Goal: Transaction & Acquisition: Download file/media

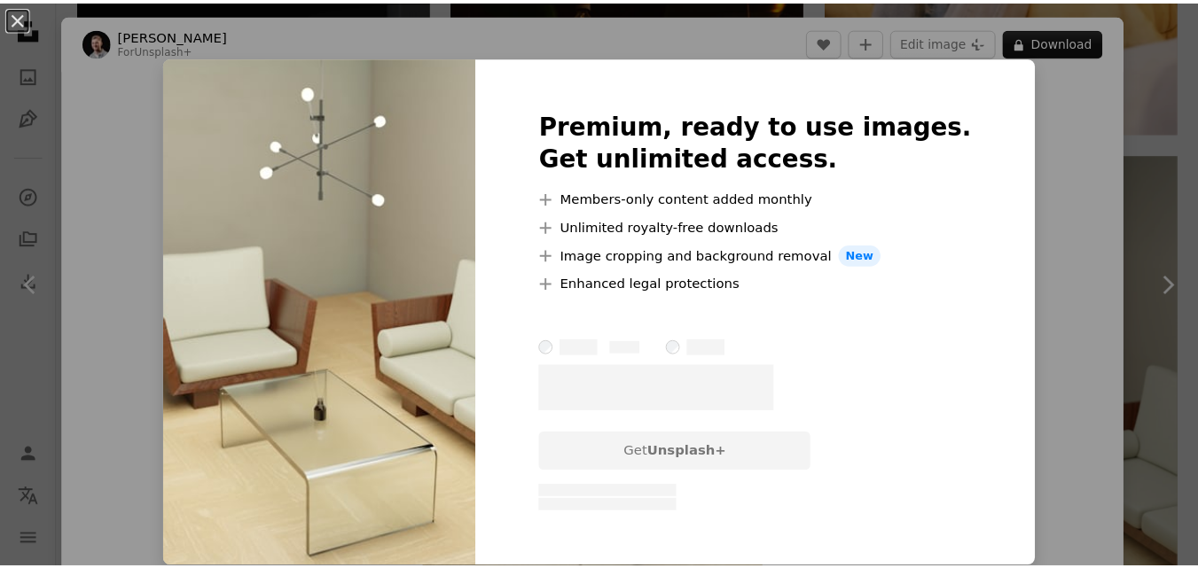
scroll to position [5236, 0]
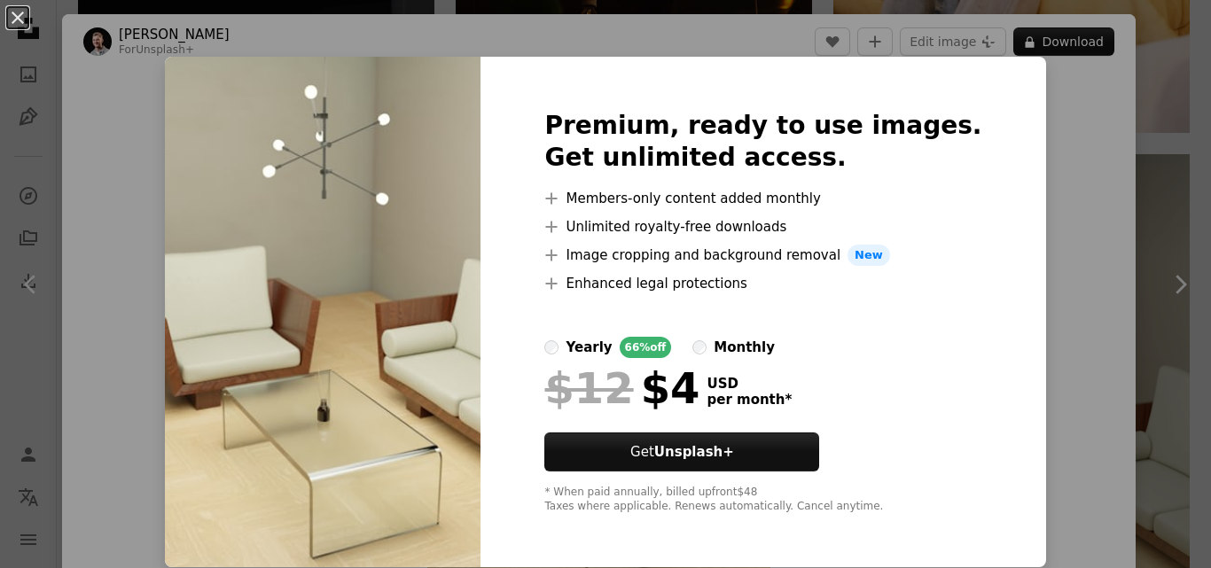
click at [1037, 180] on div "An X shape Premium, ready to use images. Get unlimited access. A plus sign Memb…" at bounding box center [605, 284] width 1211 height 568
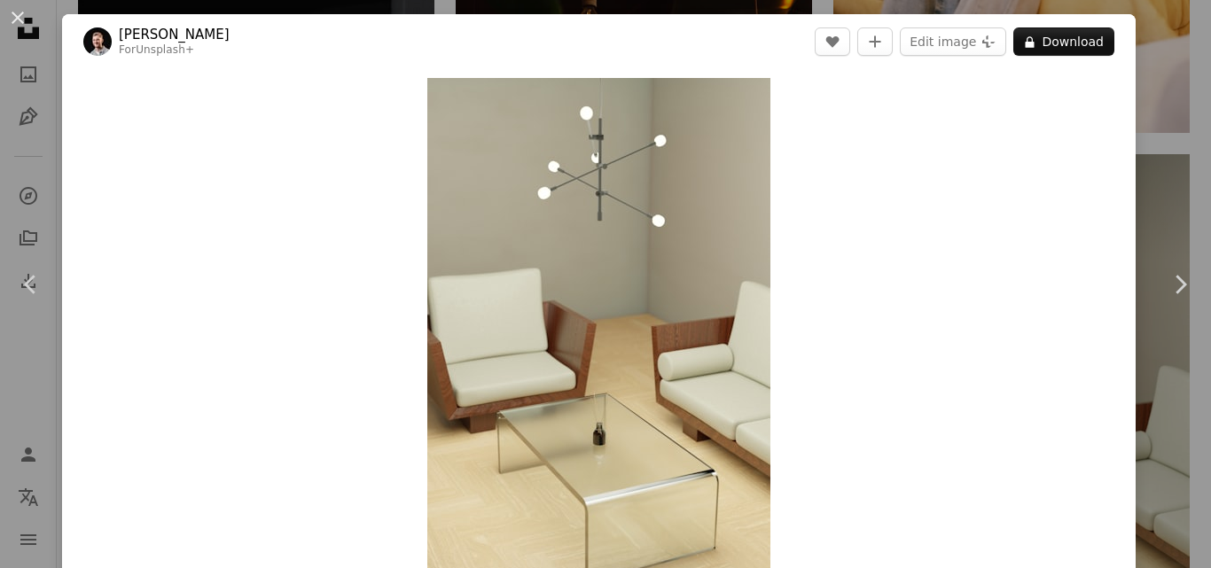
click at [1162, 93] on div "An X shape Chevron left Chevron right [PERSON_NAME] For Unsplash+ A heart A plu…" at bounding box center [605, 284] width 1211 height 568
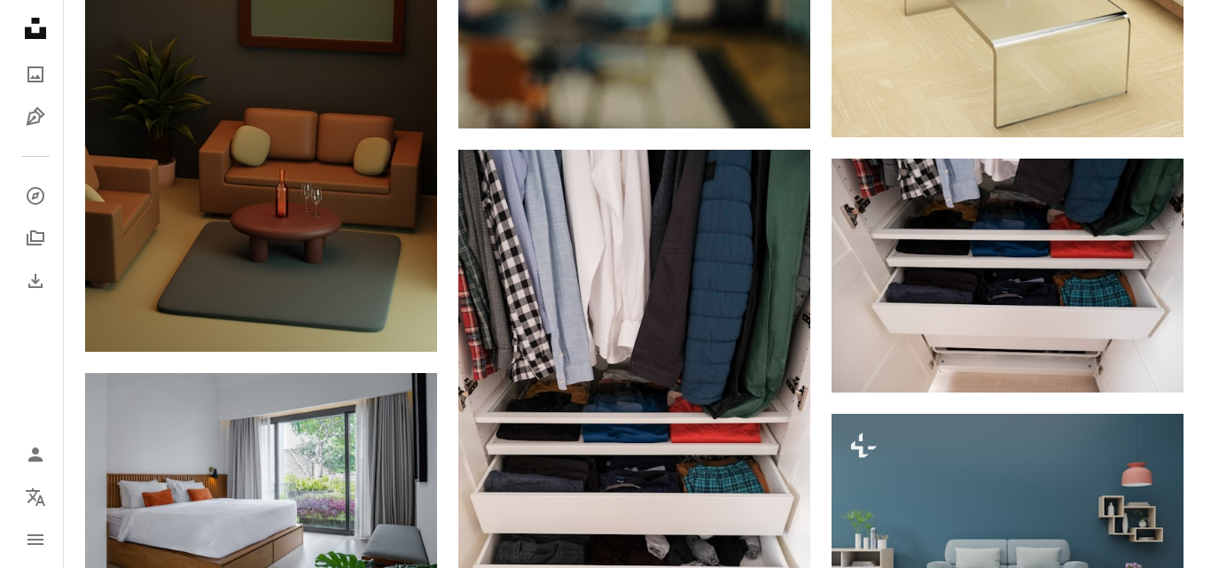
scroll to position [5709, 0]
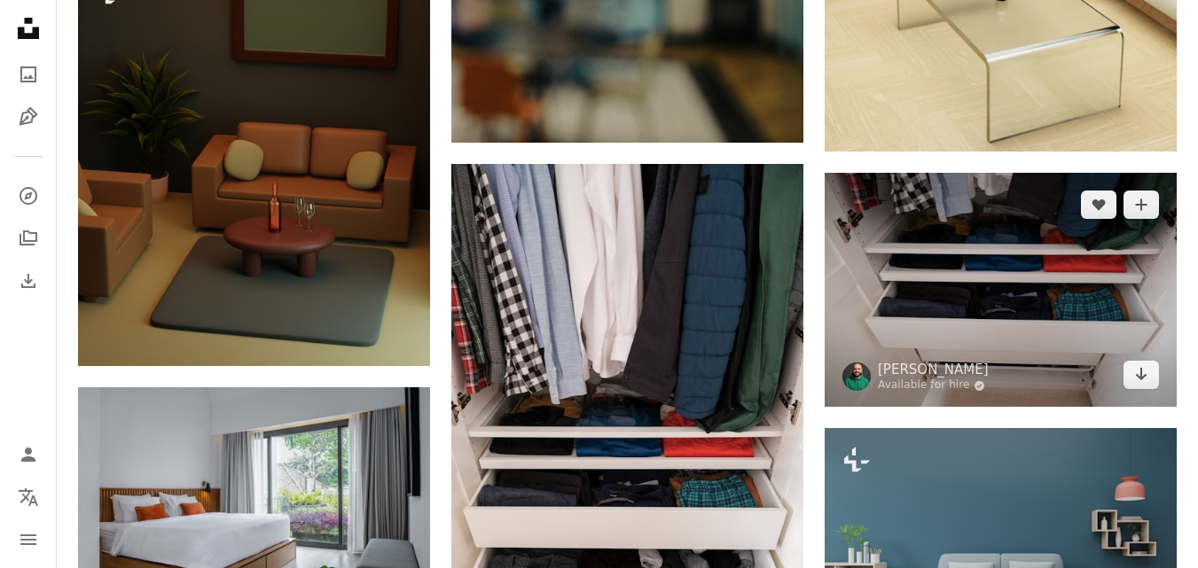
click at [1004, 295] on img at bounding box center [1000, 290] width 352 height 234
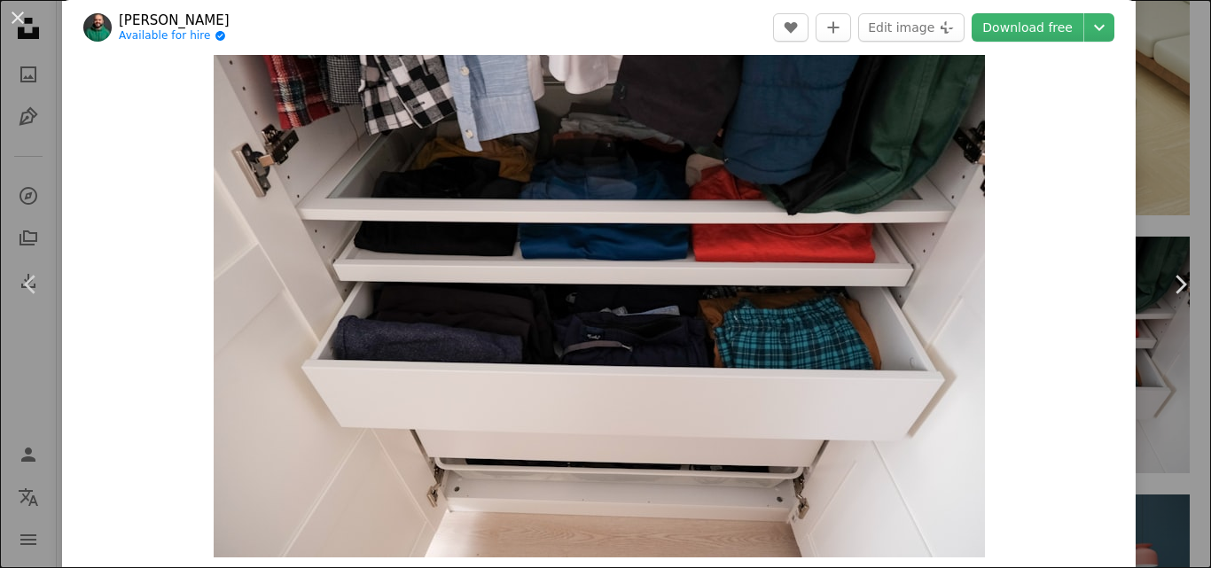
scroll to position [35, 0]
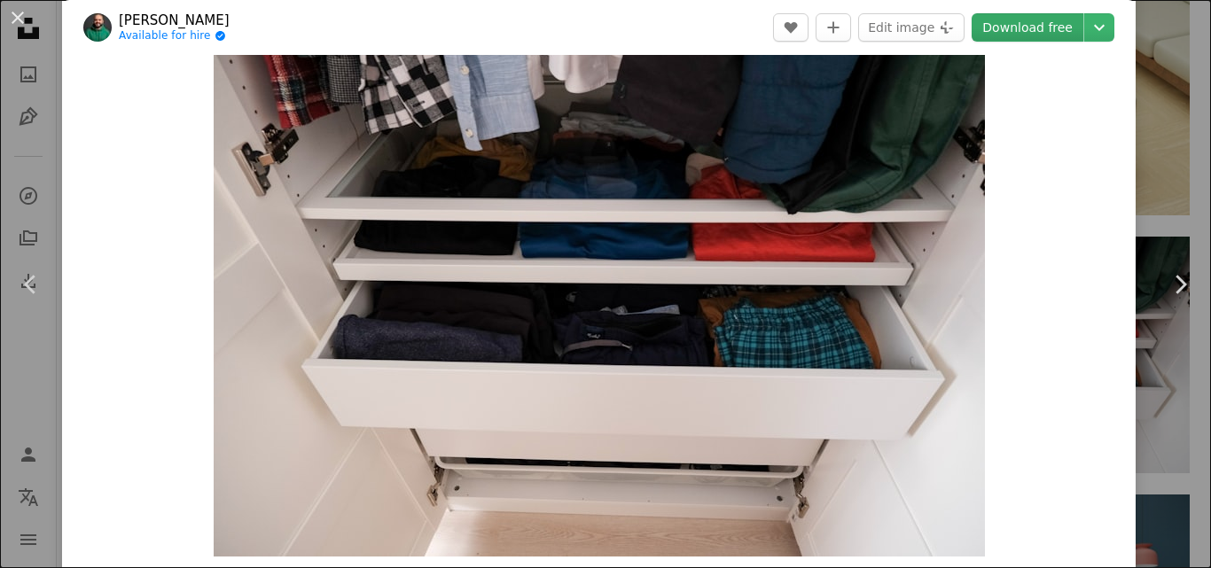
click at [1023, 27] on link "Download free" at bounding box center [1028, 27] width 112 height 28
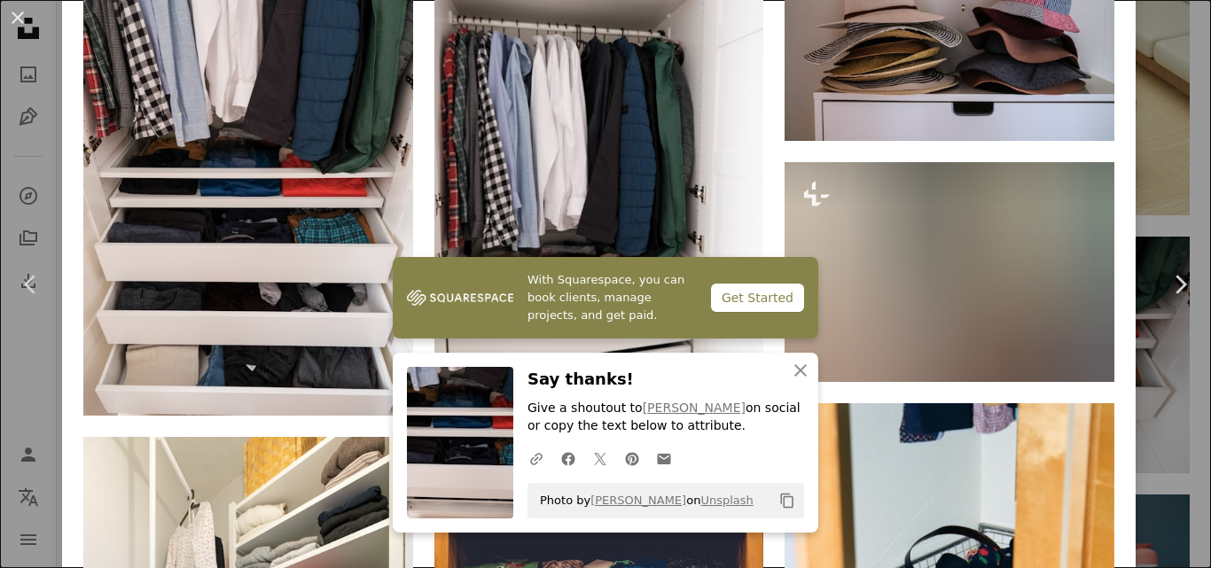
scroll to position [1388, 0]
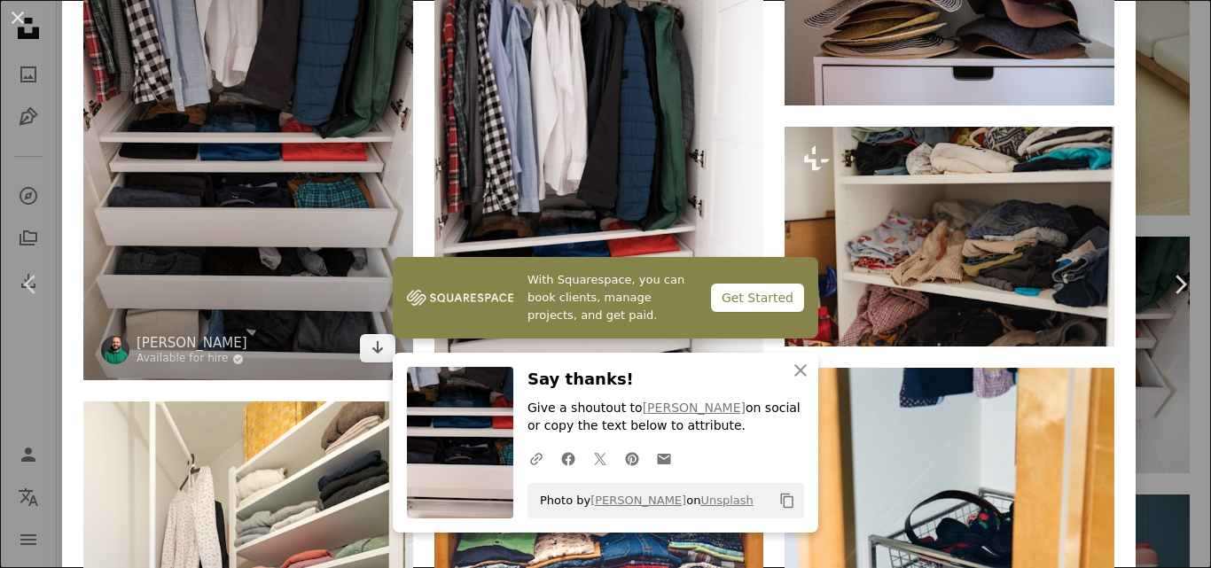
click at [290, 163] on img at bounding box center [248, 134] width 330 height 494
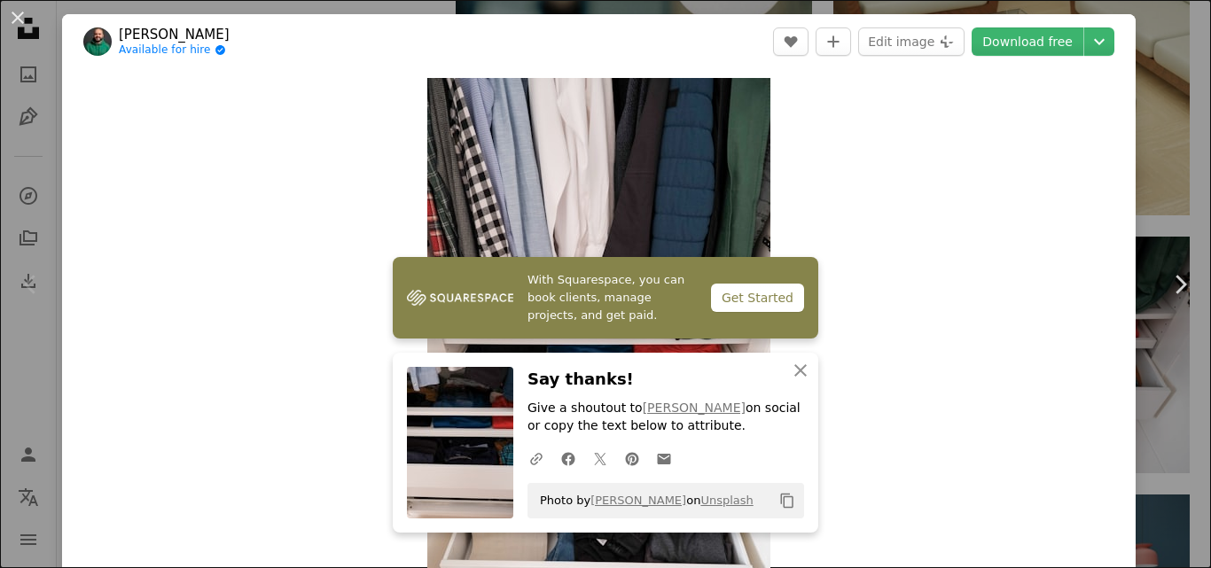
click at [1015, 146] on div "Zoom in" at bounding box center [599, 335] width 1074 height 532
click at [1026, 45] on link "Download free" at bounding box center [1028, 41] width 112 height 28
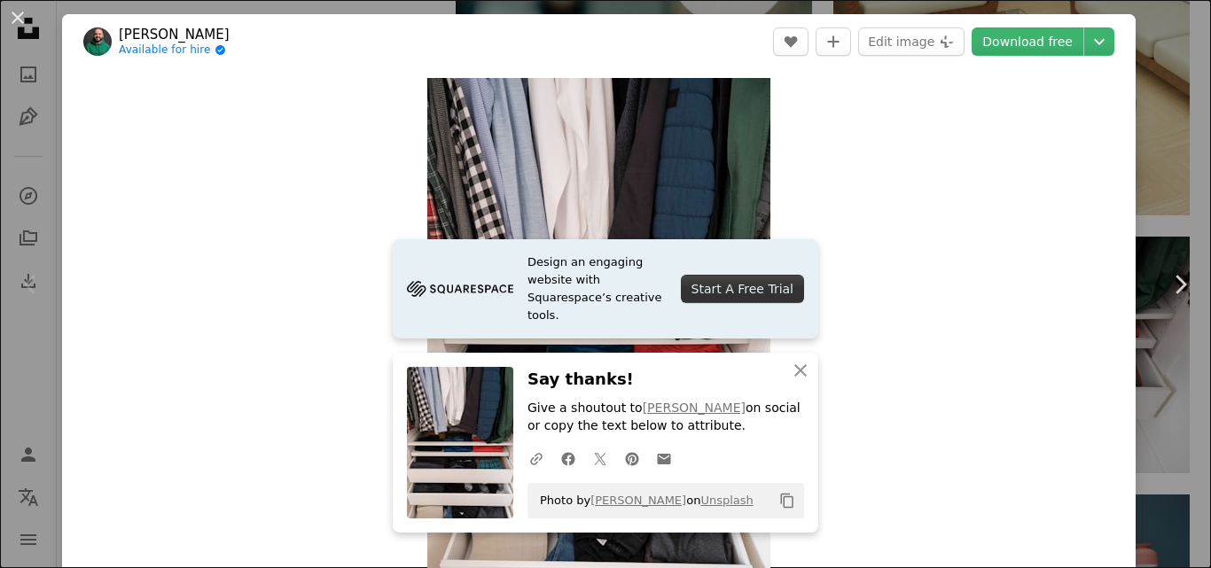
click at [1159, 136] on div "An X shape Chevron left Chevron right Design an engaging website with Squarespa…" at bounding box center [605, 284] width 1211 height 568
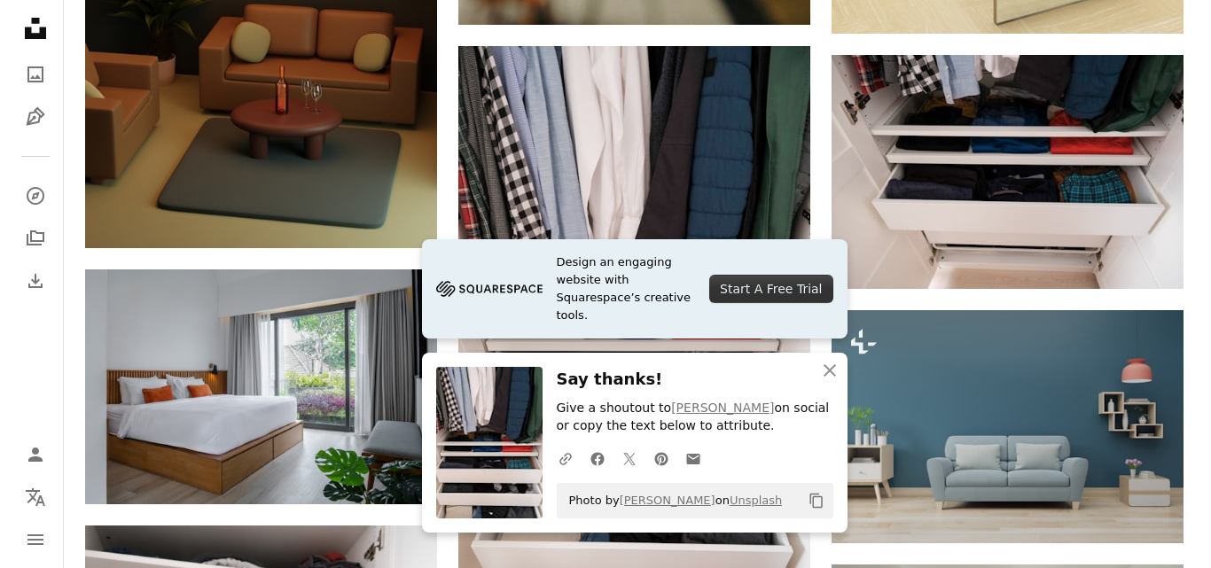
scroll to position [6004, 0]
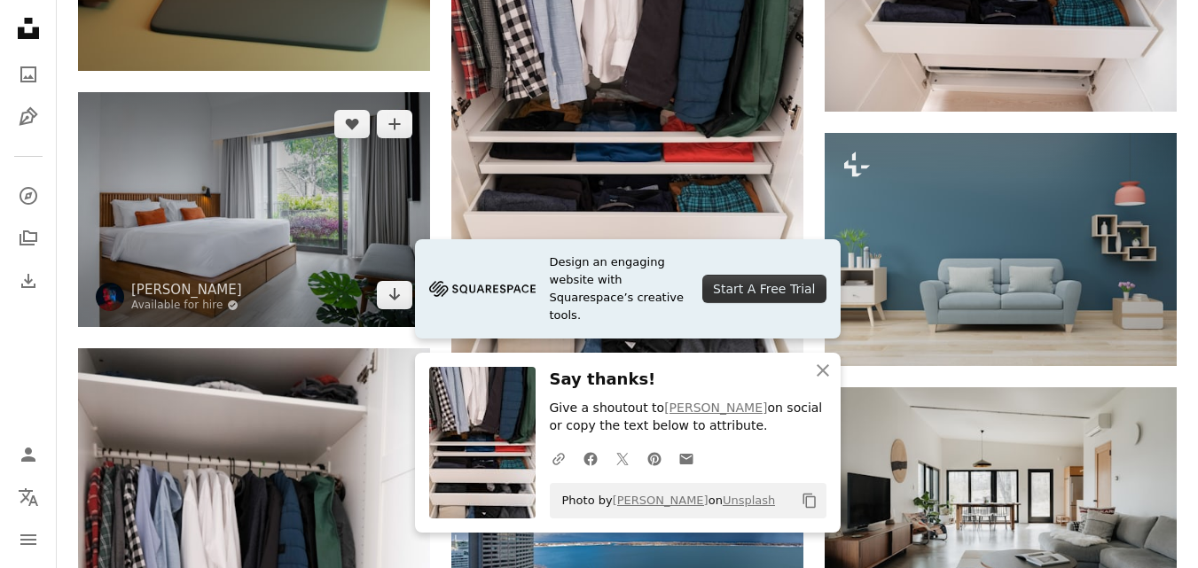
click at [248, 202] on img at bounding box center [254, 209] width 352 height 234
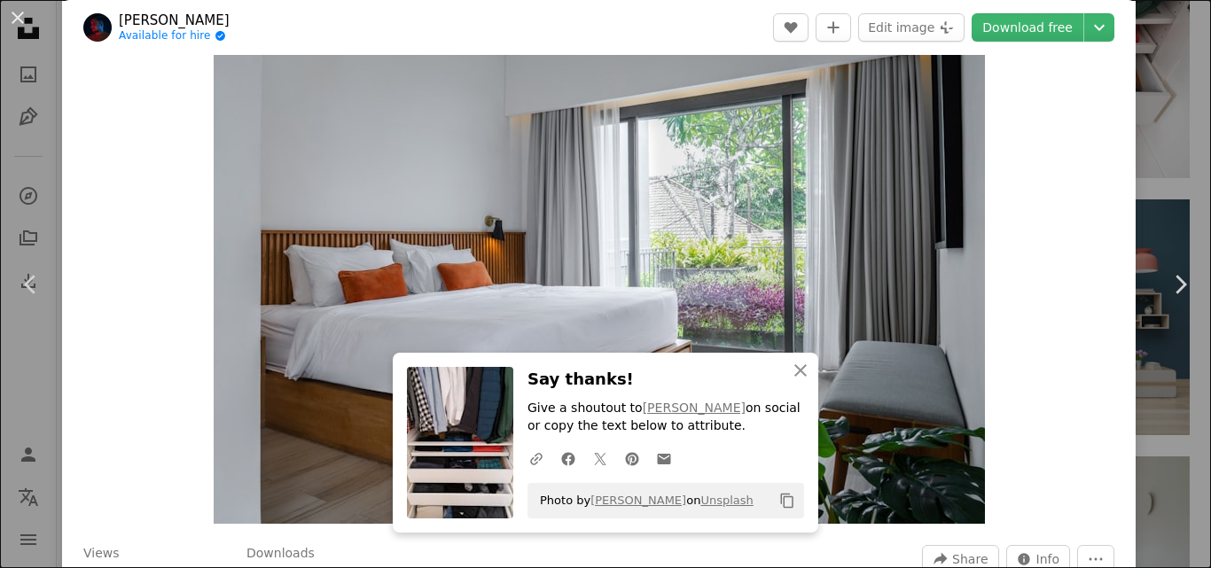
scroll to position [94, 0]
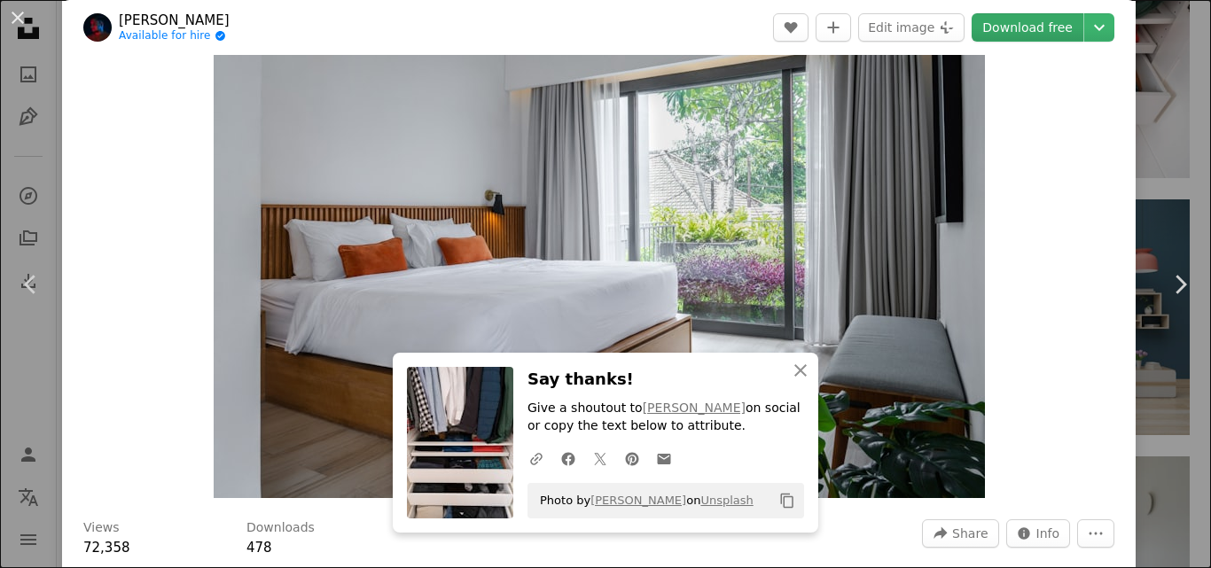
click at [1001, 32] on link "Download free" at bounding box center [1028, 27] width 112 height 28
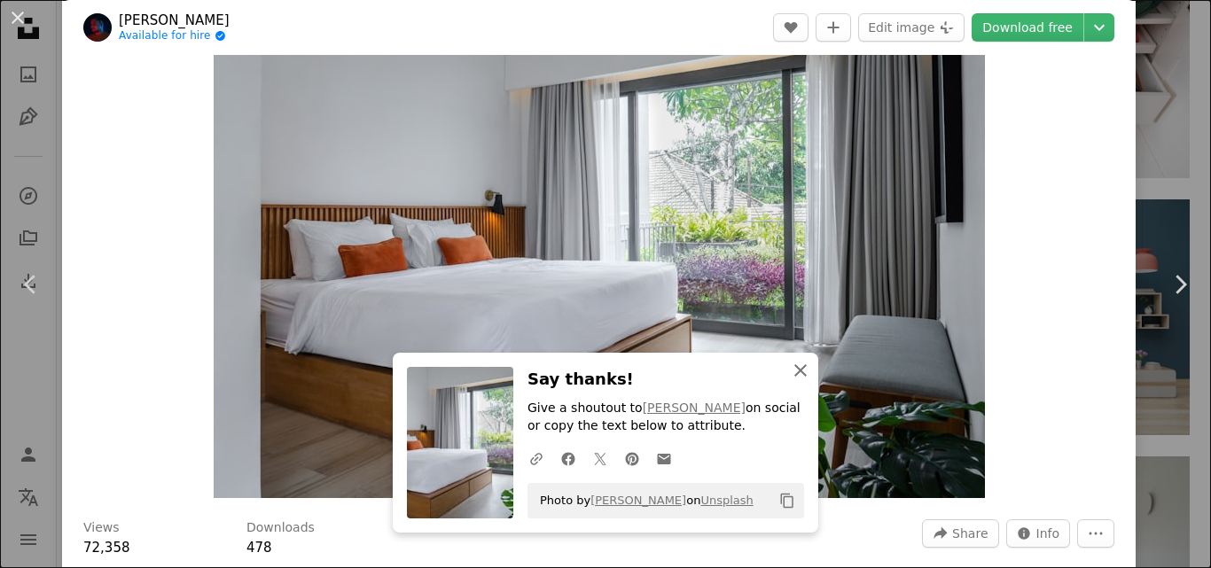
click at [796, 369] on icon "button" at bounding box center [800, 370] width 12 height 12
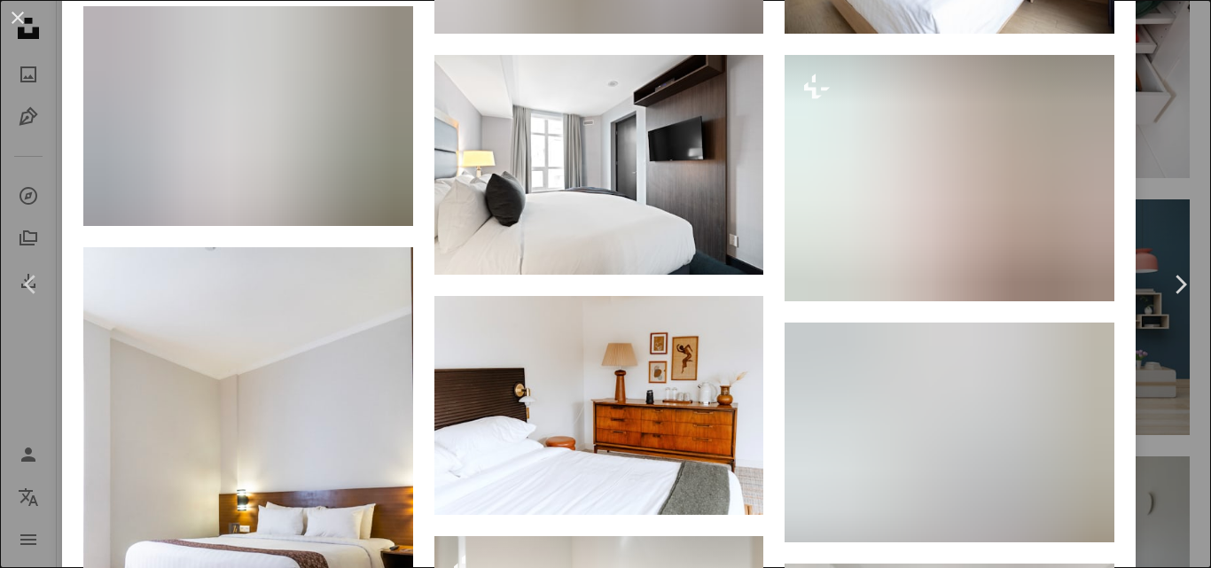
scroll to position [1690, 0]
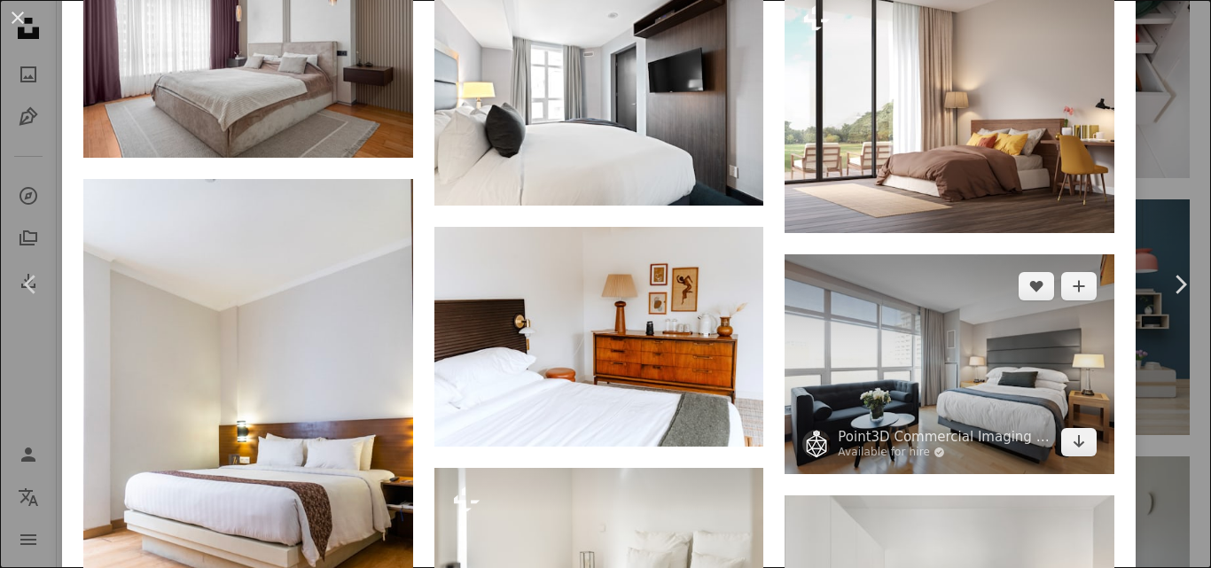
click at [912, 351] on img at bounding box center [950, 364] width 330 height 220
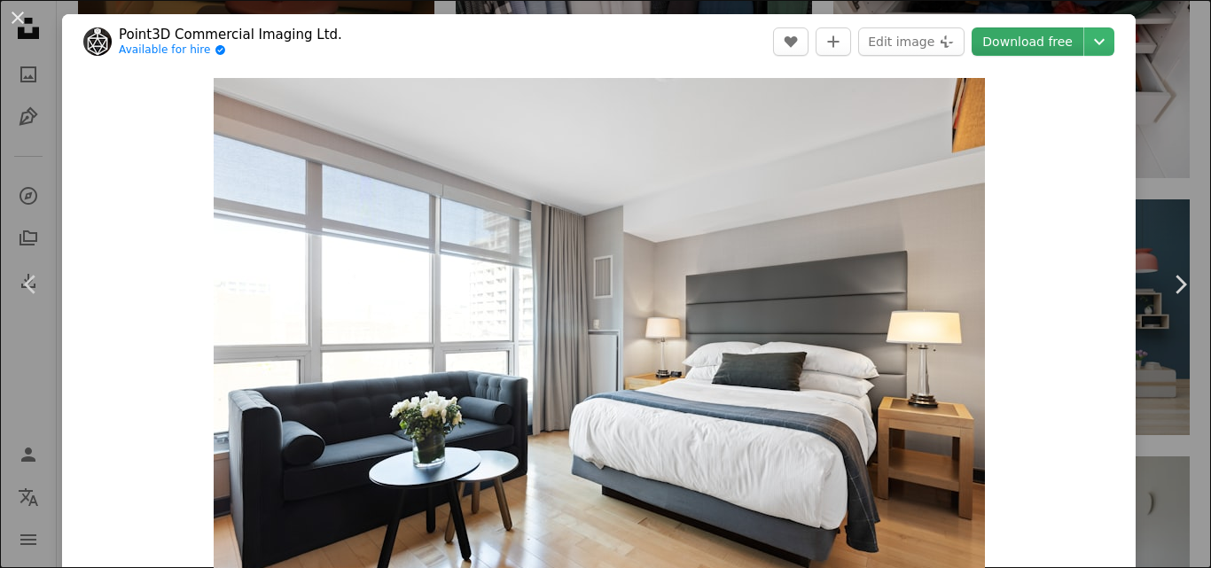
click at [1025, 42] on link "Download free" at bounding box center [1028, 41] width 112 height 28
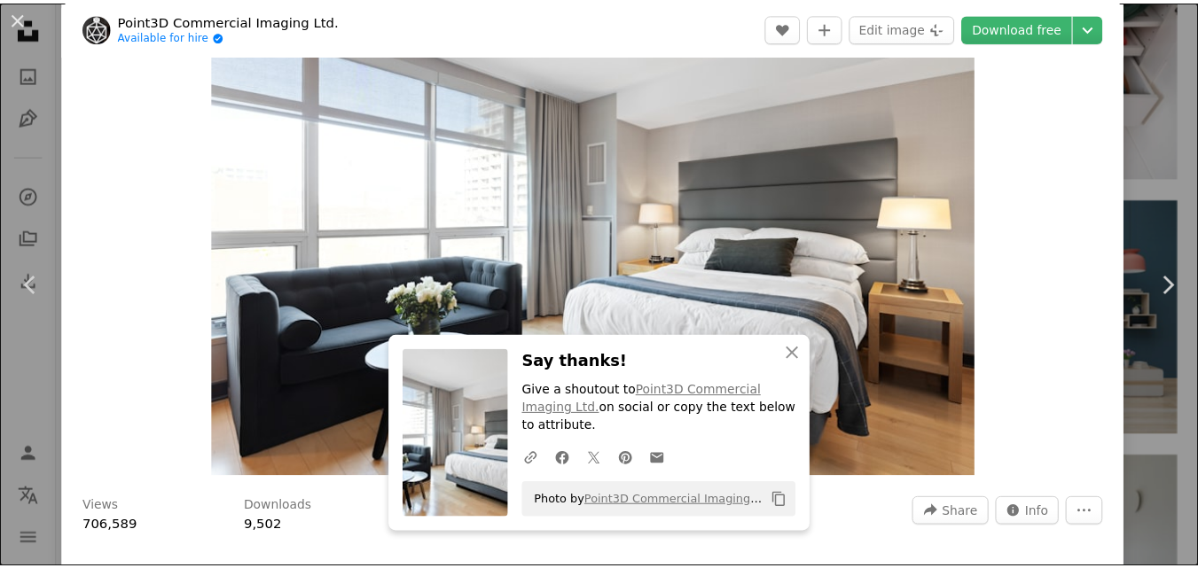
scroll to position [181, 0]
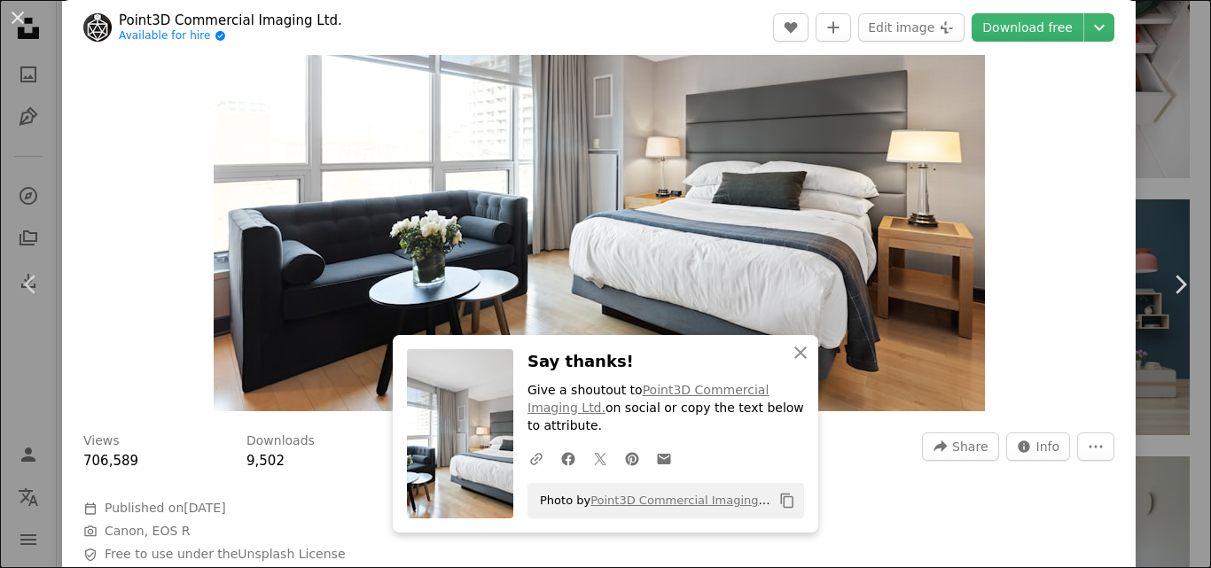
click at [1142, 166] on div "An X shape Chevron left Chevron right An X shape Close Say thanks! Give a shout…" at bounding box center [605, 284] width 1211 height 568
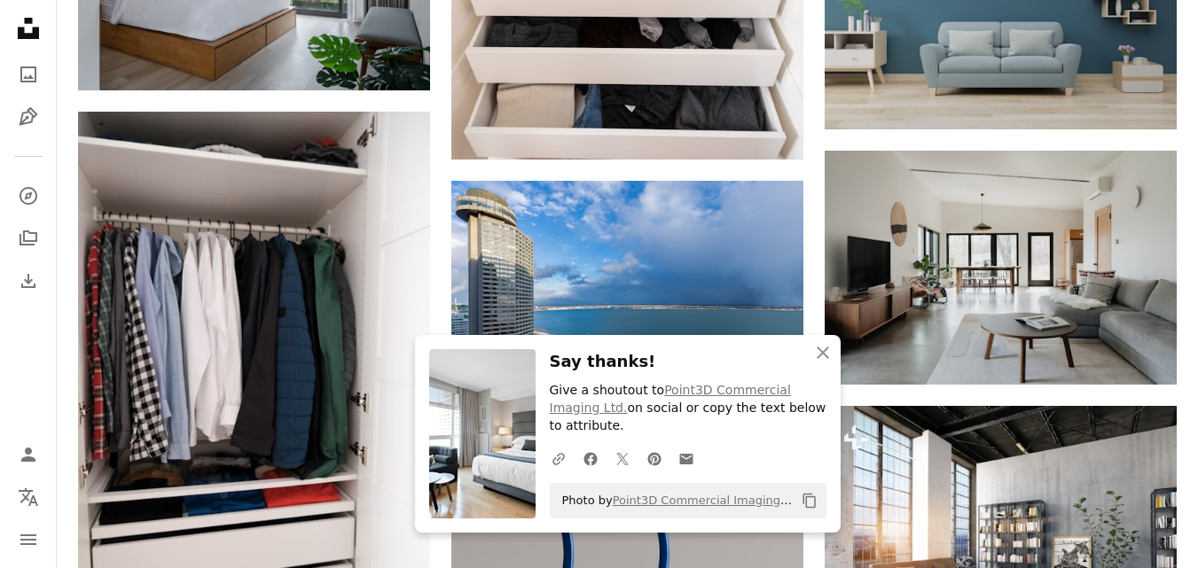
scroll to position [6152, 0]
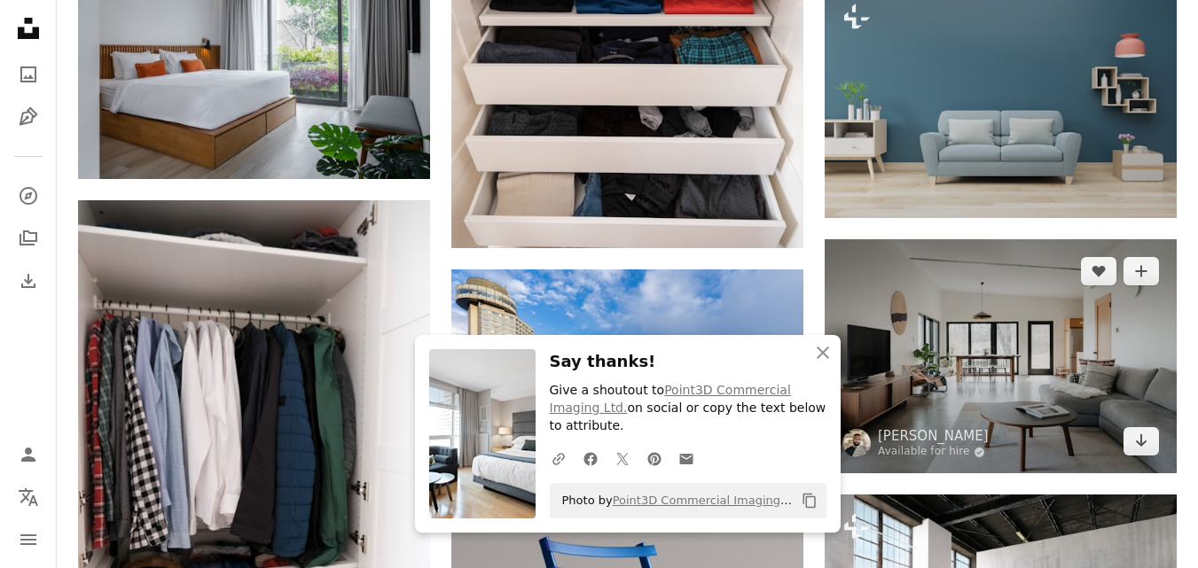
click at [969, 337] on img at bounding box center [1000, 356] width 352 height 234
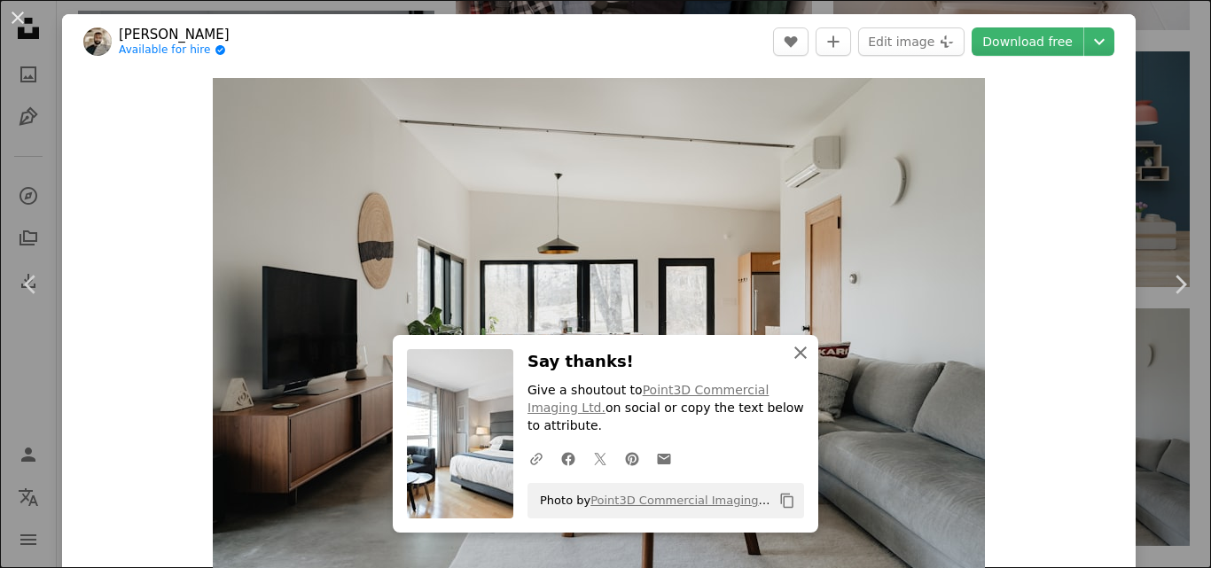
click at [796, 359] on icon "button" at bounding box center [800, 353] width 12 height 12
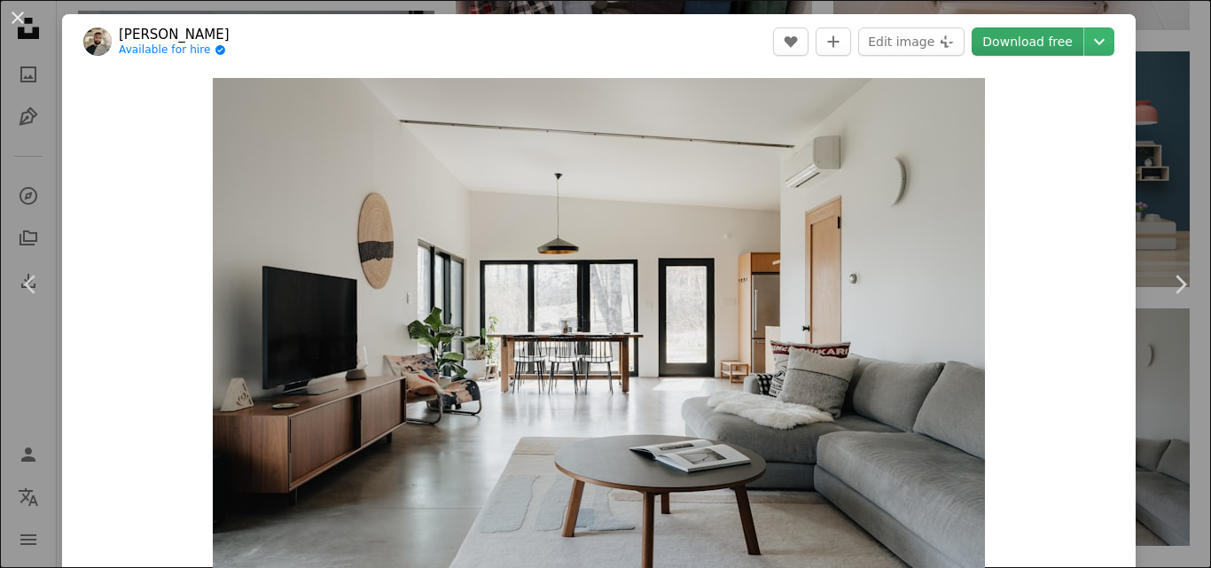
click at [1024, 44] on link "Download free" at bounding box center [1028, 41] width 112 height 28
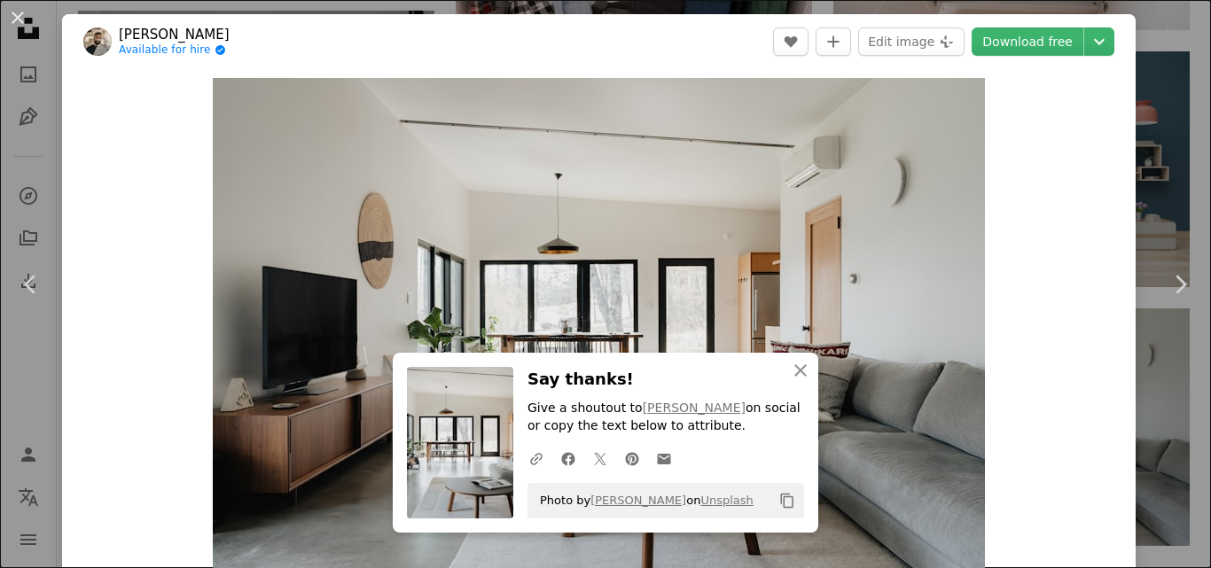
click at [1153, 154] on div "An X shape Chevron left Chevron right An X shape Close Say thanks! Give a shout…" at bounding box center [605, 284] width 1211 height 568
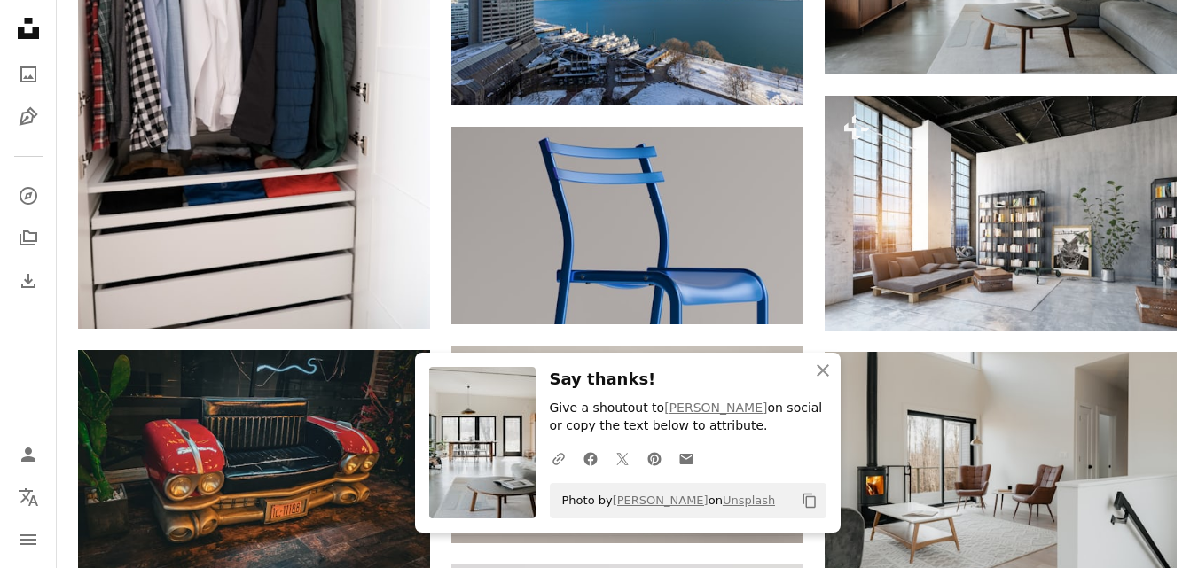
scroll to position [6565, 0]
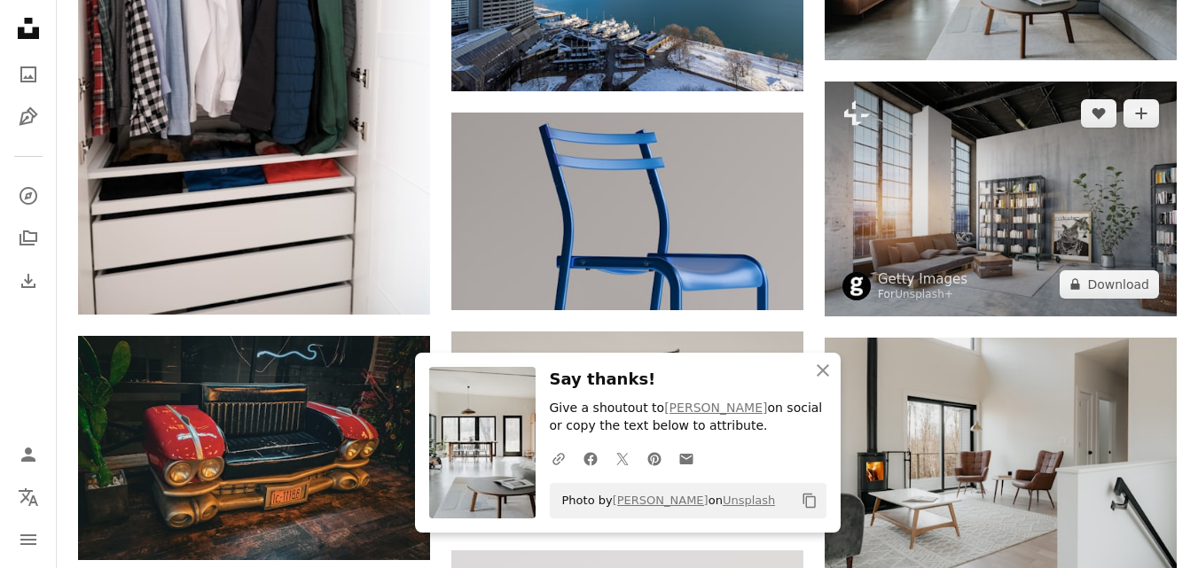
click at [985, 187] on img at bounding box center [1000, 199] width 352 height 234
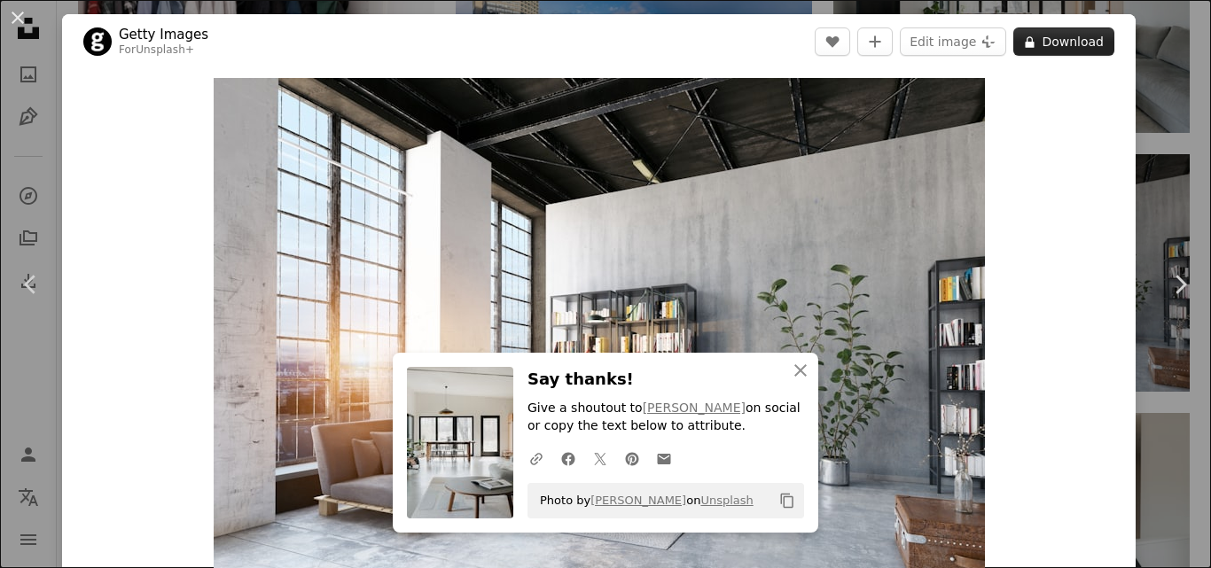
click at [1046, 42] on button "A lock Download" at bounding box center [1063, 41] width 101 height 28
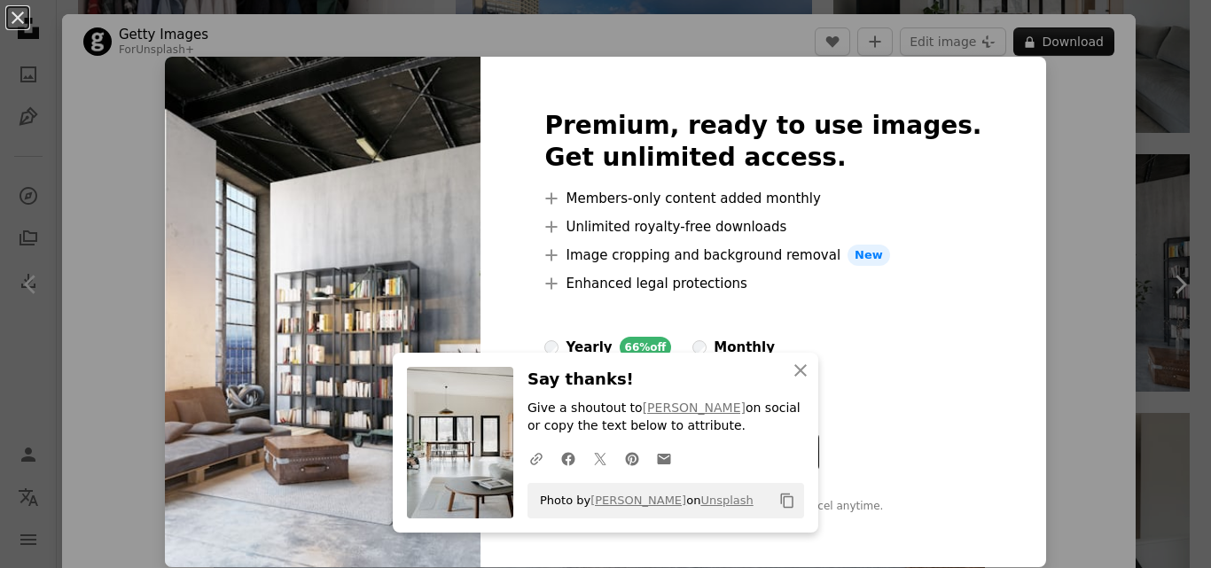
click at [1072, 137] on div "An X shape An X shape Close Say thanks! Give a shoutout to [PERSON_NAME] on soc…" at bounding box center [605, 284] width 1211 height 568
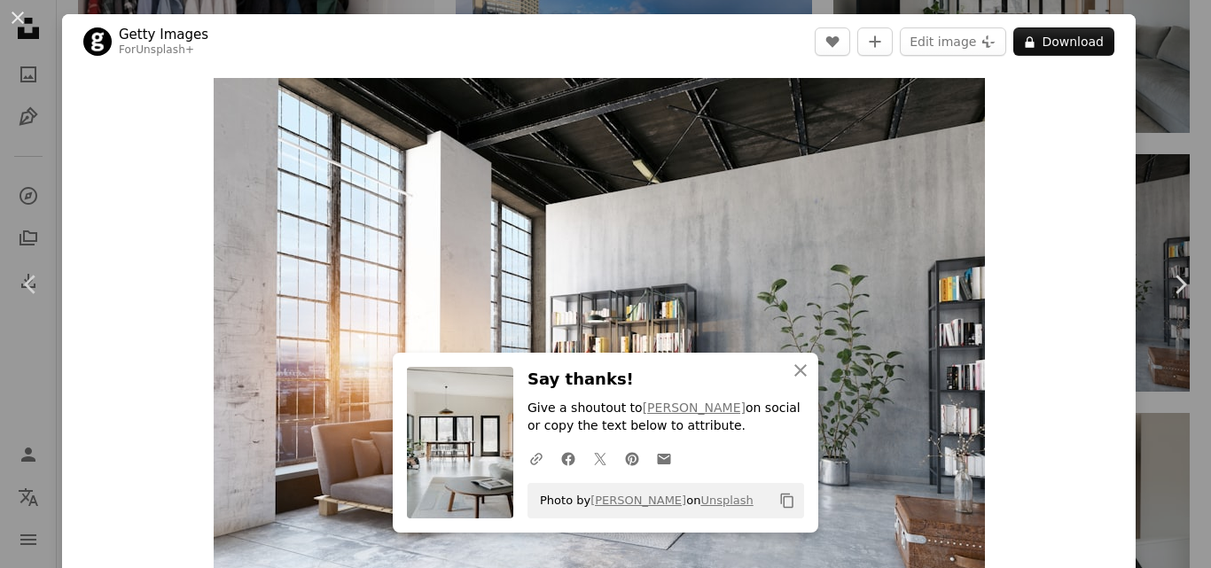
click at [1148, 156] on div "An X shape Chevron left Chevron right An X shape Close Say thanks! Give a shout…" at bounding box center [605, 284] width 1211 height 568
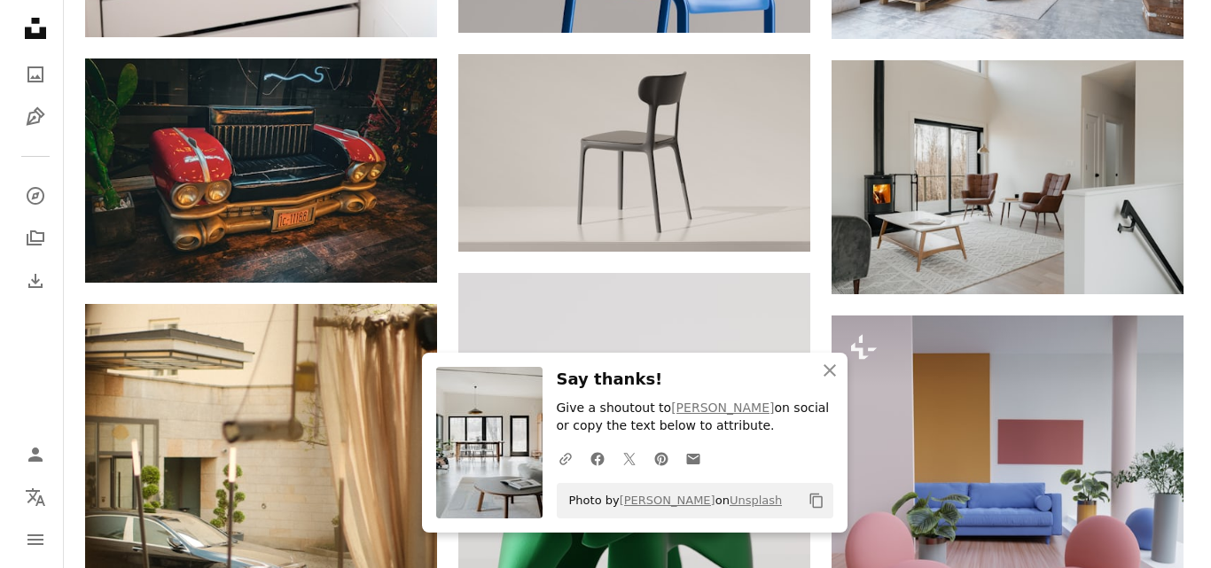
scroll to position [6916, 0]
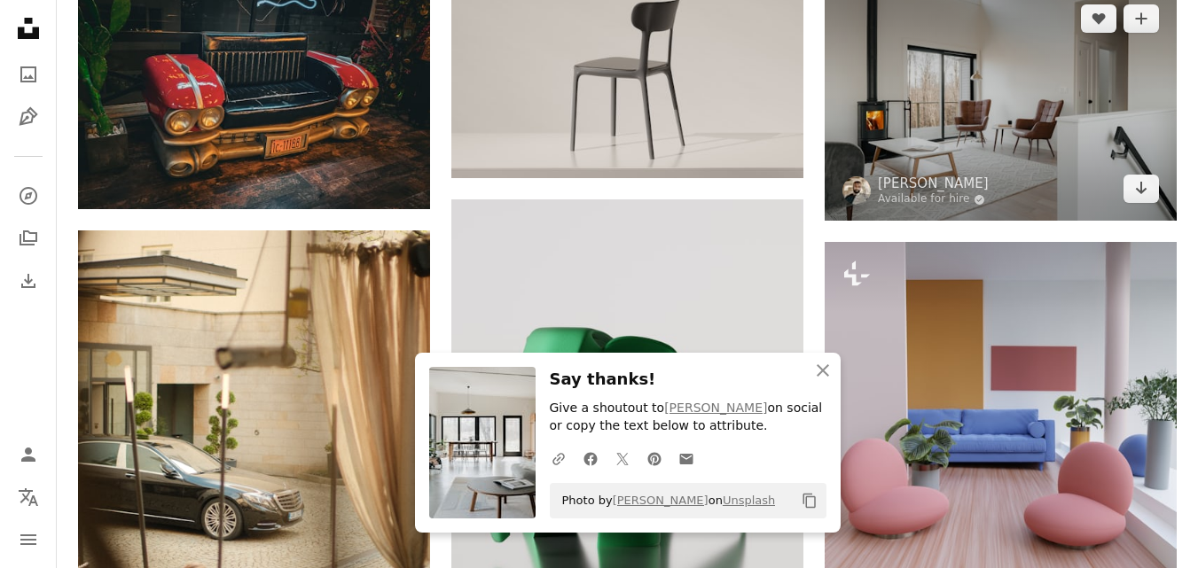
click at [960, 101] on img at bounding box center [1000, 104] width 352 height 234
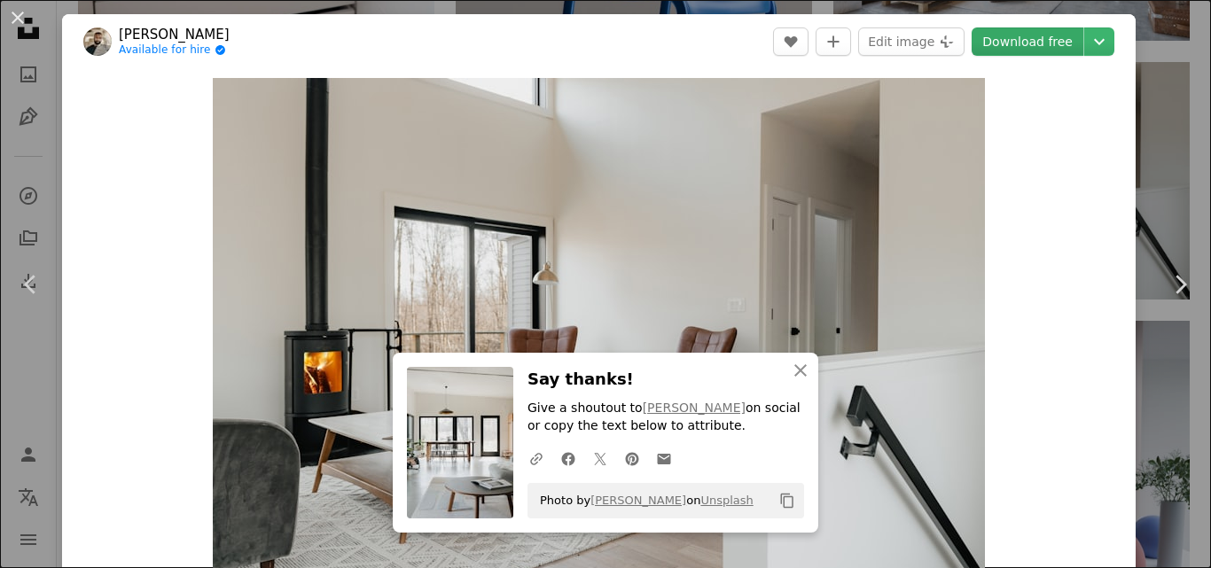
click at [1026, 48] on link "Download free" at bounding box center [1028, 41] width 112 height 28
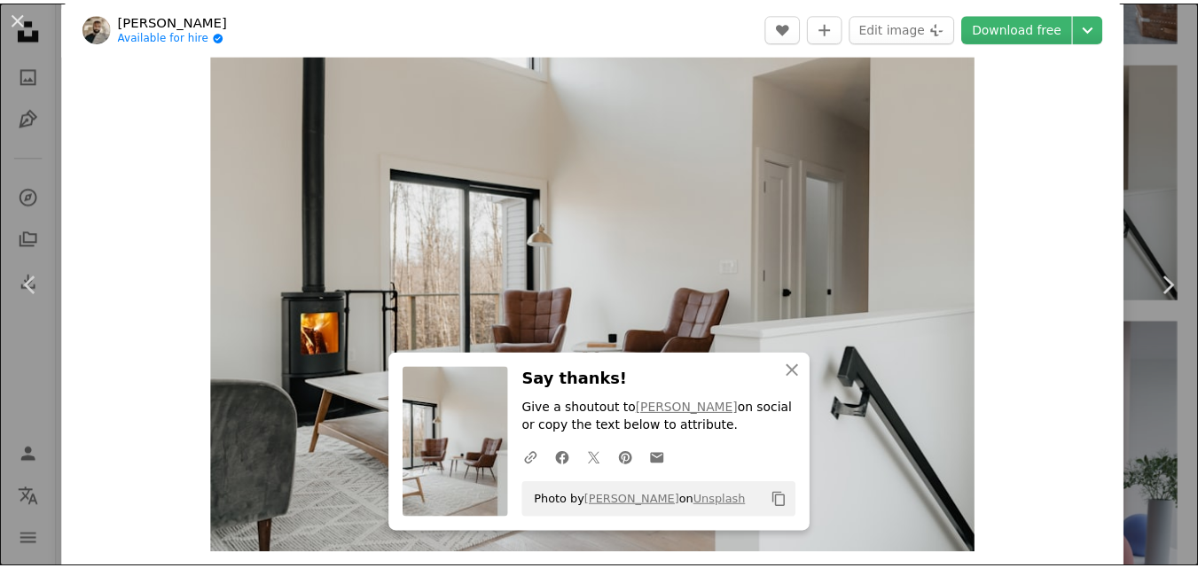
scroll to position [109, 0]
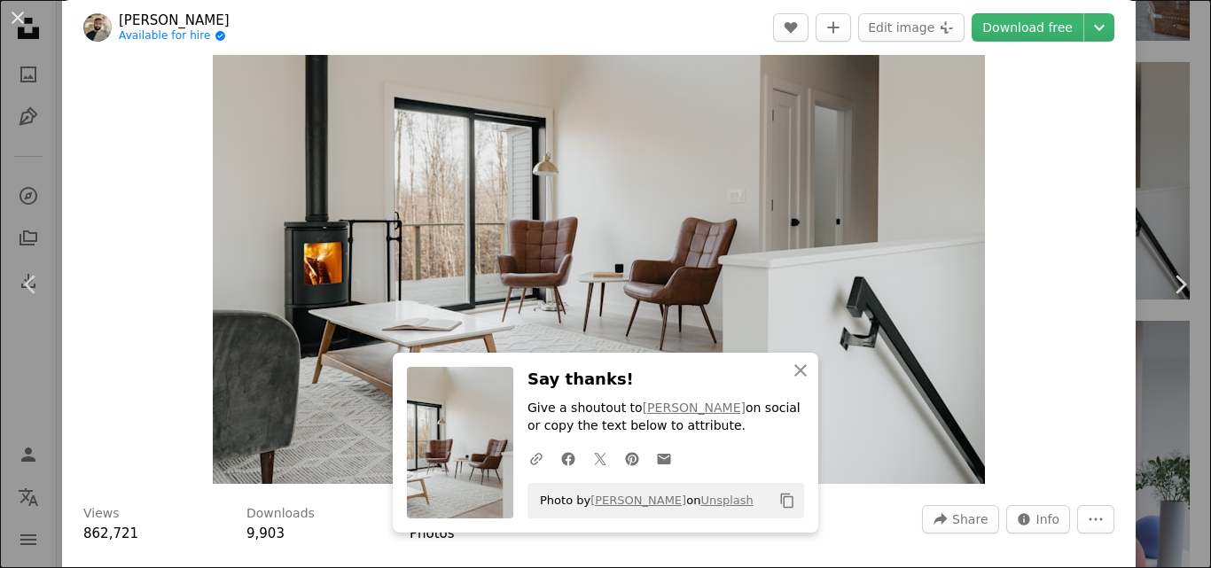
click at [1146, 99] on div "An X shape Chevron left Chevron right An X shape Close Say thanks! Give a shout…" at bounding box center [605, 284] width 1211 height 568
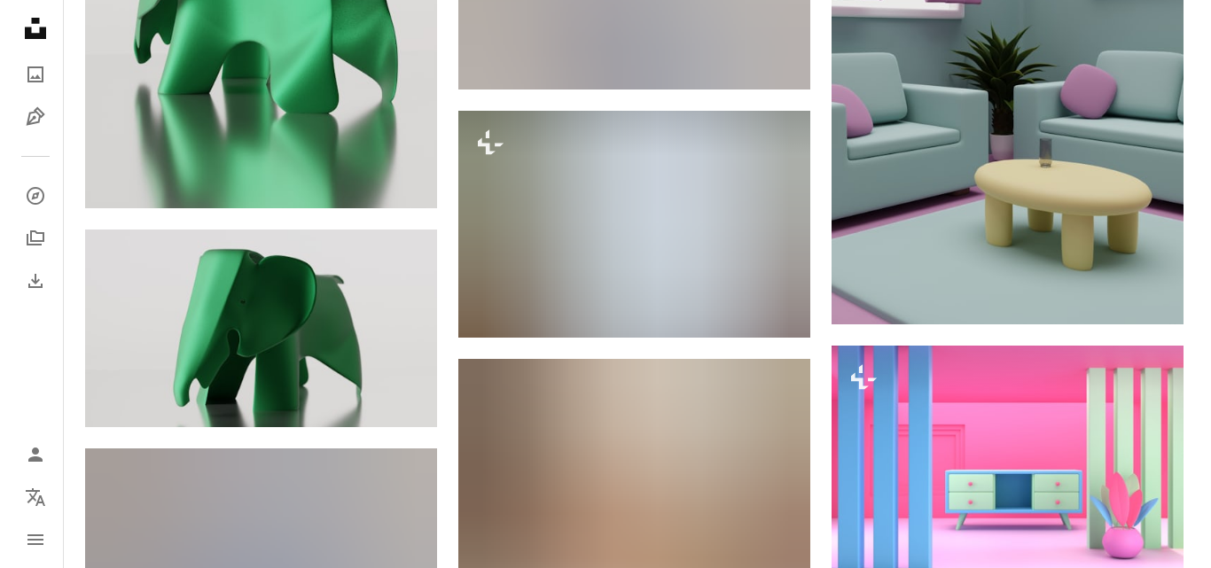
scroll to position [8164, 0]
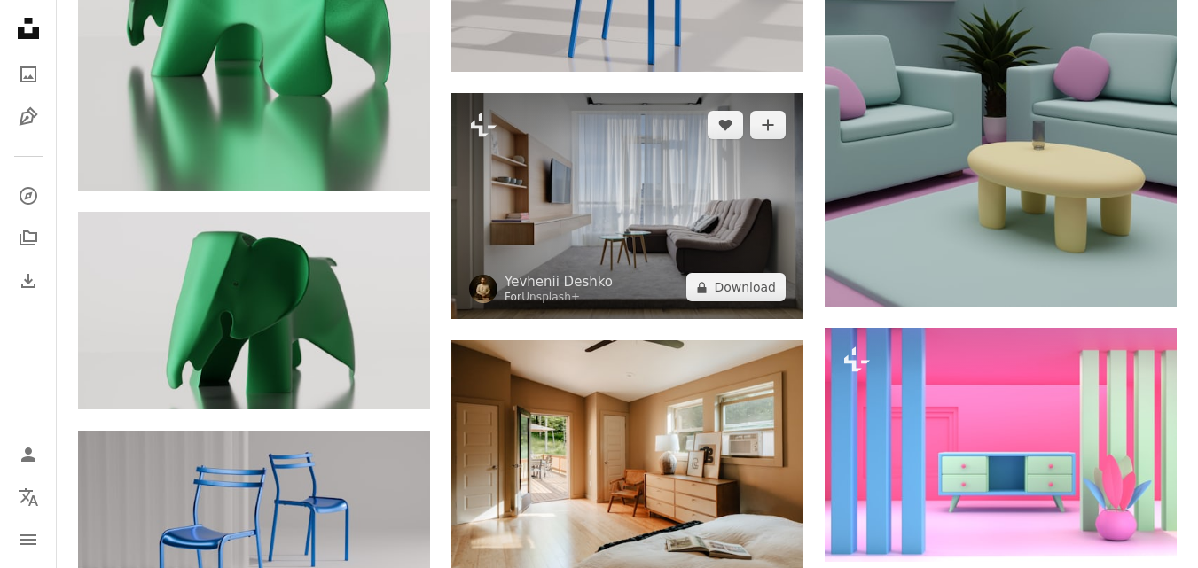
click at [555, 187] on img at bounding box center [627, 206] width 352 height 227
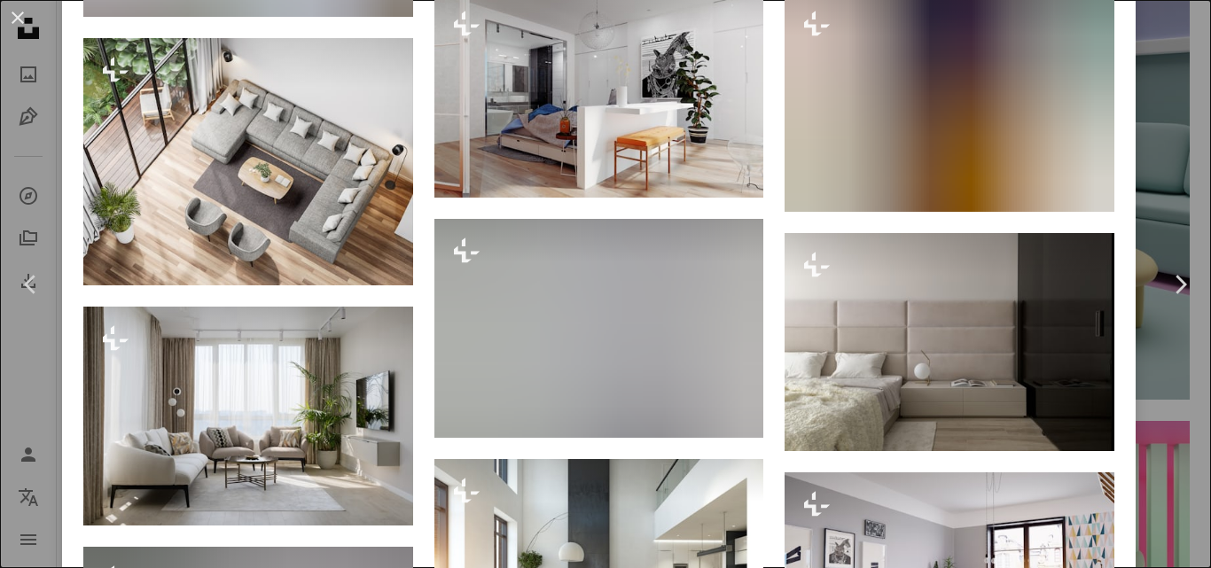
scroll to position [3690, 0]
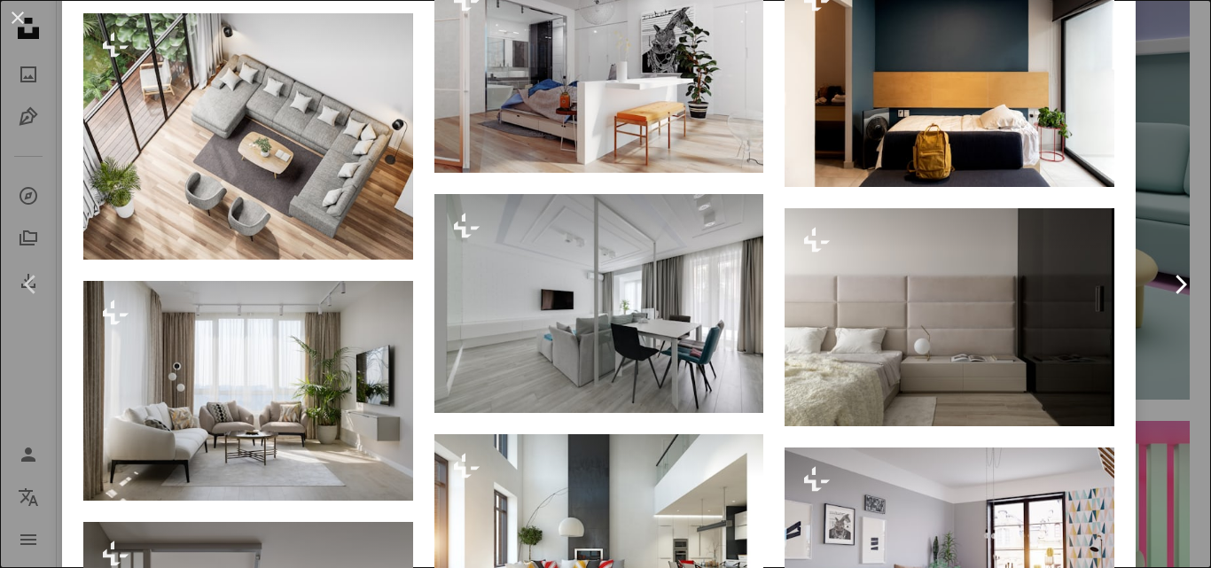
click at [1160, 359] on link "Chevron right" at bounding box center [1180, 284] width 62 height 170
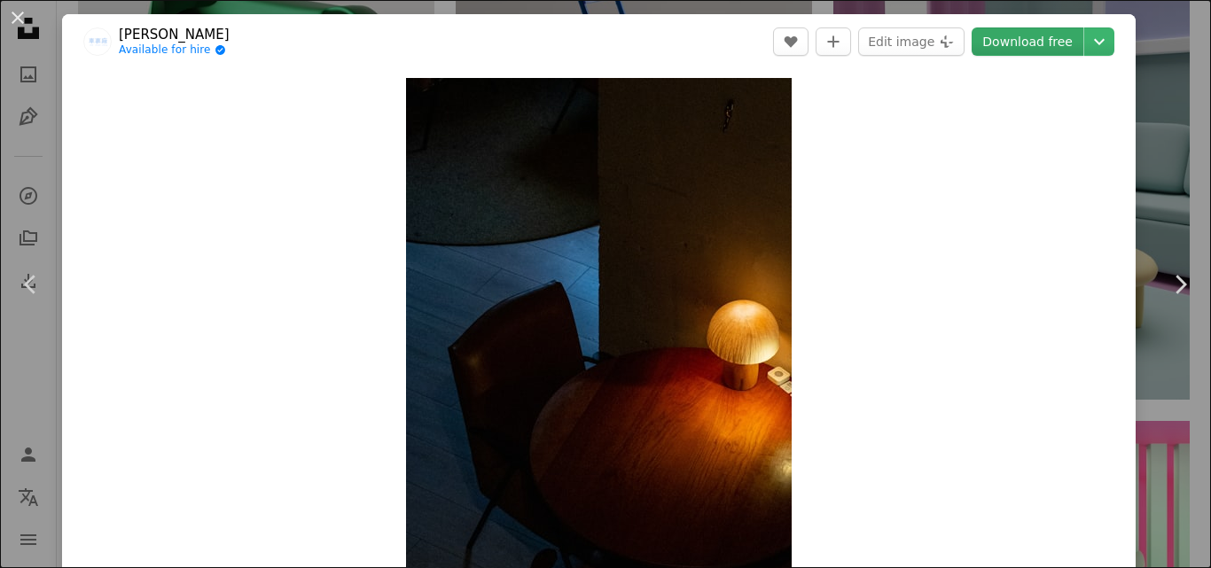
click at [1020, 42] on link "Download free" at bounding box center [1028, 41] width 112 height 28
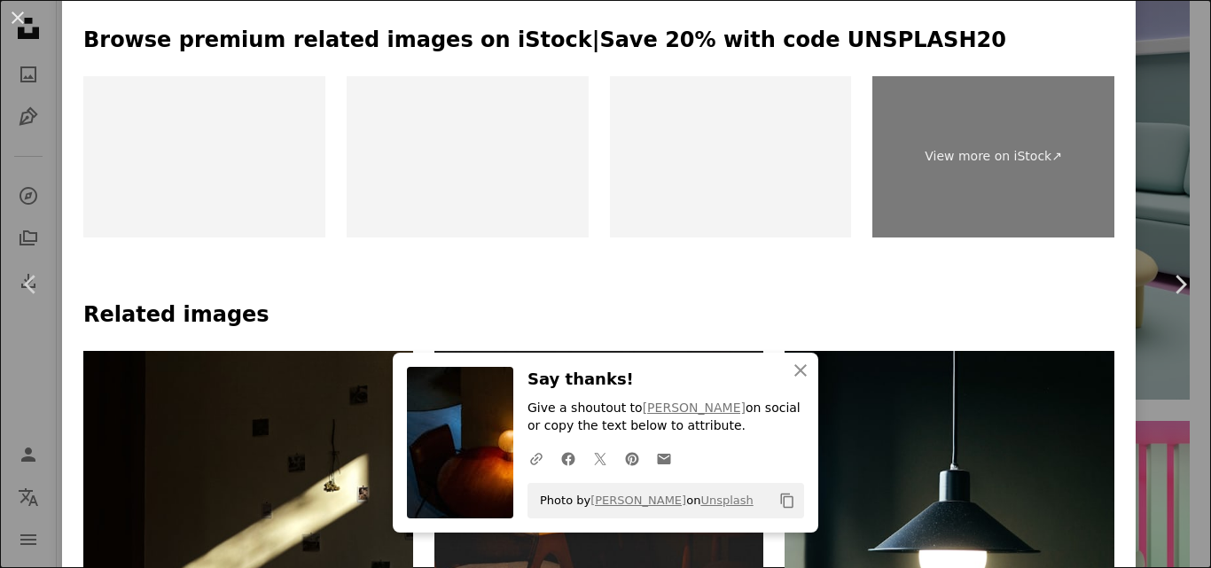
scroll to position [878, 0]
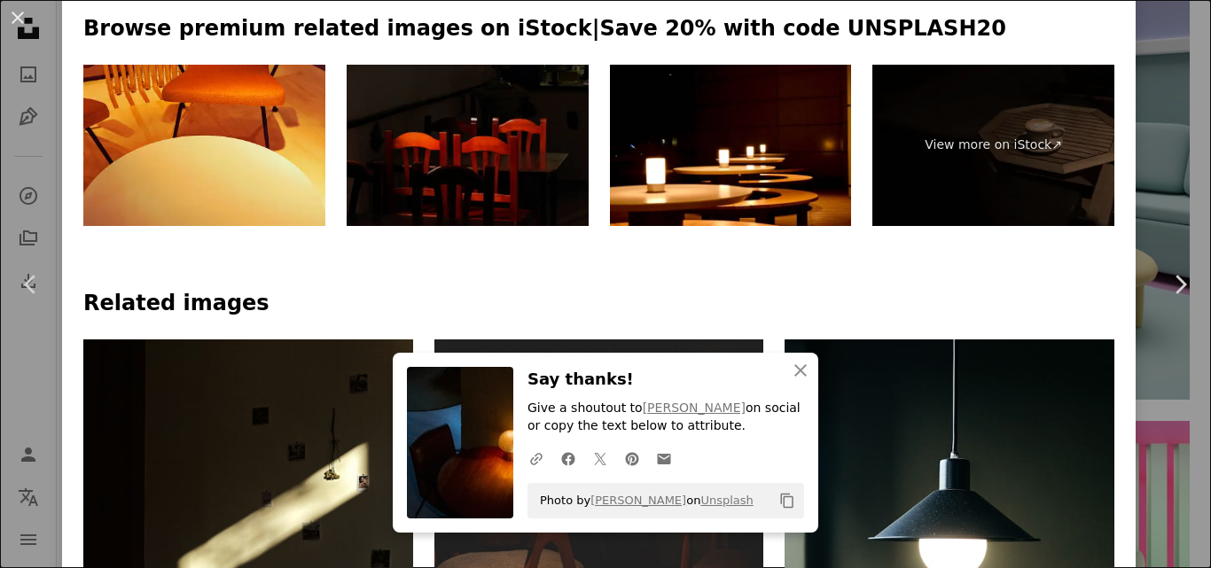
click at [474, 145] on img at bounding box center [468, 145] width 242 height 161
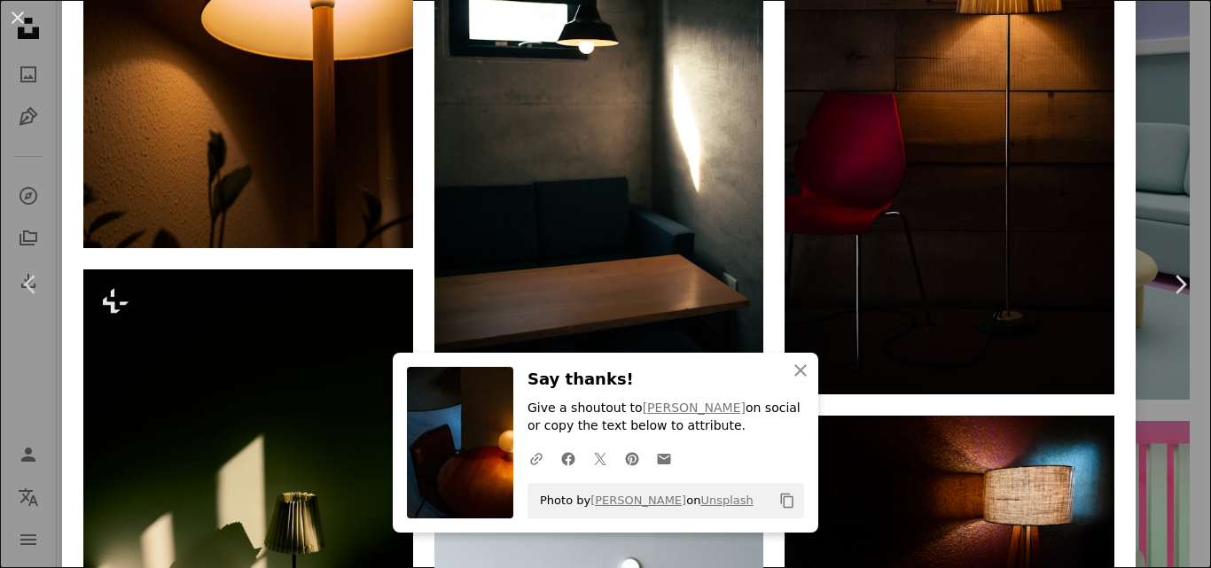
scroll to position [1888, 0]
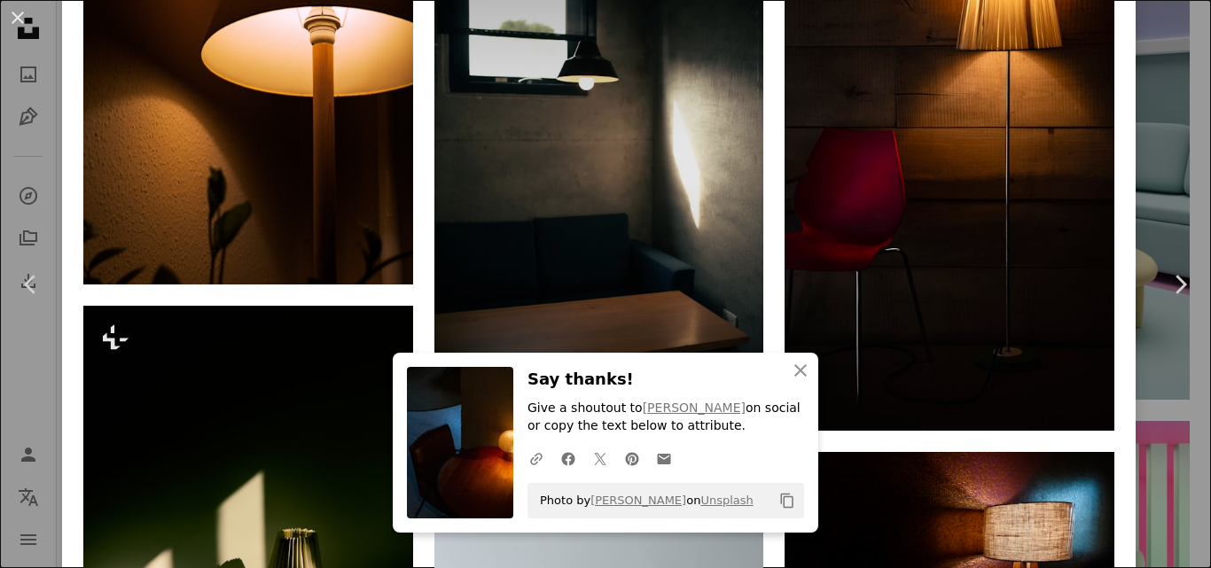
click at [646, 113] on img at bounding box center [599, 168] width 330 height 495
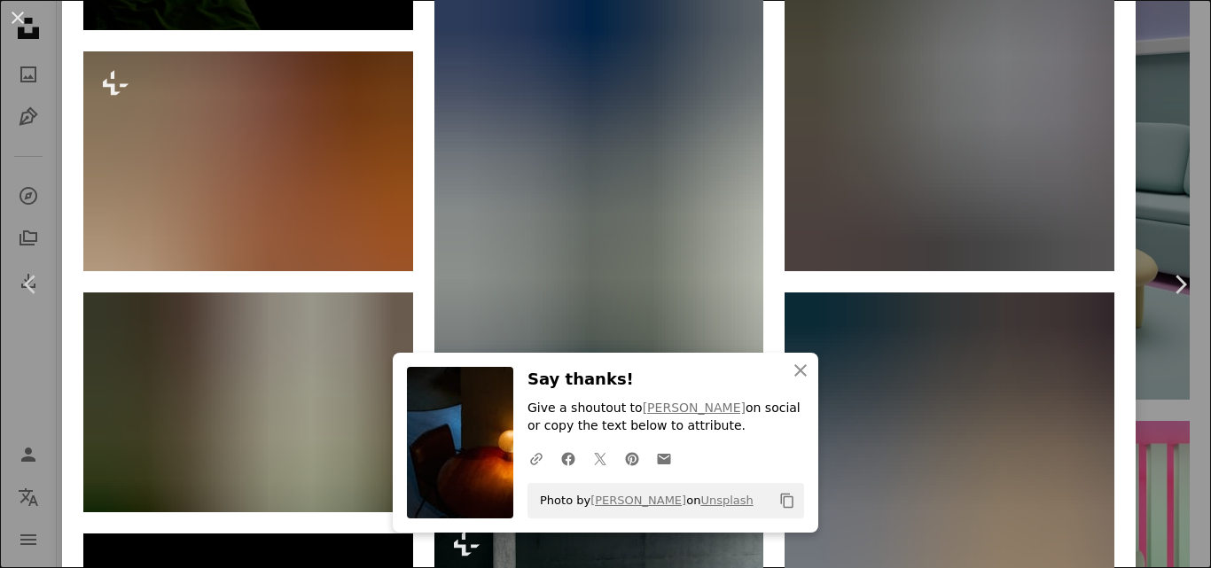
scroll to position [2644, 0]
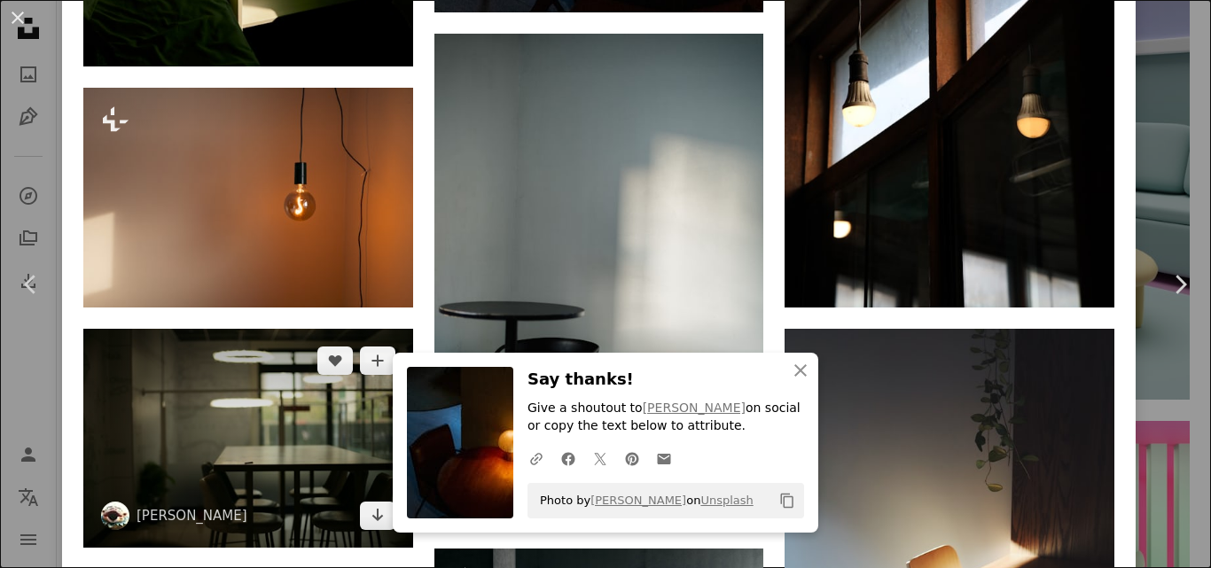
click at [225, 436] on img at bounding box center [248, 439] width 330 height 220
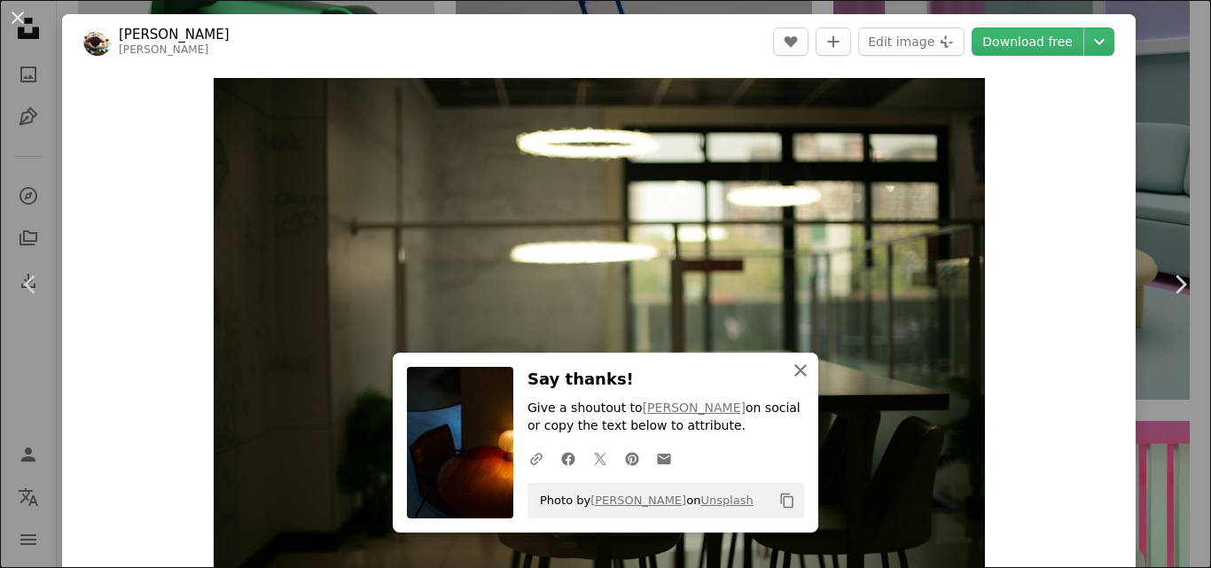
click at [803, 384] on button "An X shape Close" at bounding box center [800, 370] width 35 height 35
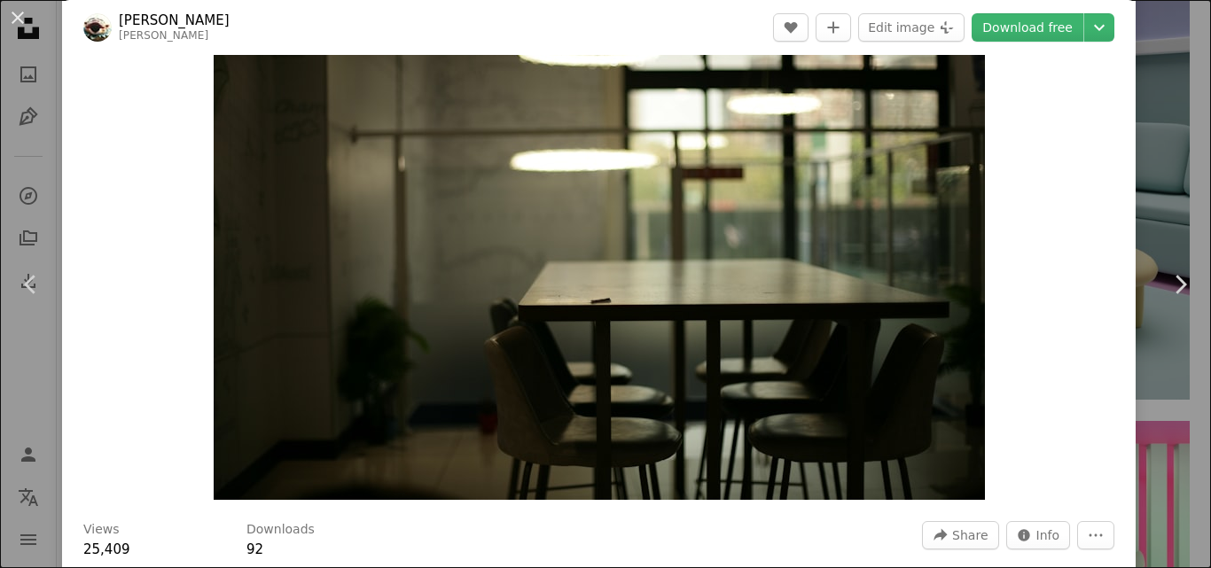
scroll to position [75, 0]
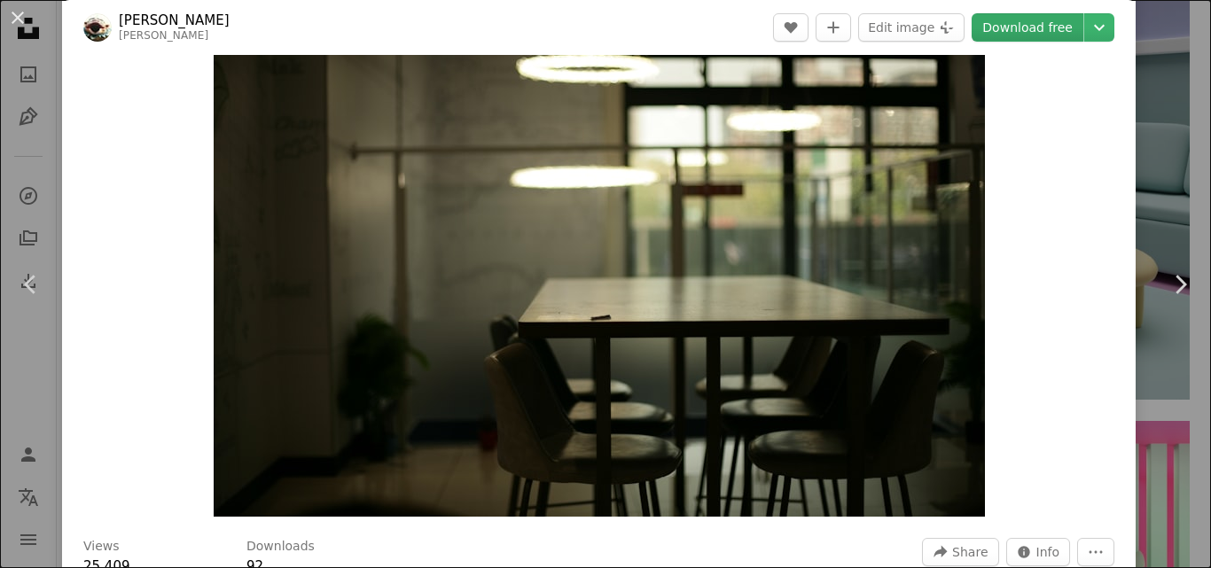
click at [982, 21] on link "Download free" at bounding box center [1028, 27] width 112 height 28
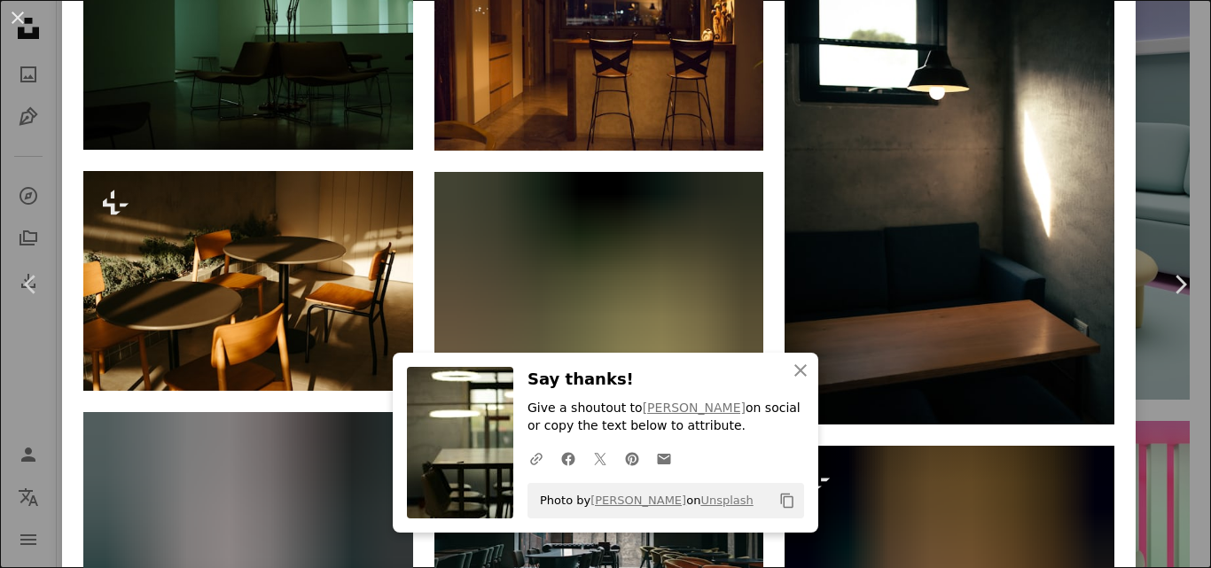
scroll to position [1282, 0]
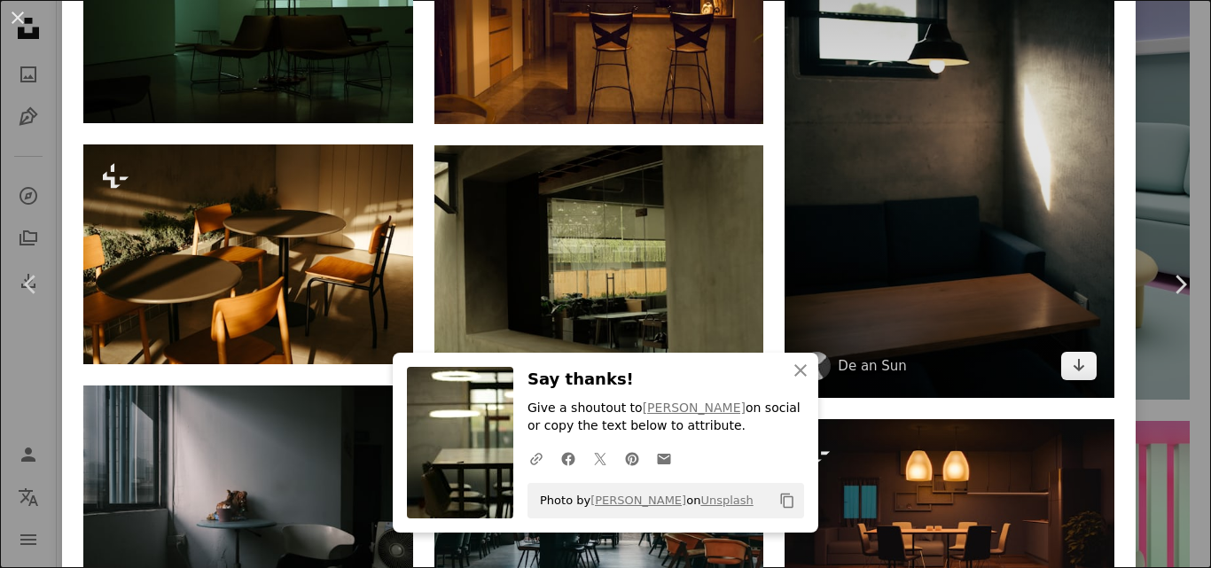
click at [921, 220] on img at bounding box center [950, 151] width 330 height 494
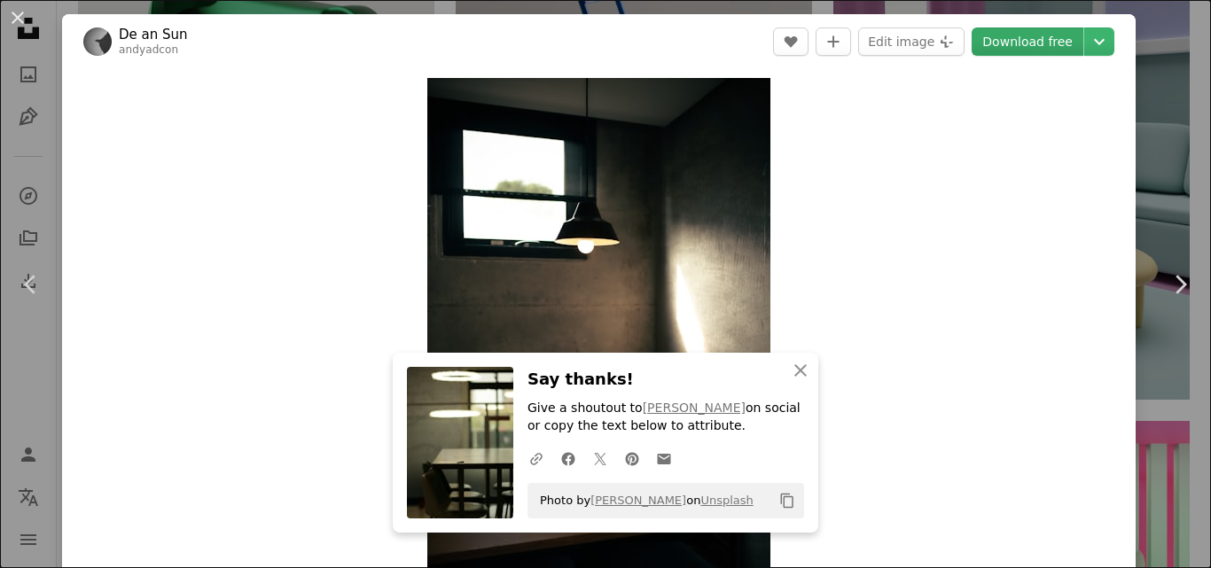
click at [1014, 48] on link "Download free" at bounding box center [1028, 41] width 112 height 28
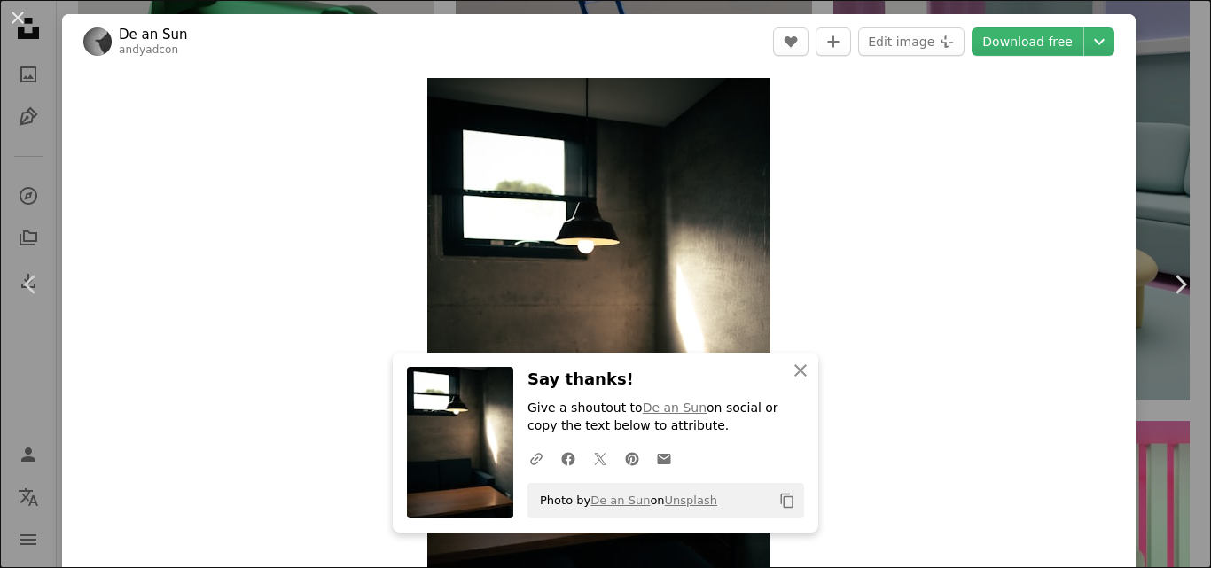
click at [1173, 90] on div "An X shape Chevron left Chevron right An X shape Close Say thanks! Give a shout…" at bounding box center [605, 284] width 1211 height 568
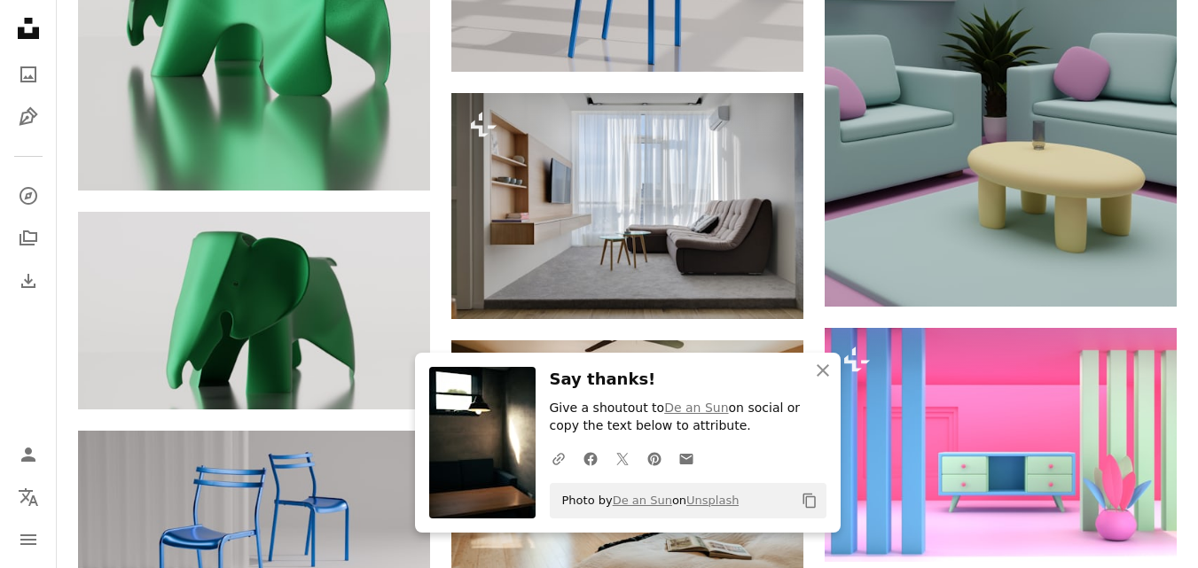
scroll to position [8275, 0]
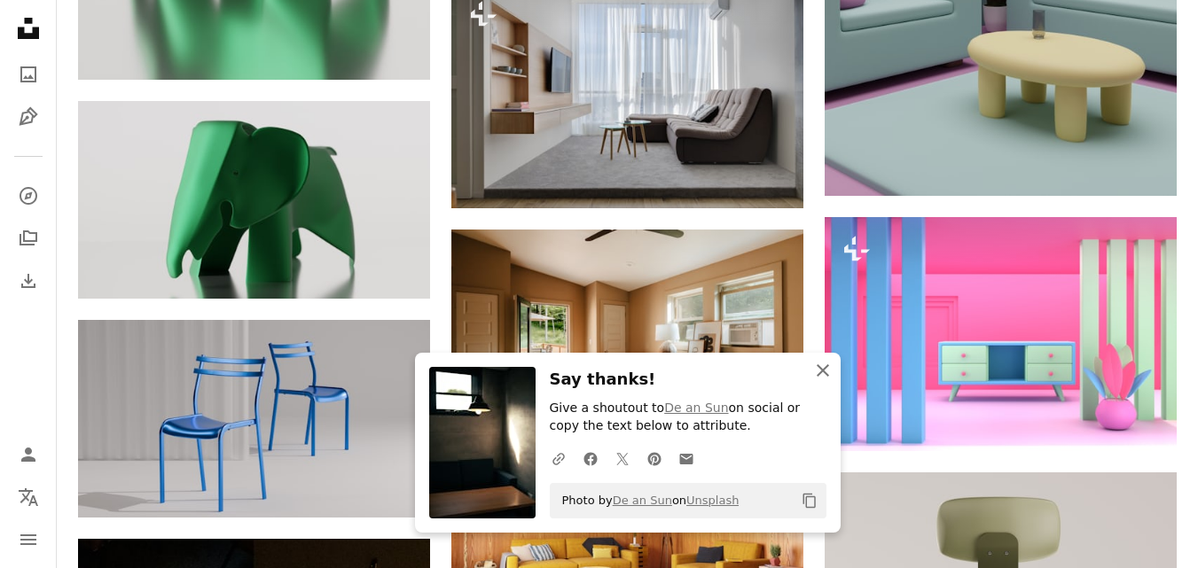
click at [822, 369] on icon "button" at bounding box center [822, 370] width 12 height 12
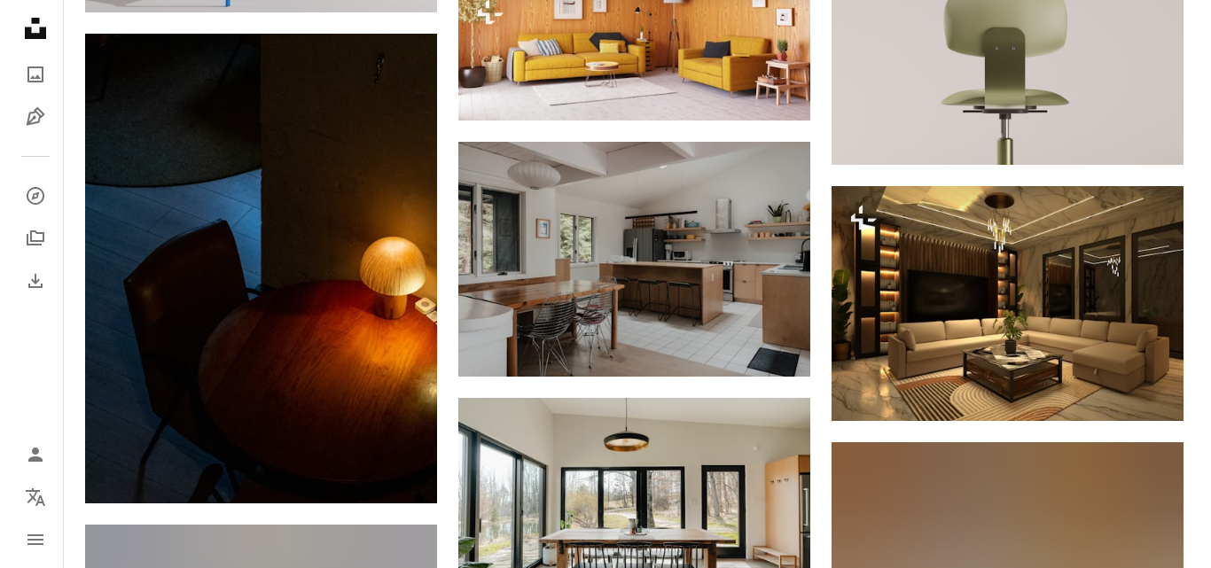
scroll to position [8802, 0]
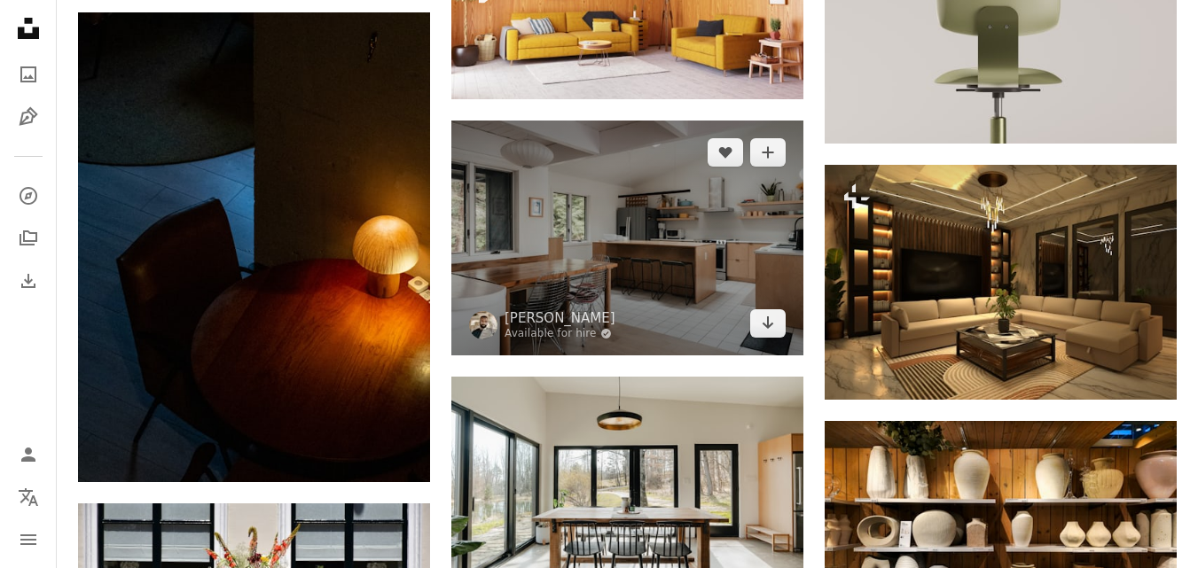
click at [571, 263] on img at bounding box center [627, 238] width 352 height 234
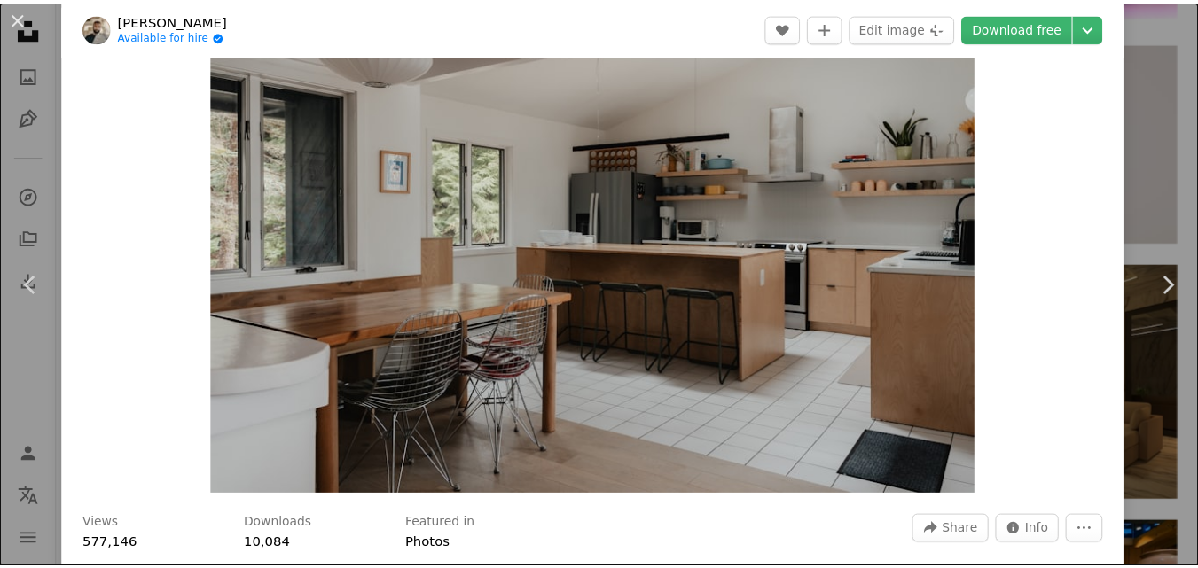
scroll to position [90, 0]
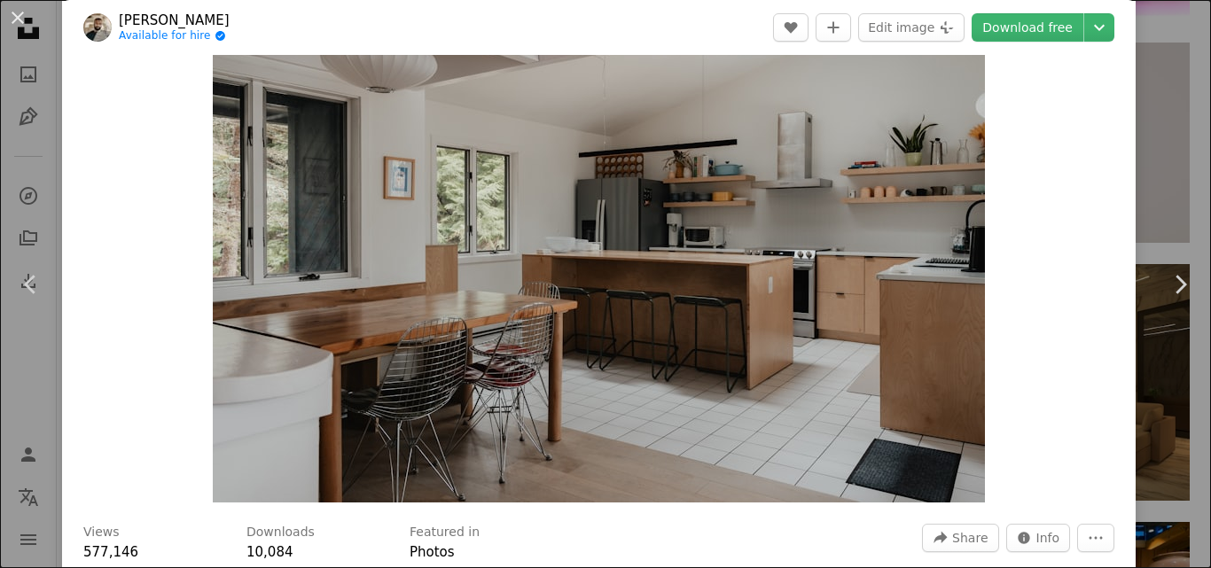
click at [1153, 92] on div "An X shape Chevron left Chevron right [PERSON_NAME] Available for hire A checkm…" at bounding box center [605, 284] width 1211 height 568
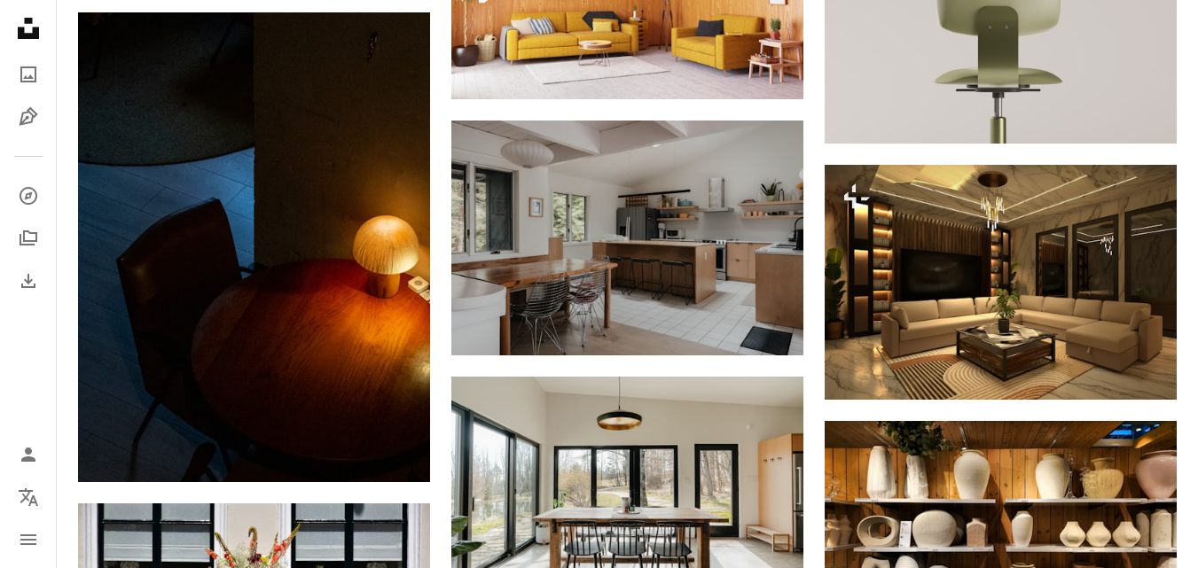
scroll to position [8911, 0]
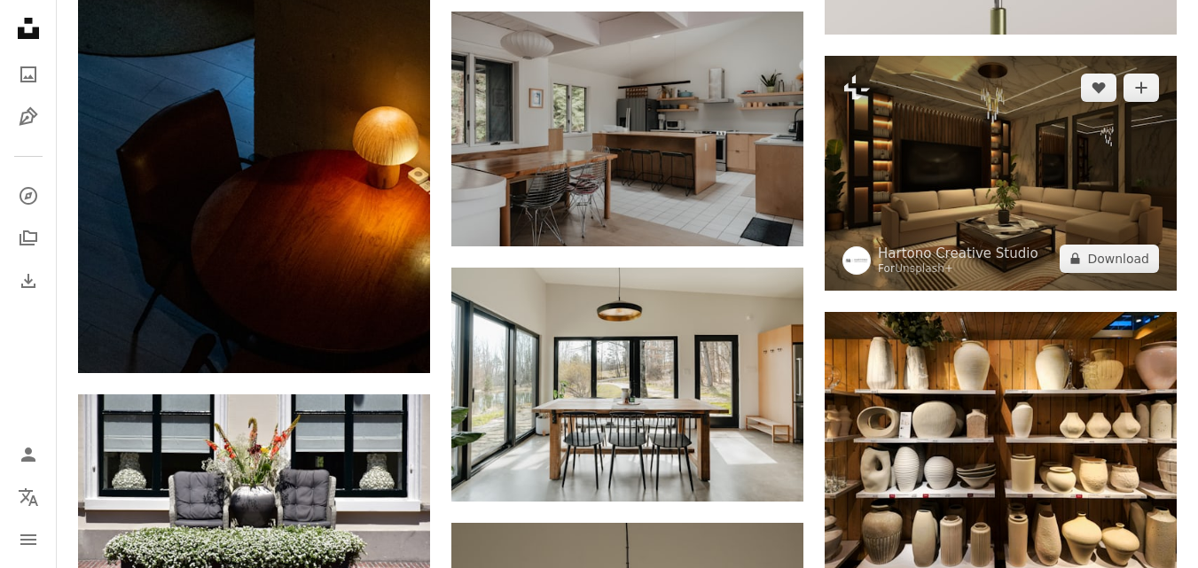
click at [947, 173] on img at bounding box center [1000, 173] width 352 height 234
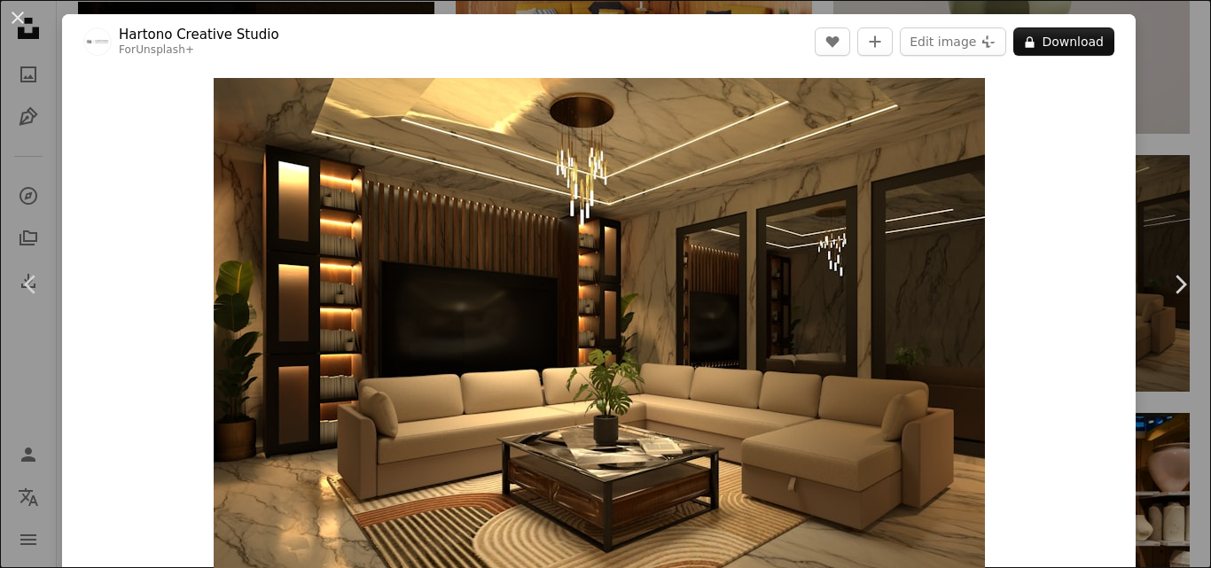
click at [1164, 71] on div "An X shape Chevron left Chevron right Hartono Creative Studio For Unsplash+ A h…" at bounding box center [605, 284] width 1211 height 568
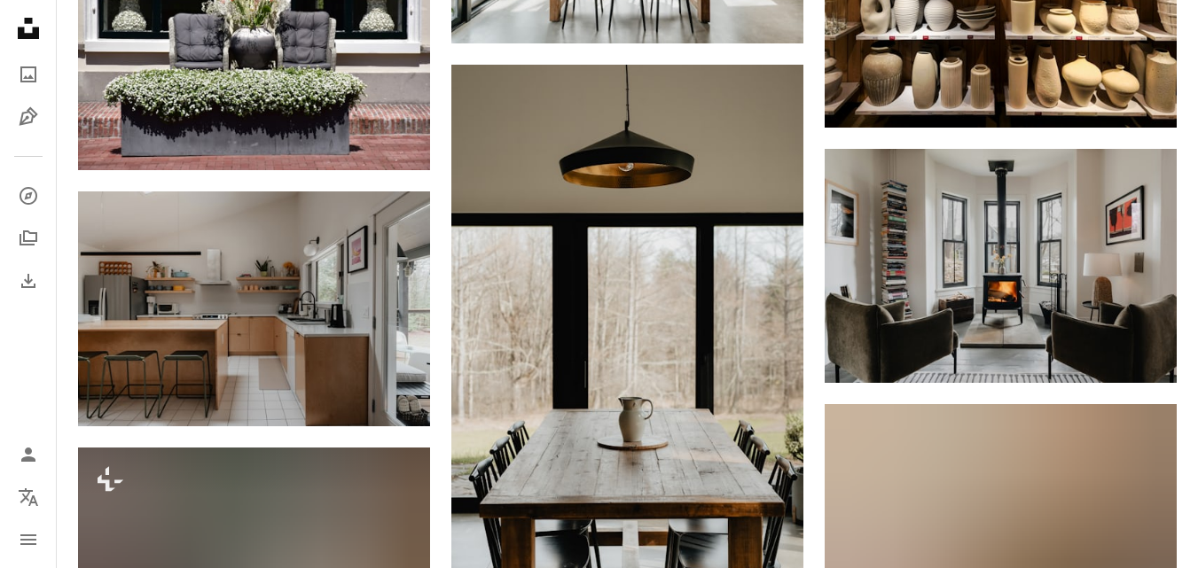
scroll to position [9391, 0]
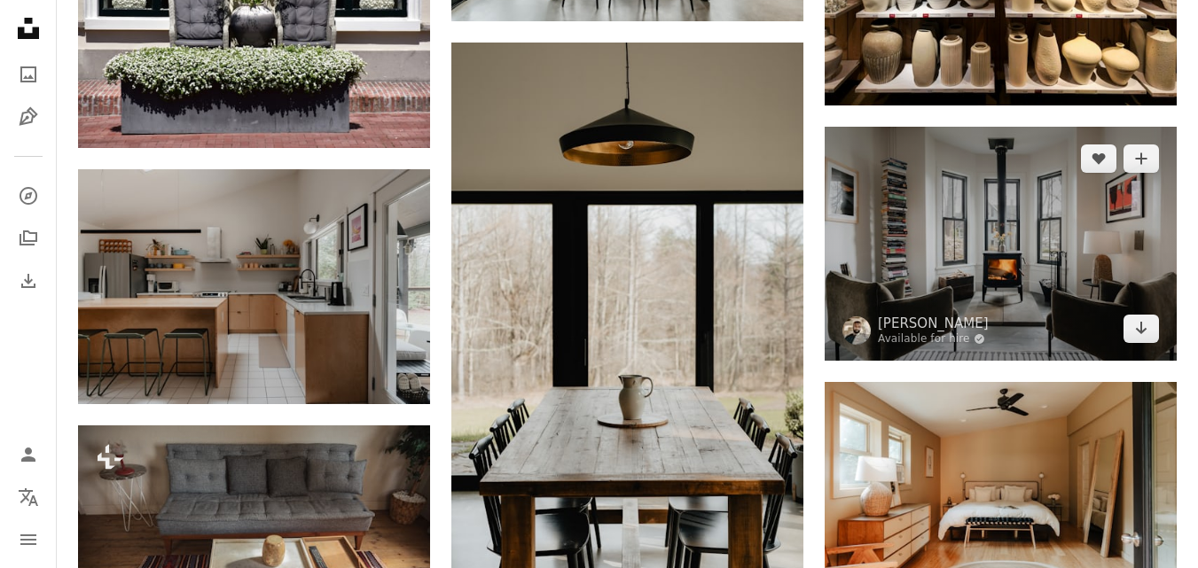
click at [941, 271] on img at bounding box center [1000, 244] width 352 height 234
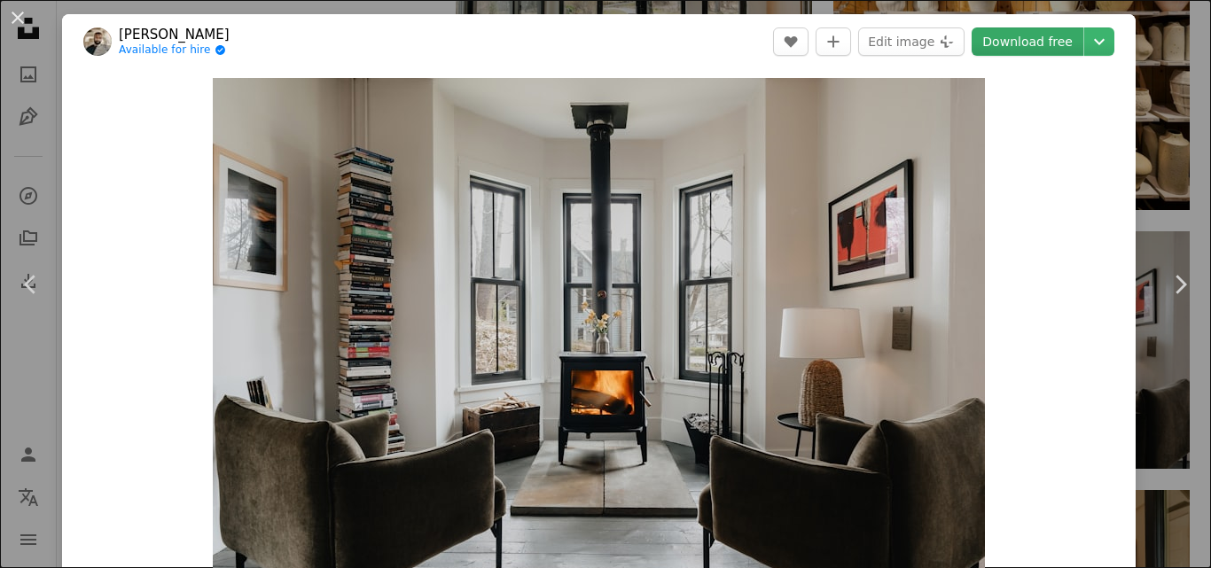
click at [1002, 49] on link "Download free" at bounding box center [1028, 41] width 112 height 28
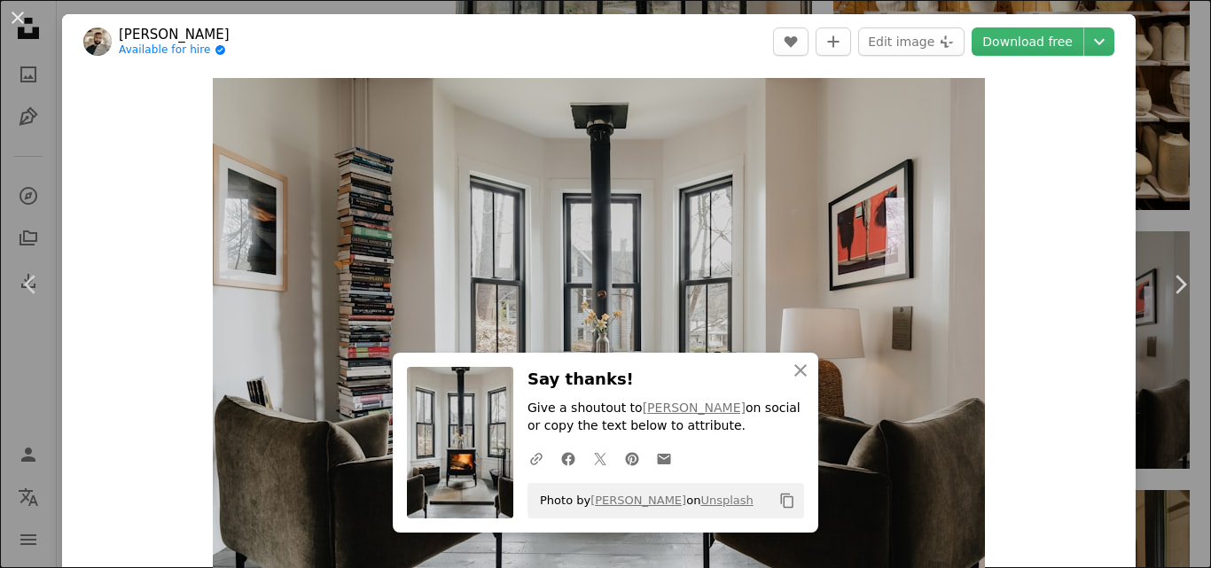
click at [1152, 115] on div "An X shape Chevron left Chevron right An X shape Close Say thanks! Give a shout…" at bounding box center [605, 284] width 1211 height 568
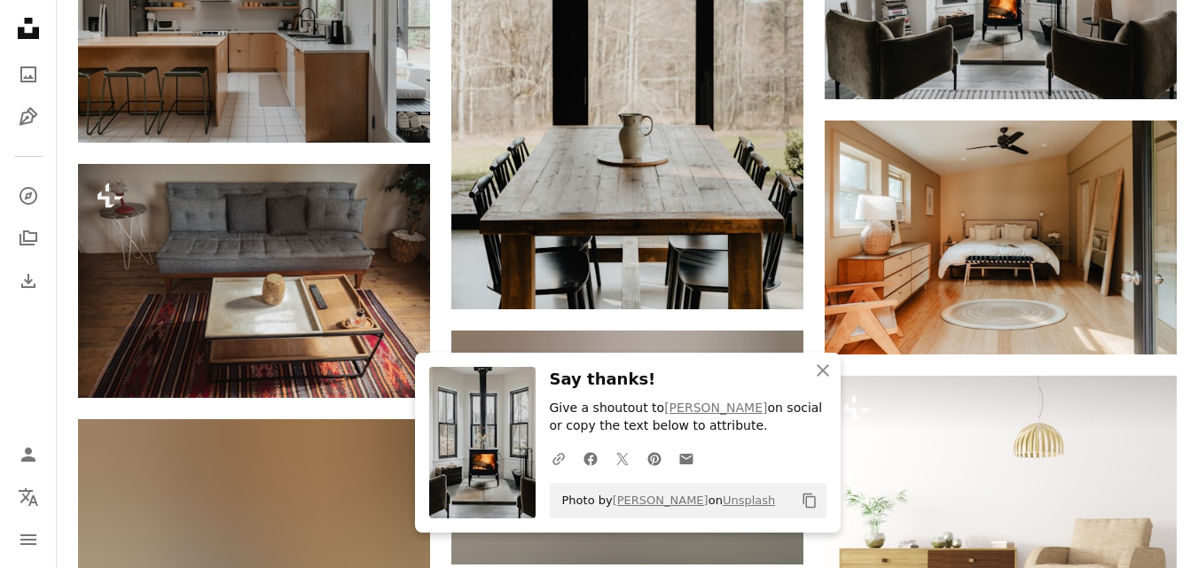
scroll to position [9784, 0]
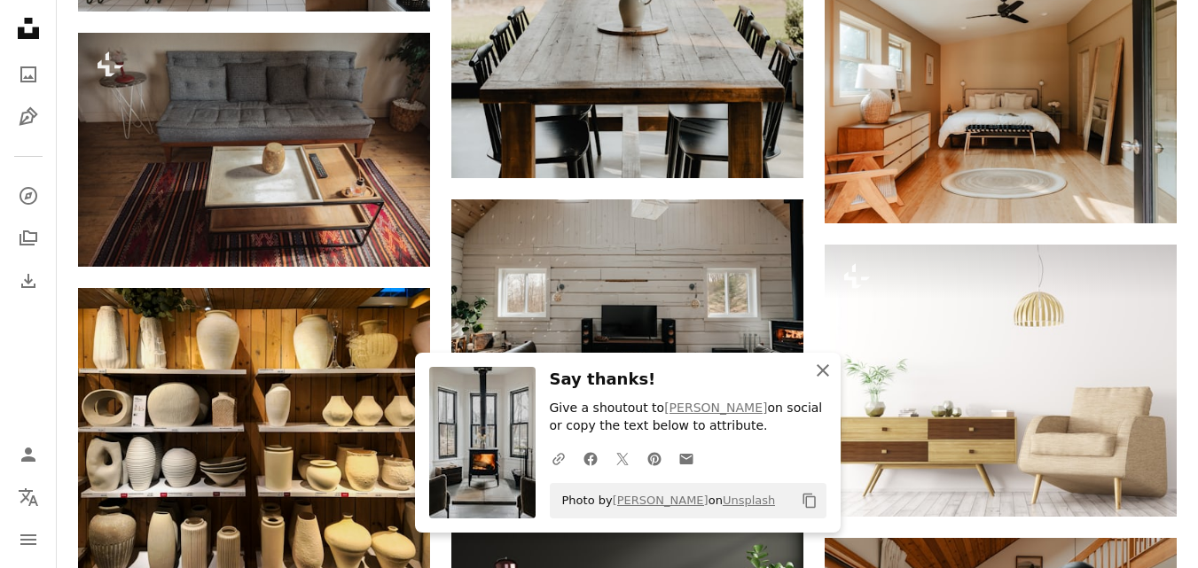
click at [824, 371] on icon "button" at bounding box center [822, 370] width 12 height 12
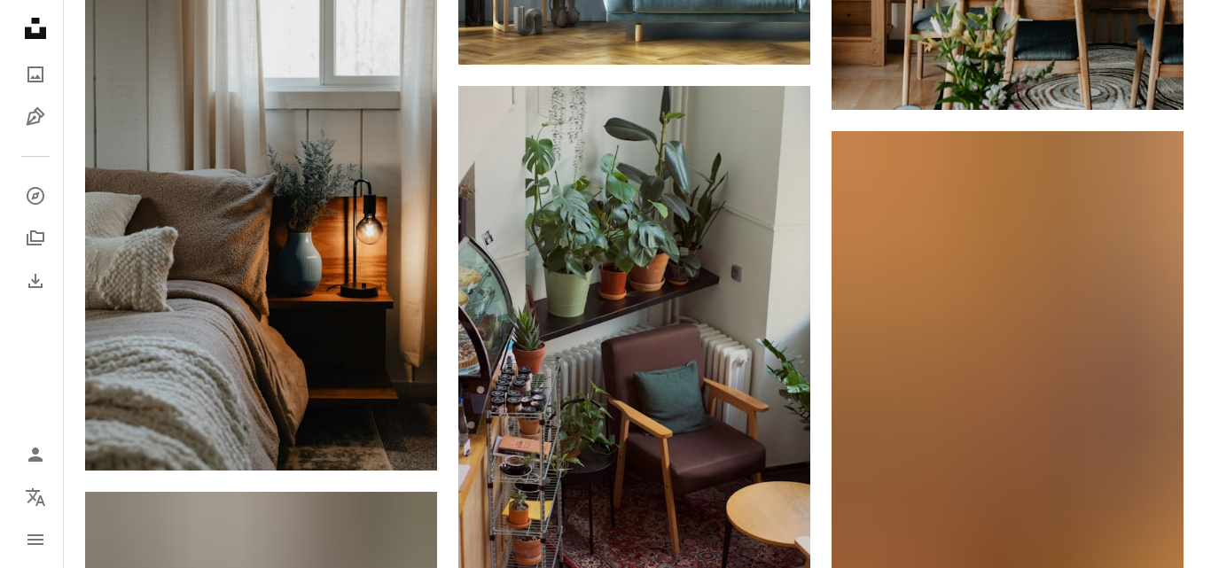
scroll to position [11094, 0]
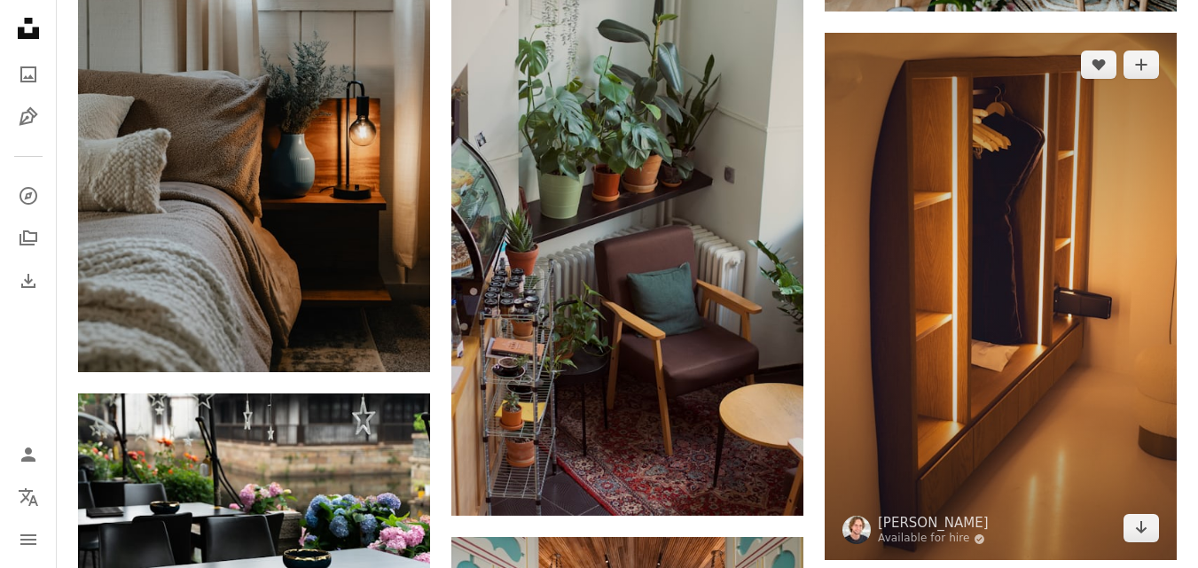
click at [1038, 368] on img at bounding box center [1000, 297] width 352 height 528
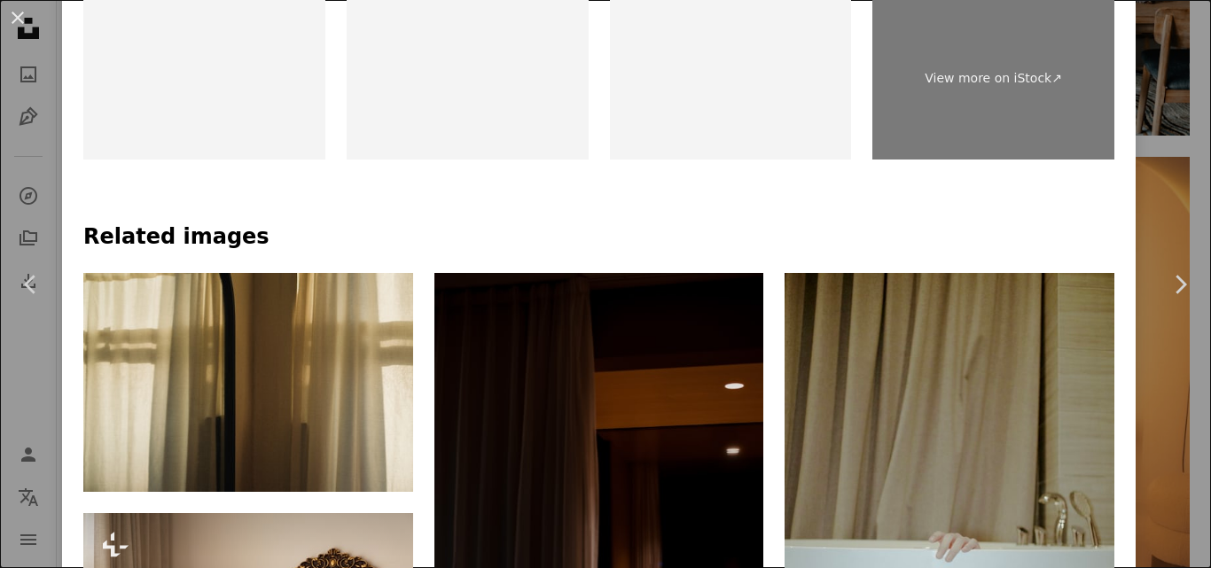
scroll to position [933, 0]
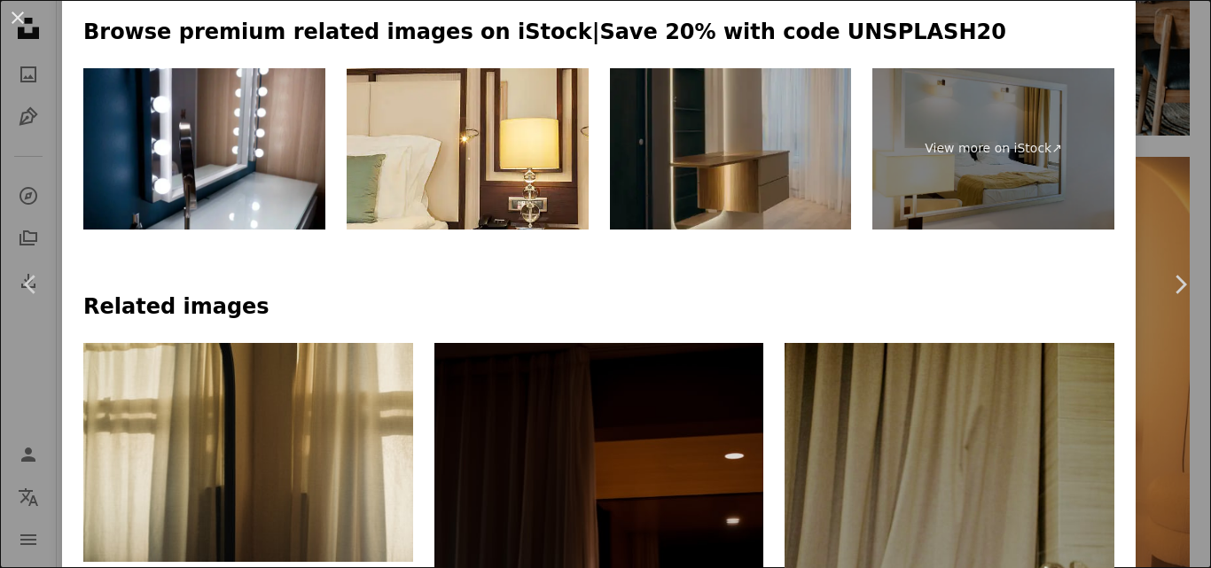
click at [718, 142] on img at bounding box center [731, 148] width 242 height 161
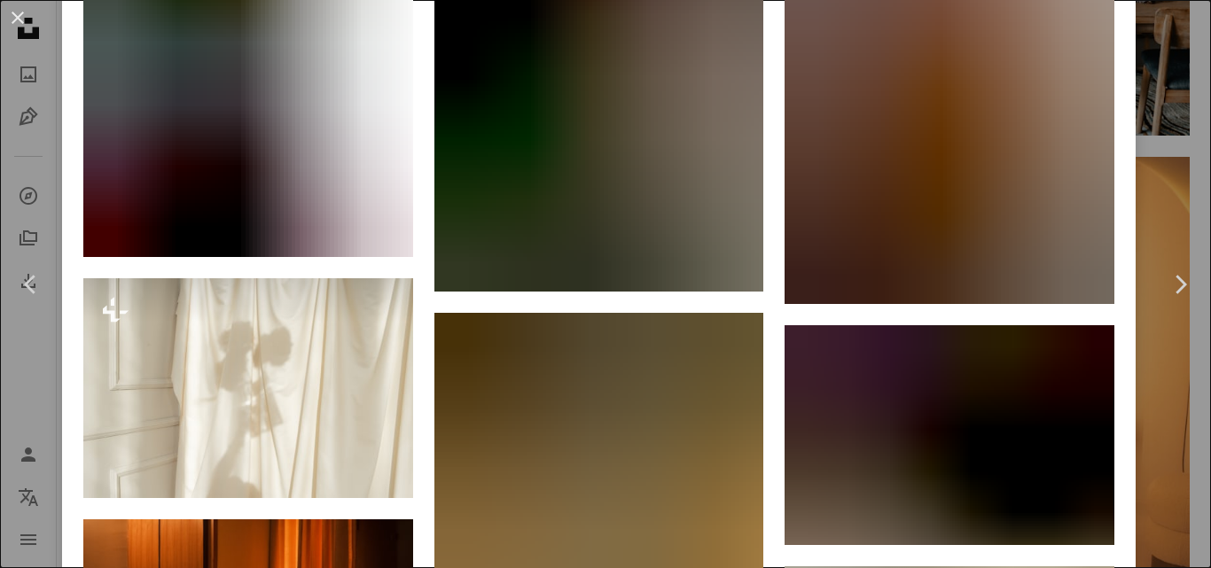
scroll to position [1924, 0]
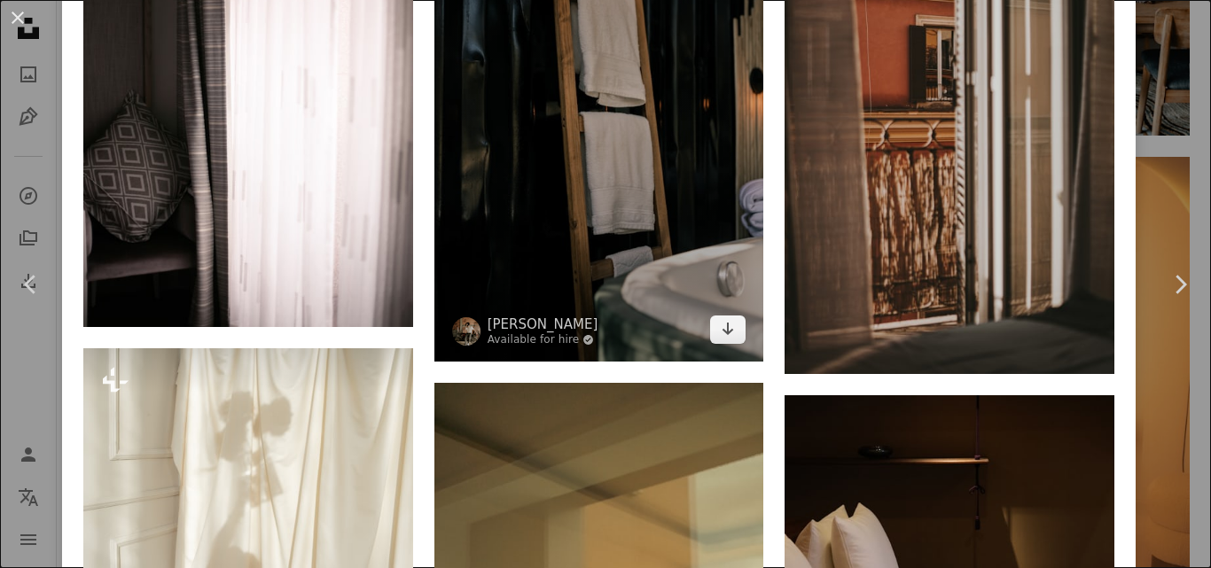
click at [584, 86] on img at bounding box center [599, 114] width 330 height 495
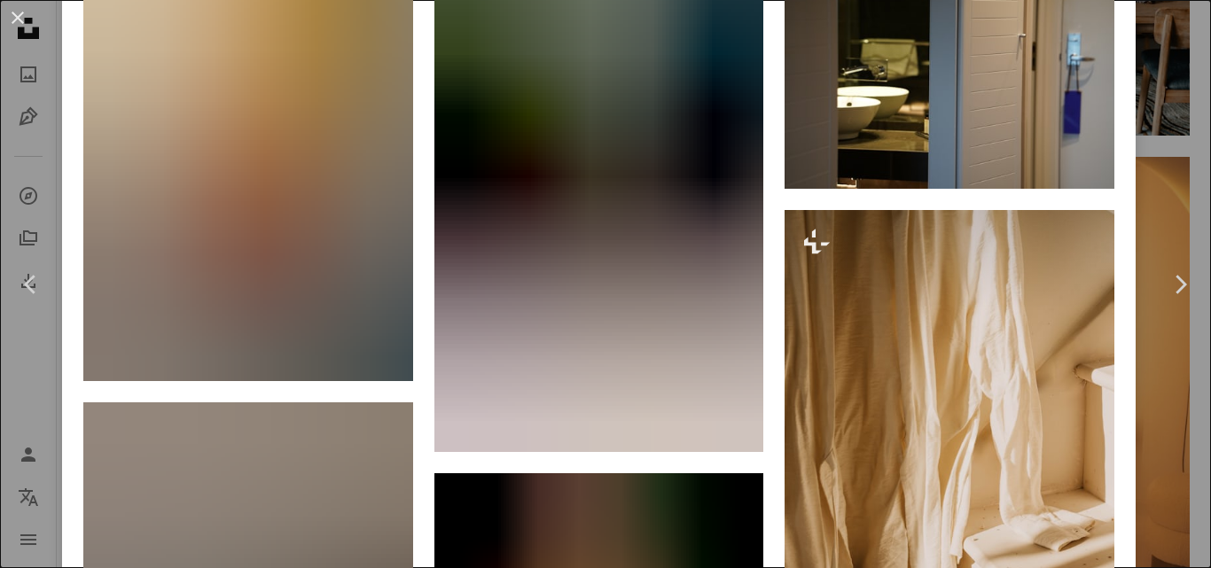
scroll to position [2697, 0]
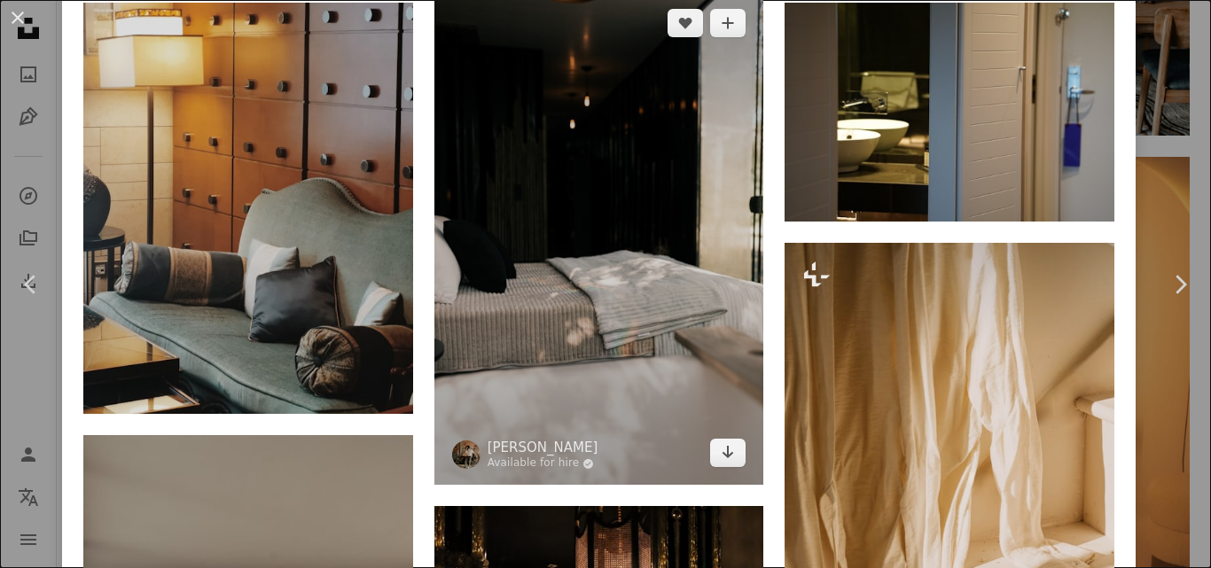
click at [599, 269] on img at bounding box center [599, 238] width 330 height 495
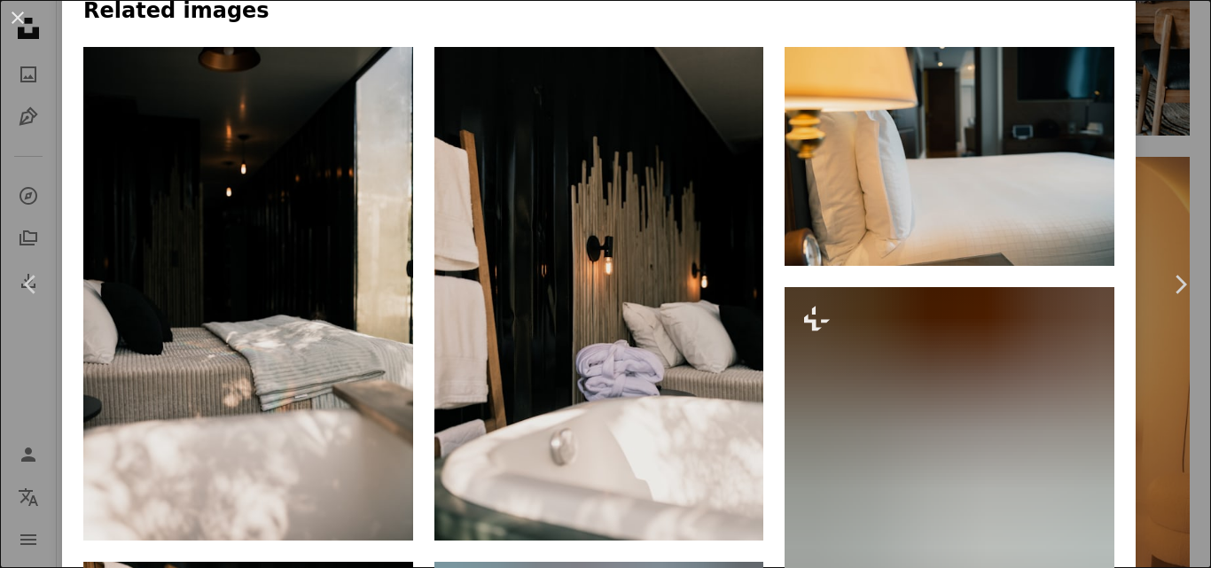
scroll to position [1147, 0]
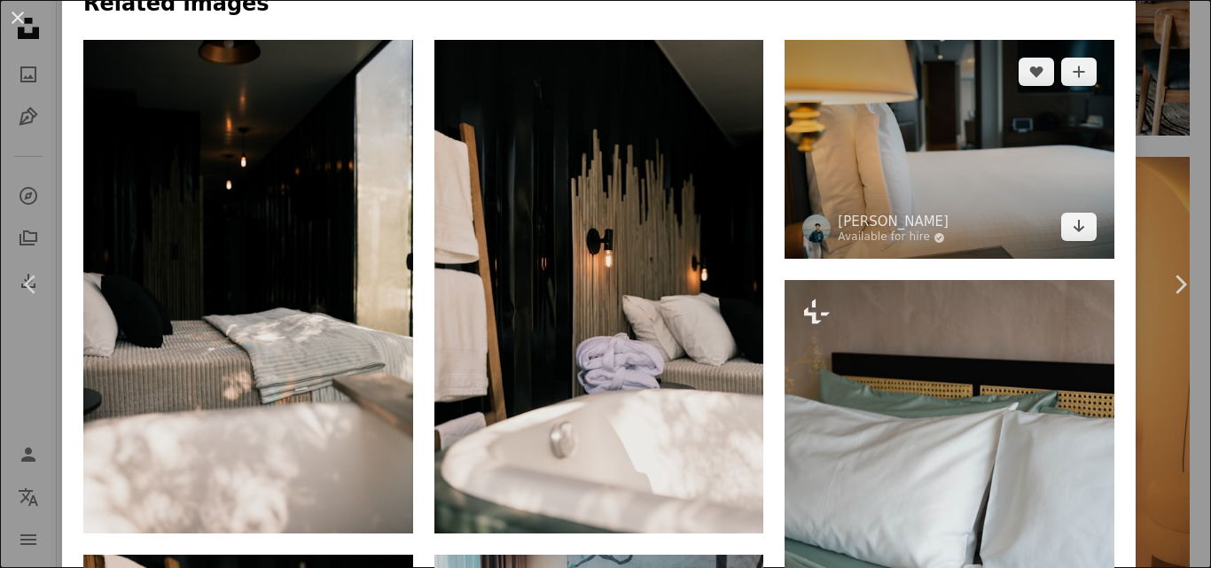
click at [929, 84] on img at bounding box center [950, 150] width 330 height 220
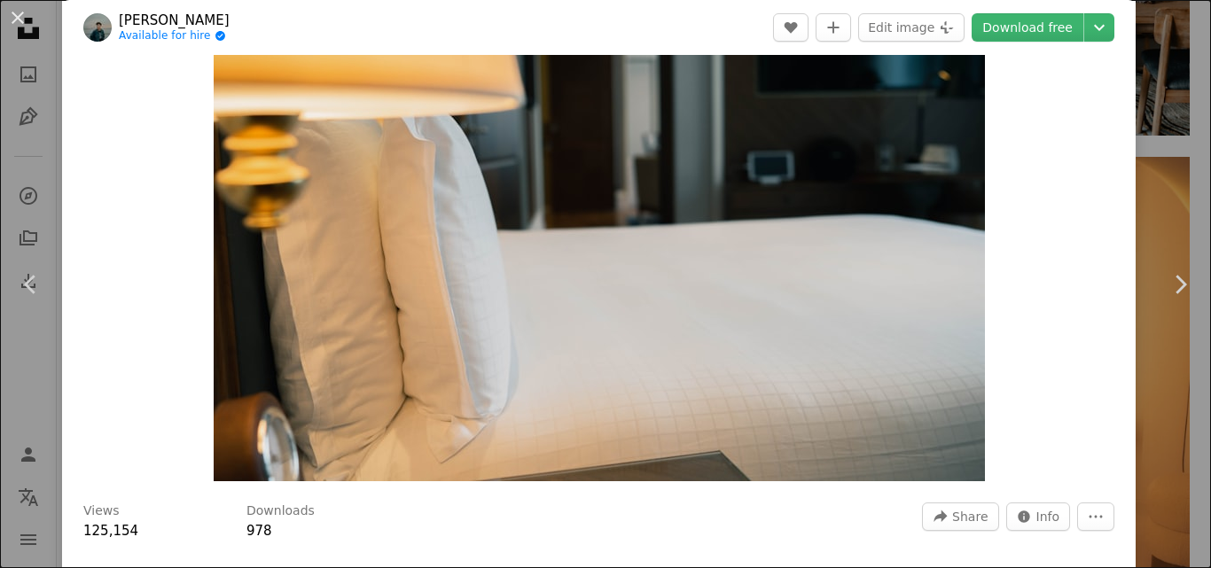
scroll to position [47, 0]
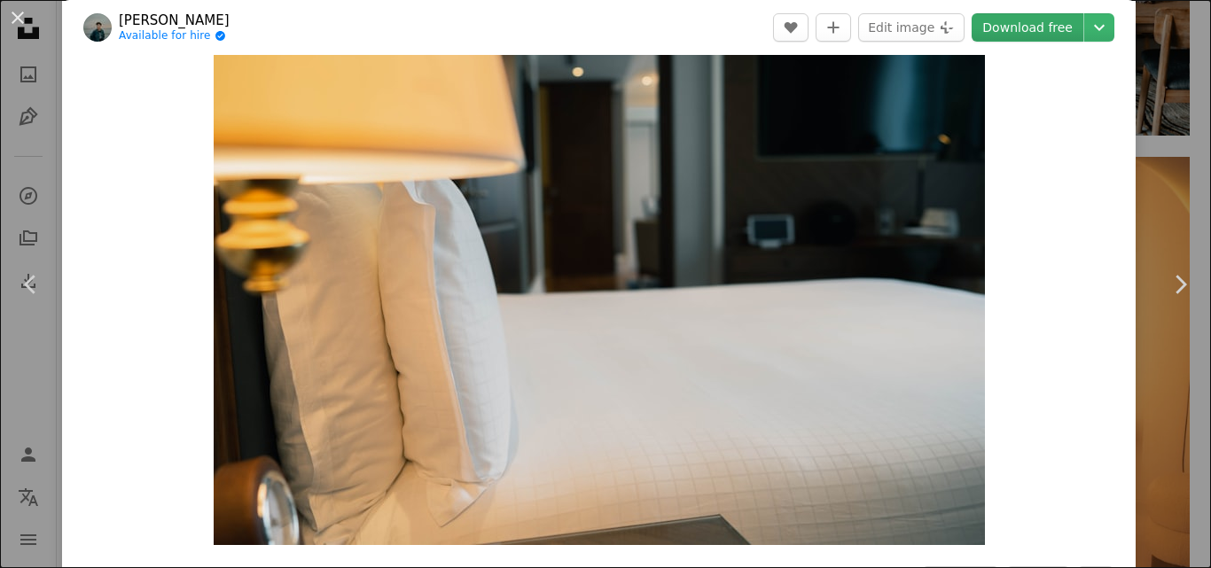
click at [1029, 34] on link "Download free" at bounding box center [1028, 27] width 112 height 28
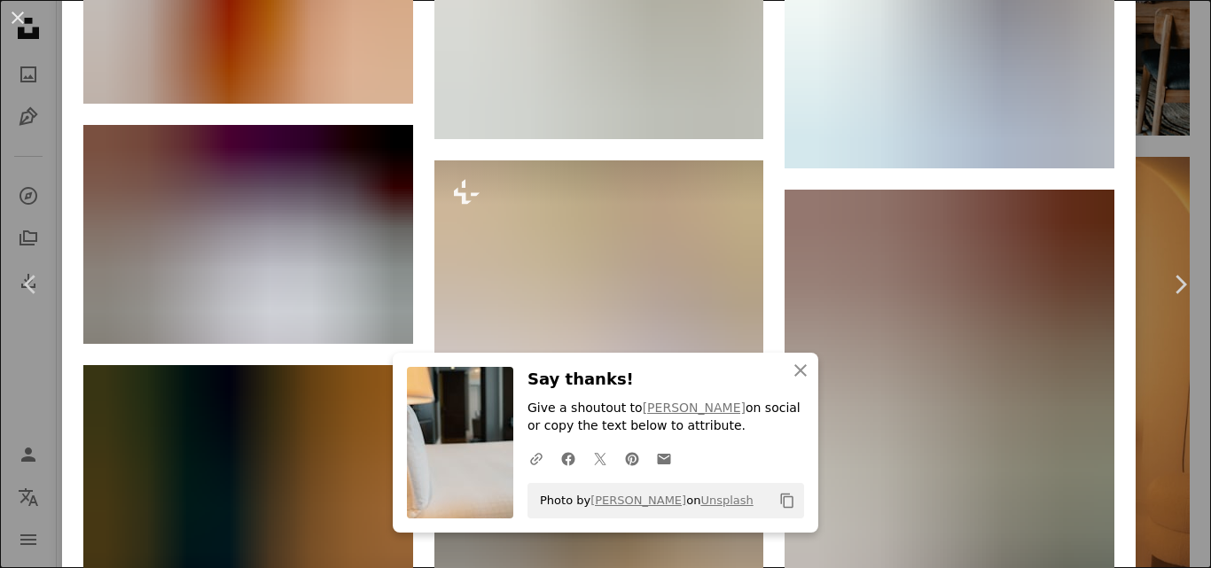
scroll to position [2560, 0]
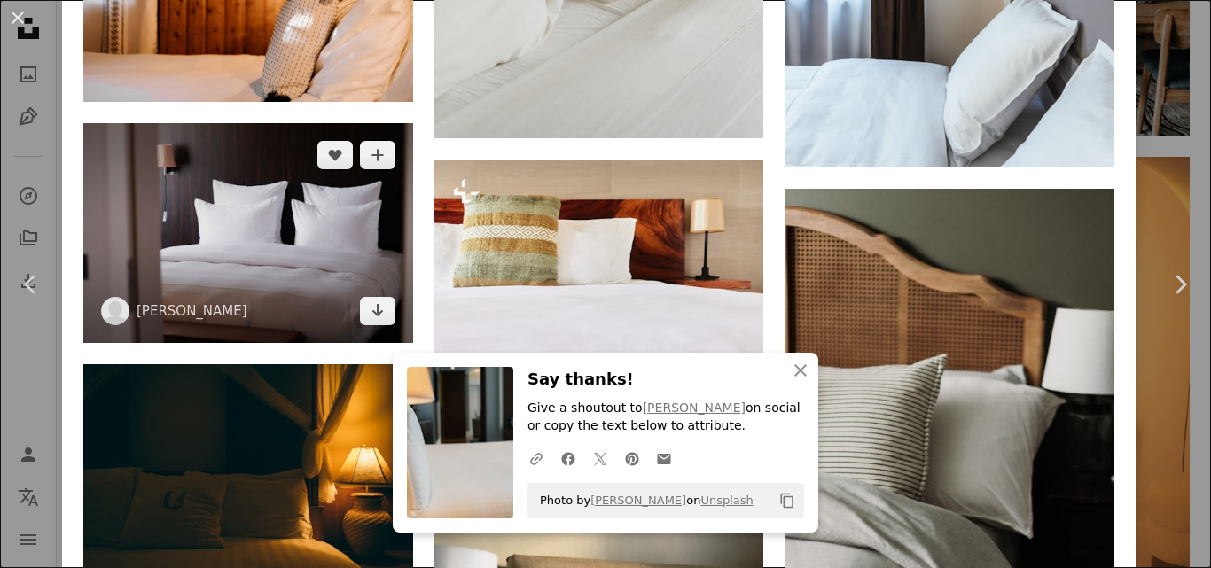
click at [232, 184] on img at bounding box center [248, 233] width 330 height 220
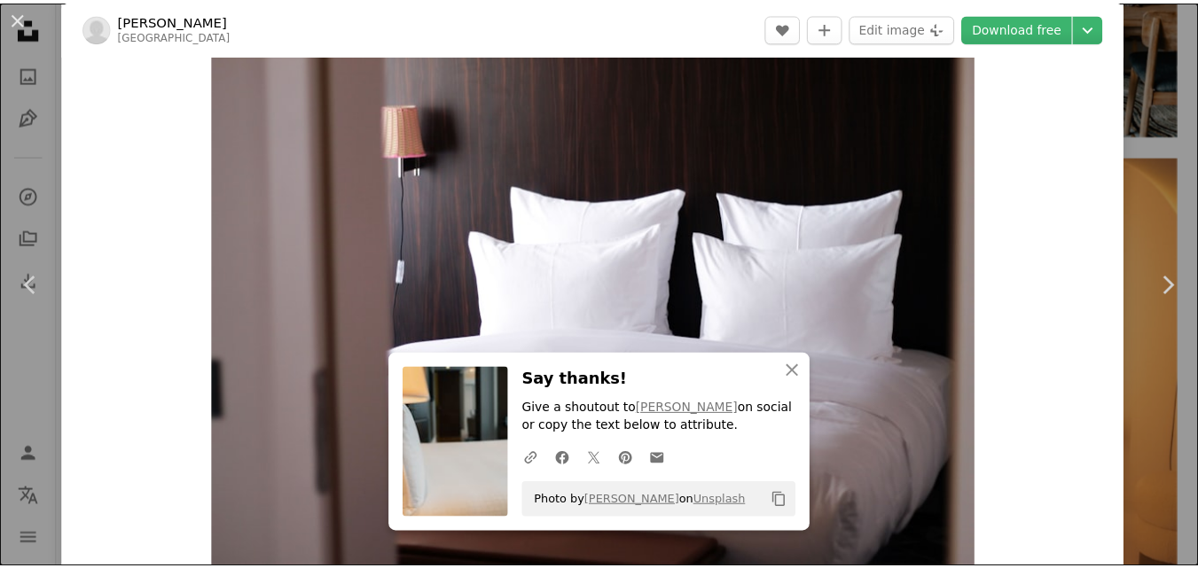
scroll to position [9, 0]
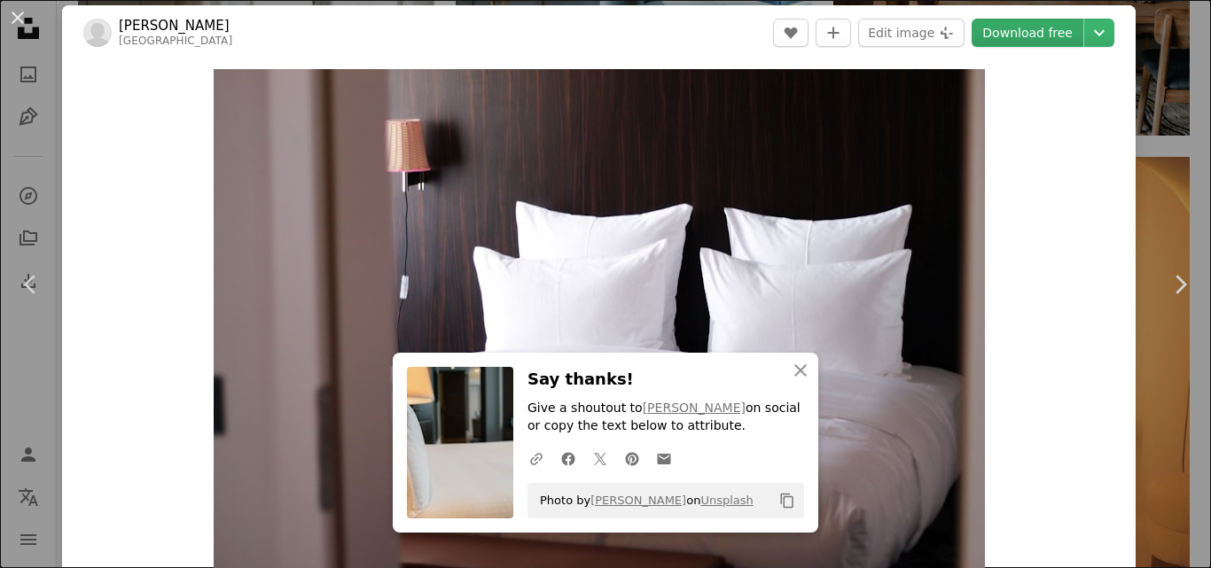
click at [999, 35] on link "Download free" at bounding box center [1028, 33] width 112 height 28
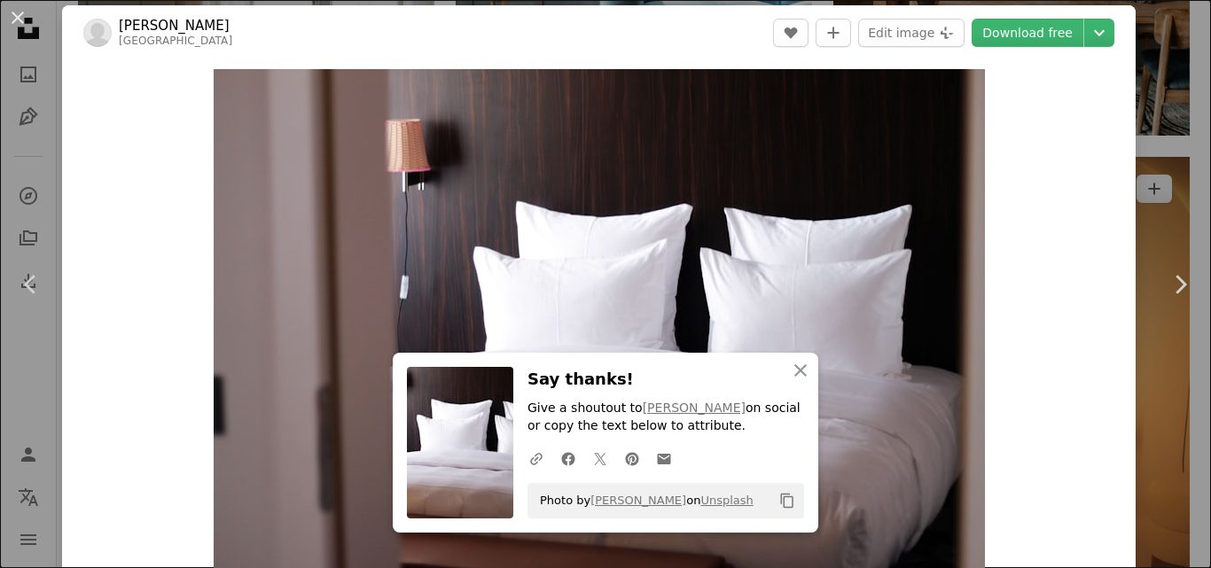
drag, startPoint x: 1163, startPoint y: 67, endPoint x: 1174, endPoint y: 66, distance: 10.8
click at [1162, 67] on div "An X shape Chevron left Chevron right An X shape Close Say thanks! Give a shout…" at bounding box center [605, 284] width 1211 height 568
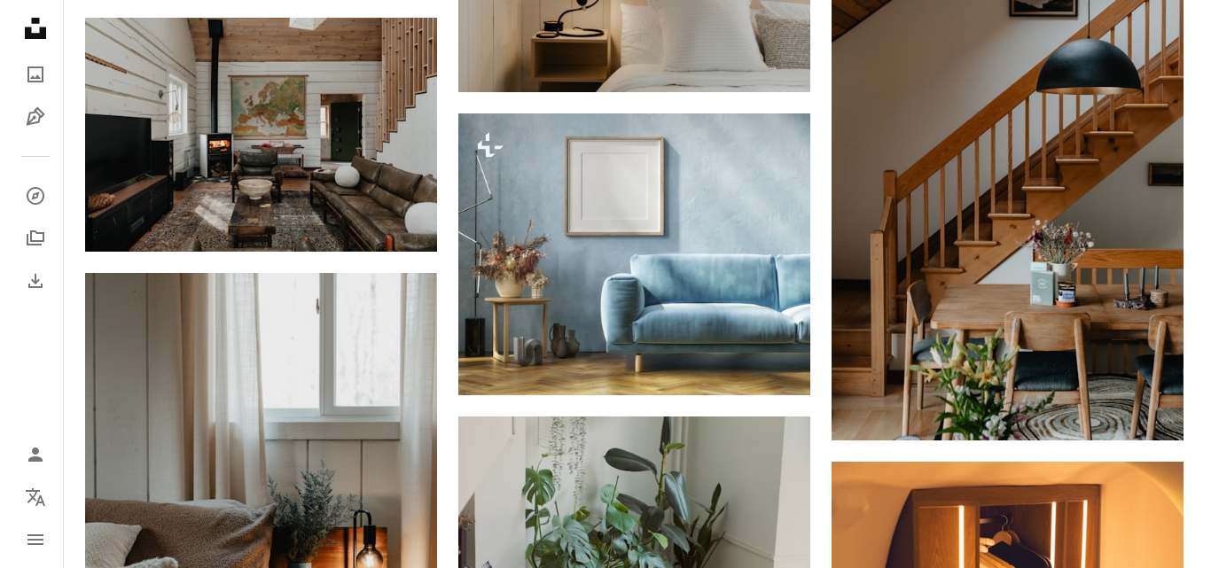
scroll to position [10690, 0]
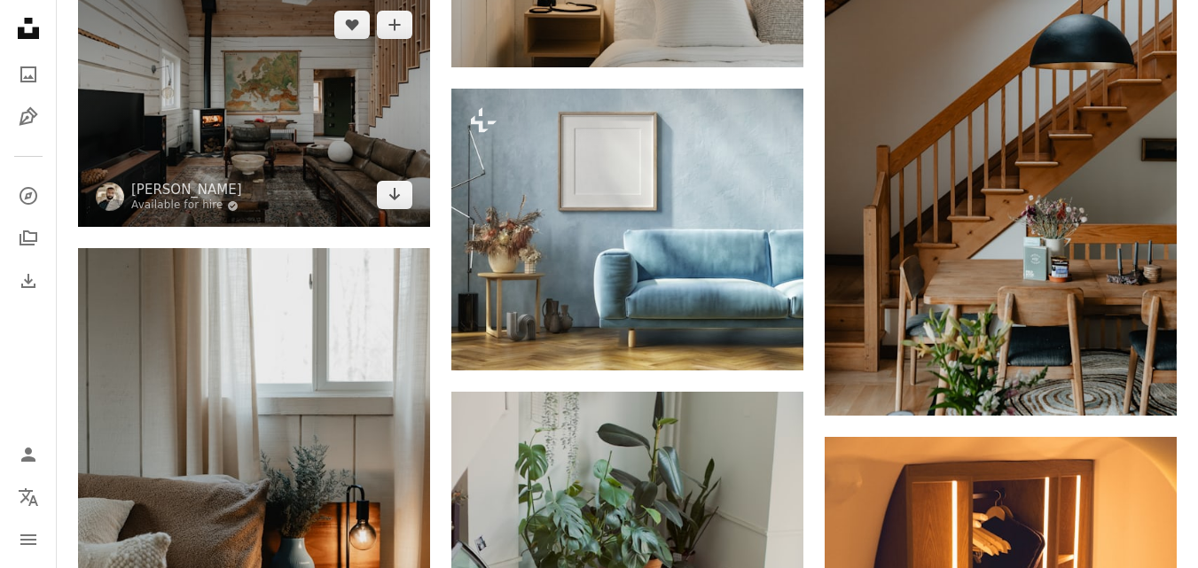
click at [231, 113] on img at bounding box center [254, 110] width 352 height 234
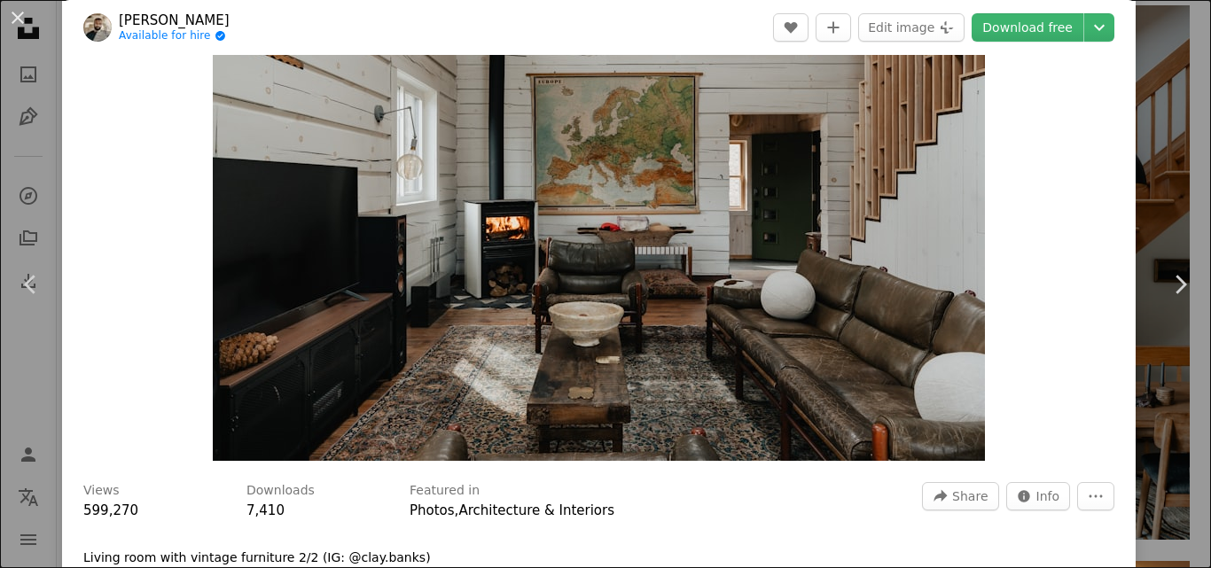
scroll to position [141, 0]
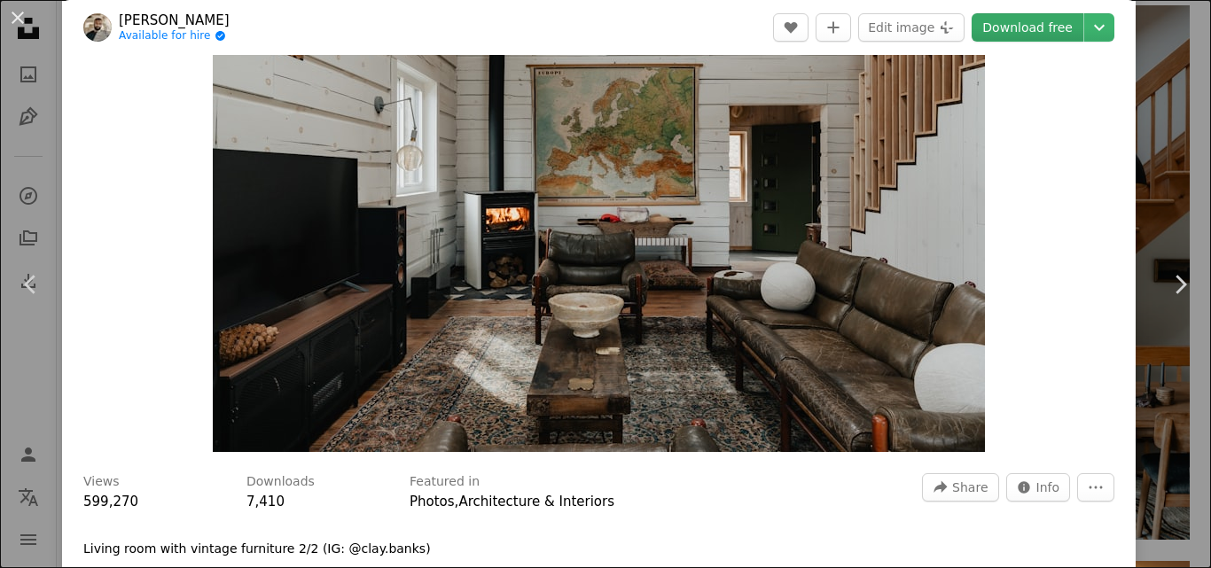
click at [993, 28] on link "Download free" at bounding box center [1028, 27] width 112 height 28
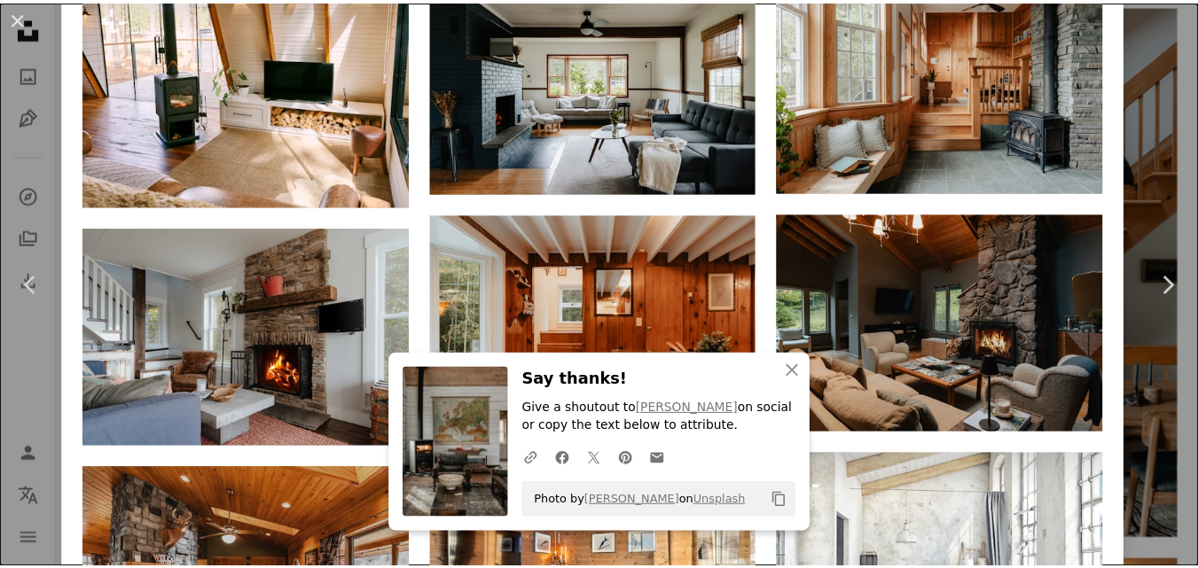
scroll to position [3509, 0]
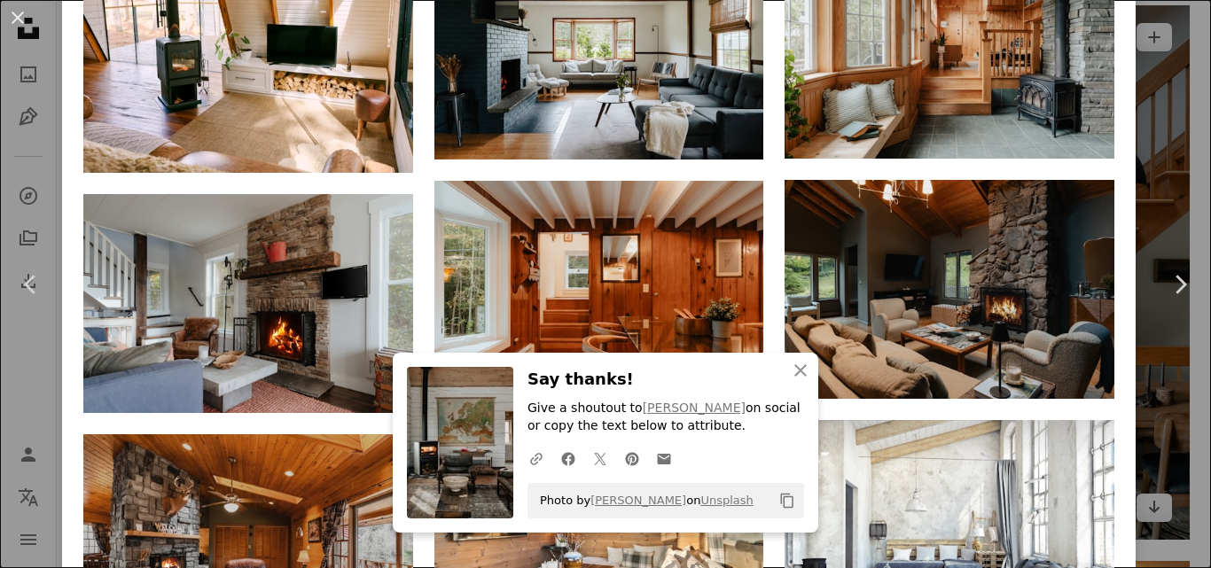
click at [1149, 83] on div "An X shape Chevron left Chevron right An X shape Close Say thanks! Give a shout…" at bounding box center [605, 284] width 1211 height 568
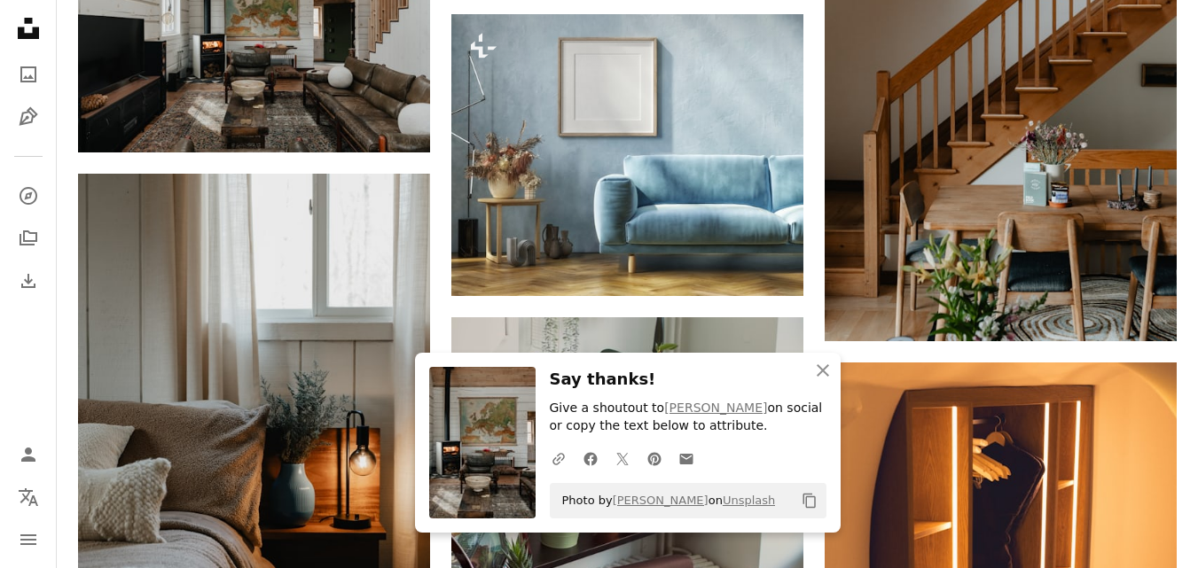
scroll to position [10789, 0]
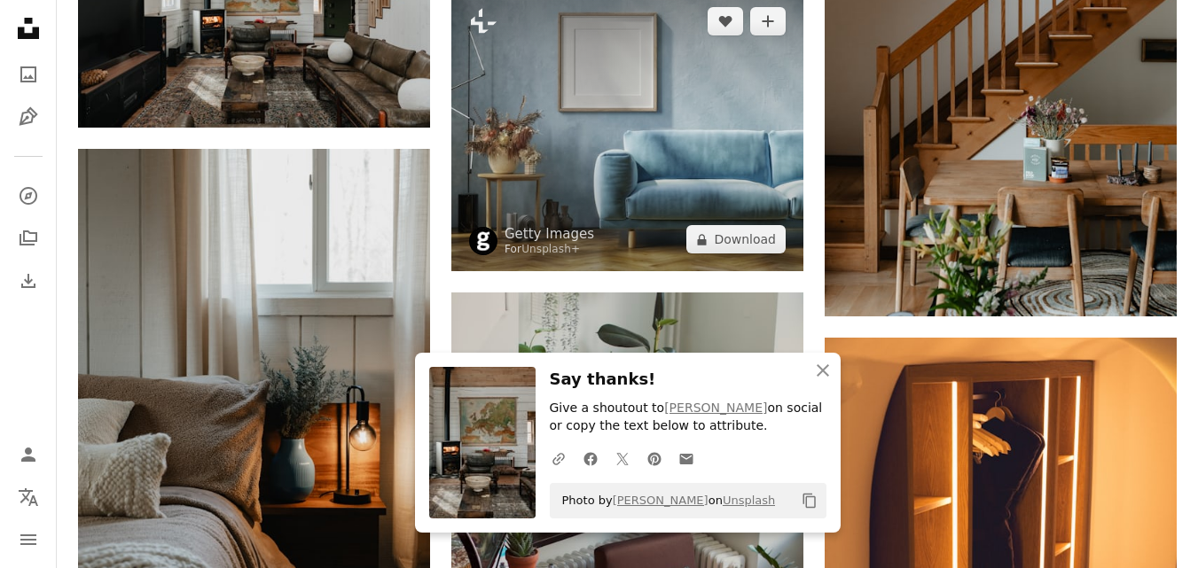
click at [587, 89] on img at bounding box center [627, 130] width 352 height 282
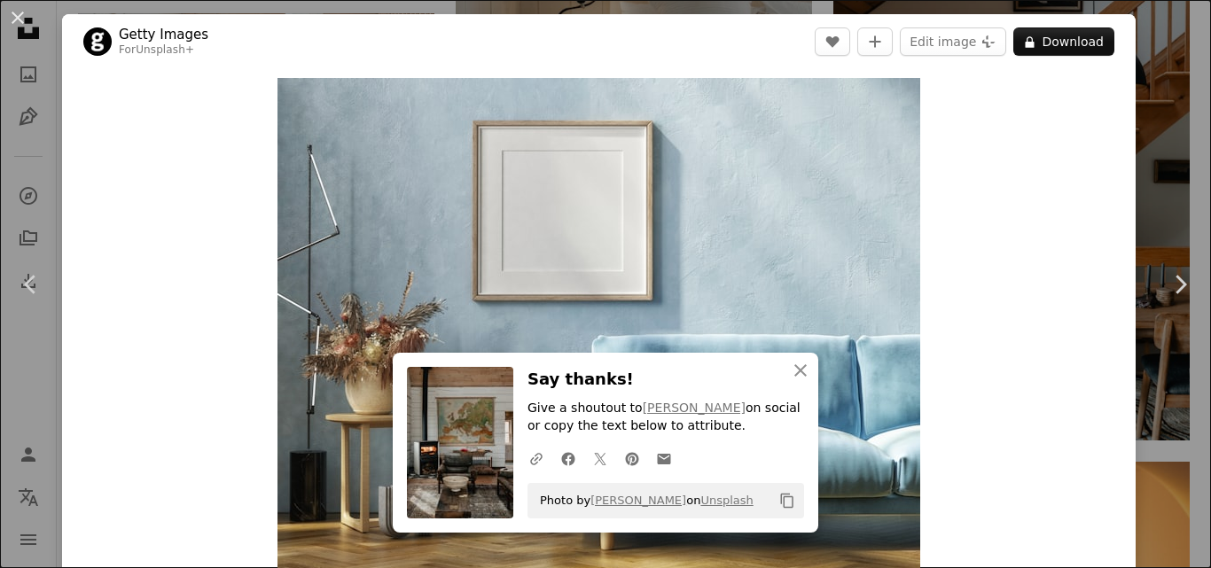
click at [1166, 67] on div "An X shape Chevron left Chevron right An X shape Close Say thanks! Give a shout…" at bounding box center [605, 284] width 1211 height 568
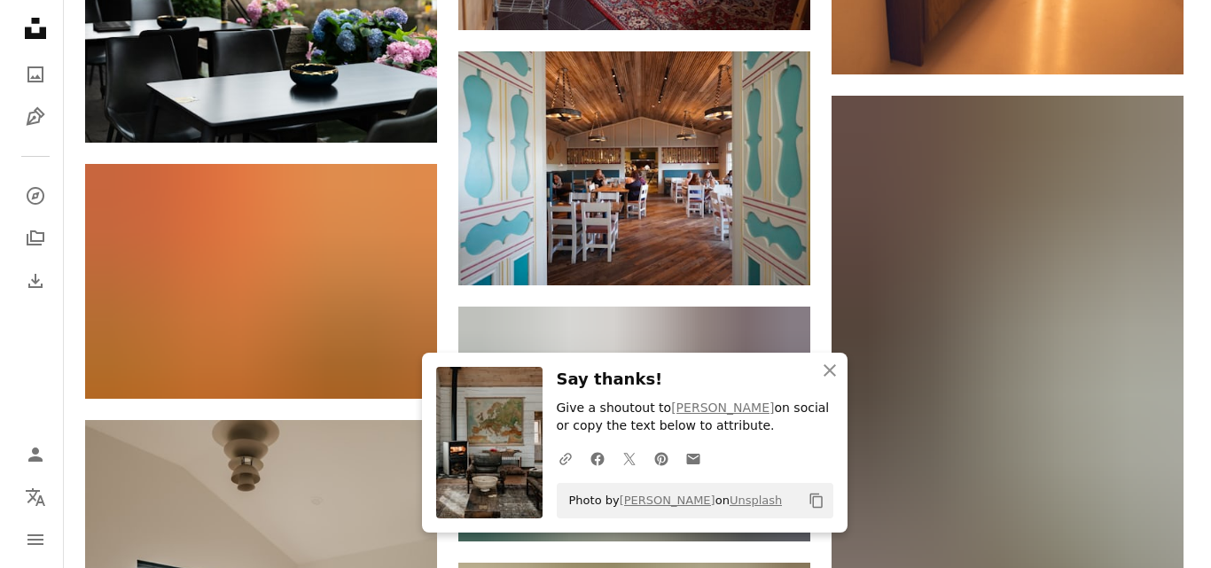
scroll to position [11382, 0]
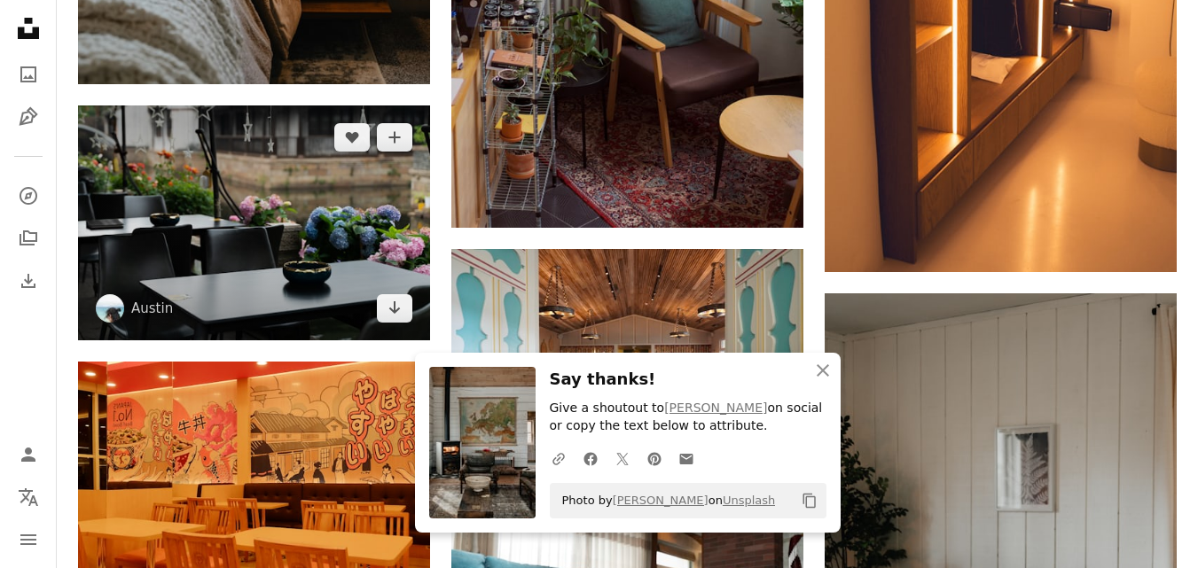
click at [231, 231] on img at bounding box center [254, 222] width 352 height 235
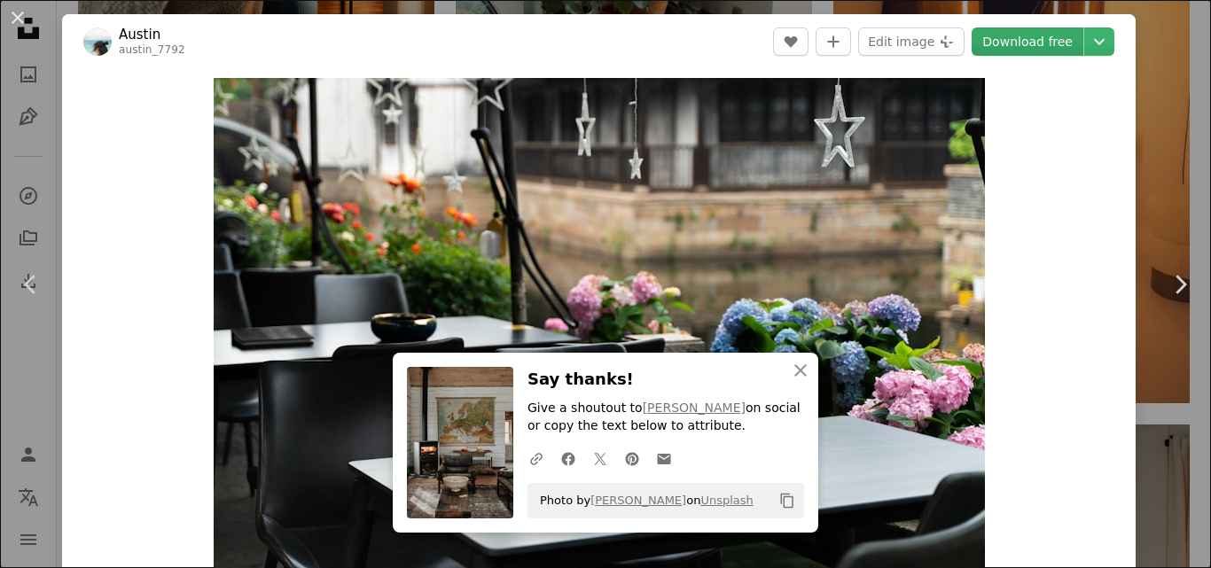
click at [1013, 48] on link "Download free" at bounding box center [1028, 41] width 112 height 28
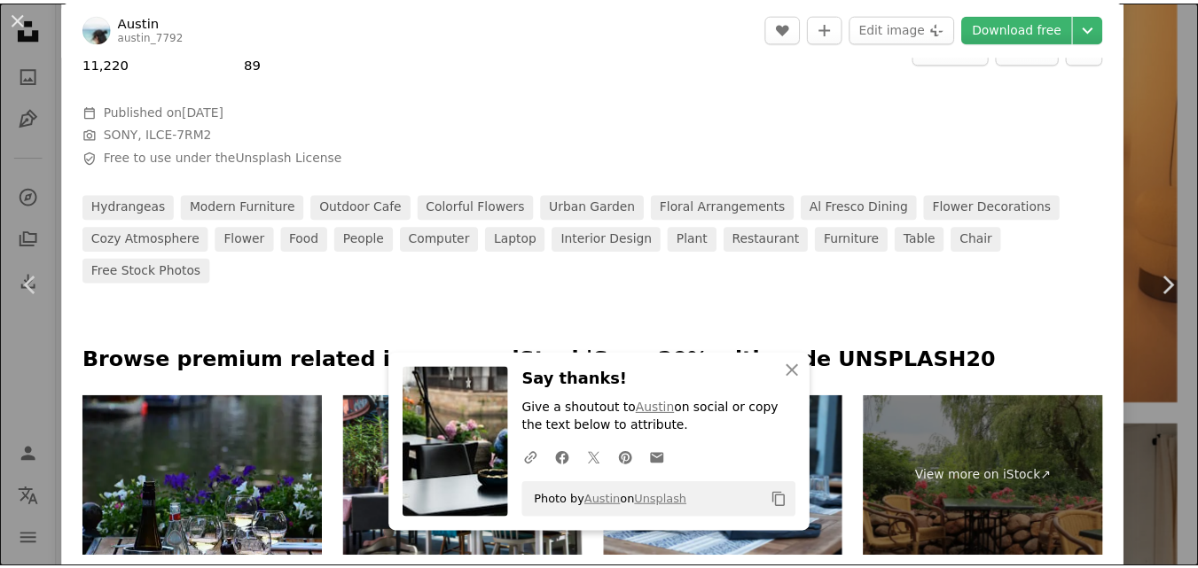
scroll to position [613, 0]
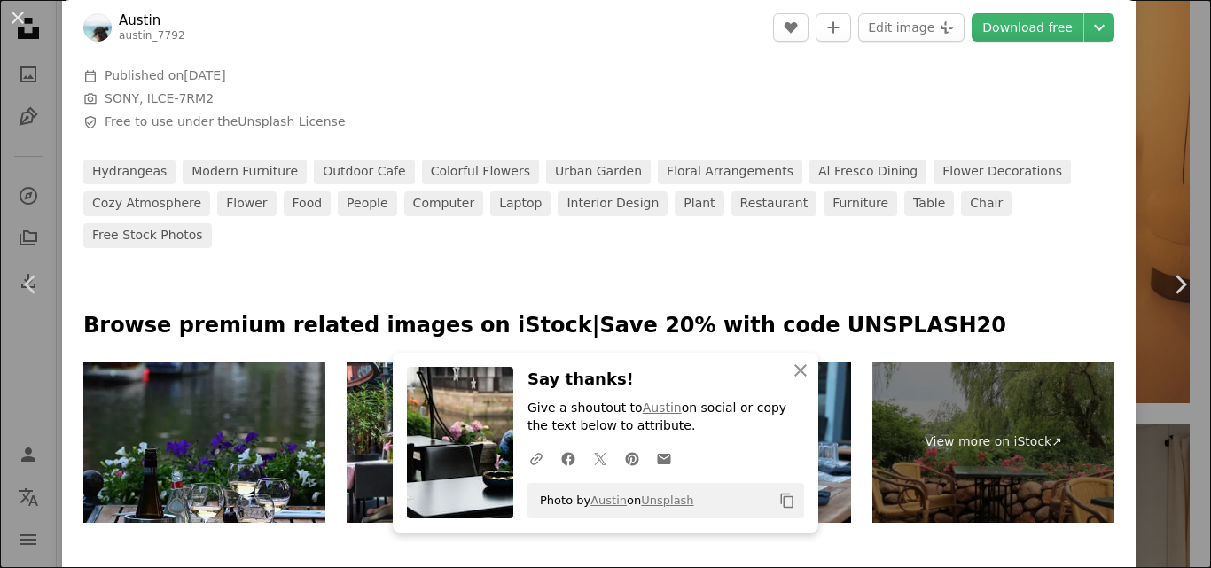
drag, startPoint x: 1160, startPoint y: 129, endPoint x: 1200, endPoint y: 122, distance: 40.5
click at [1160, 129] on div "An X shape Chevron left Chevron right An X shape Close Say thanks! Give a shout…" at bounding box center [605, 284] width 1211 height 568
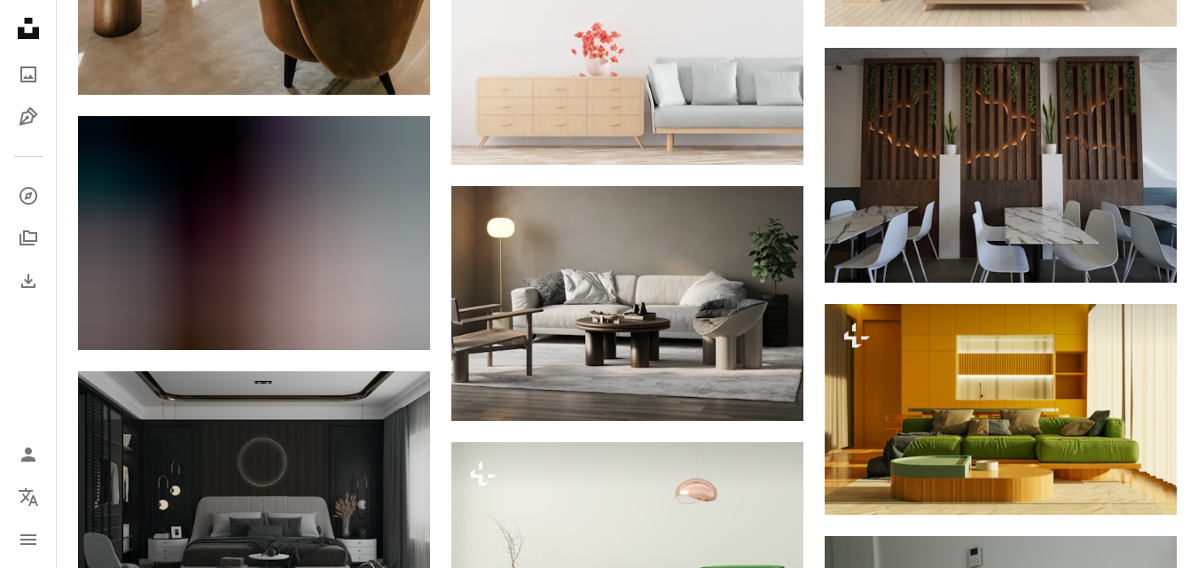
scroll to position [12485, 0]
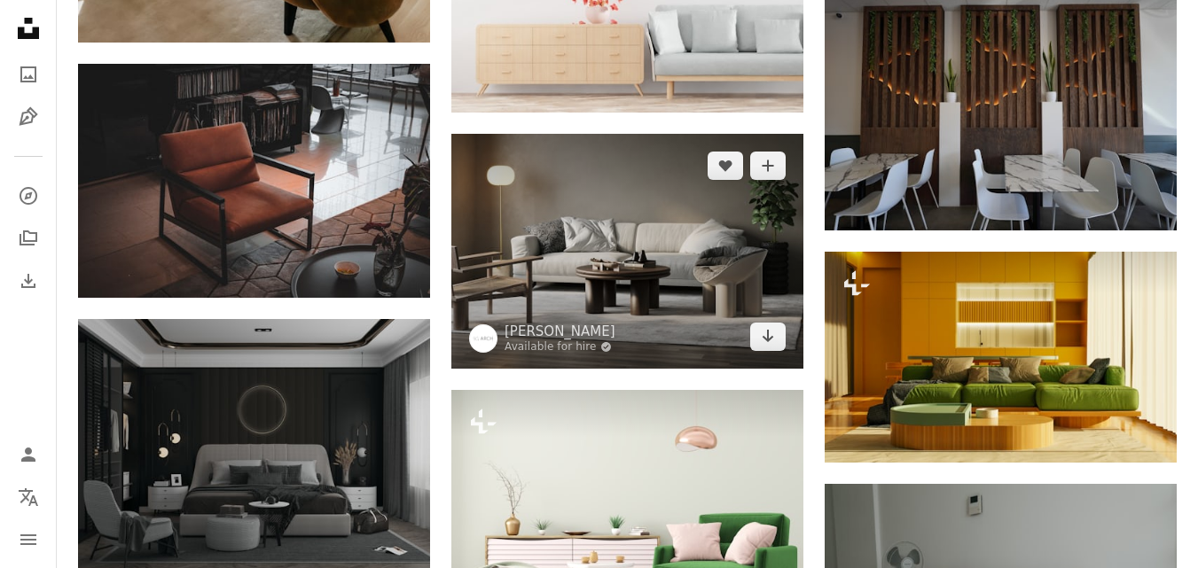
click at [606, 243] on img at bounding box center [627, 251] width 352 height 234
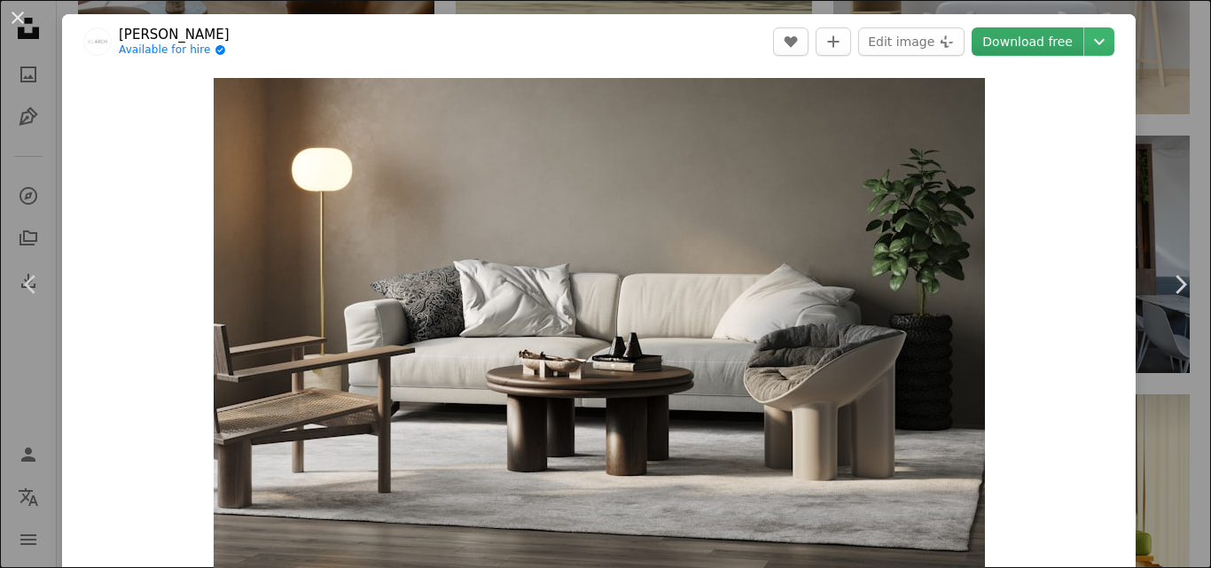
click at [1019, 43] on link "Download free" at bounding box center [1028, 41] width 112 height 28
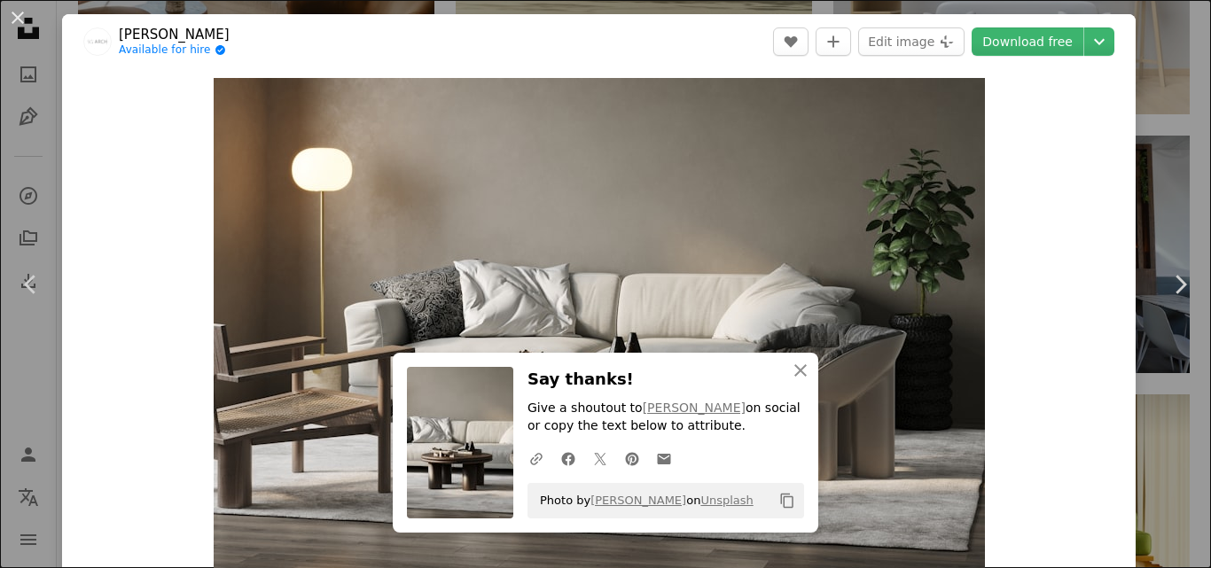
click at [1144, 124] on div "An X shape Chevron left Chevron right An X shape Close Say thanks! Give a shout…" at bounding box center [605, 284] width 1211 height 568
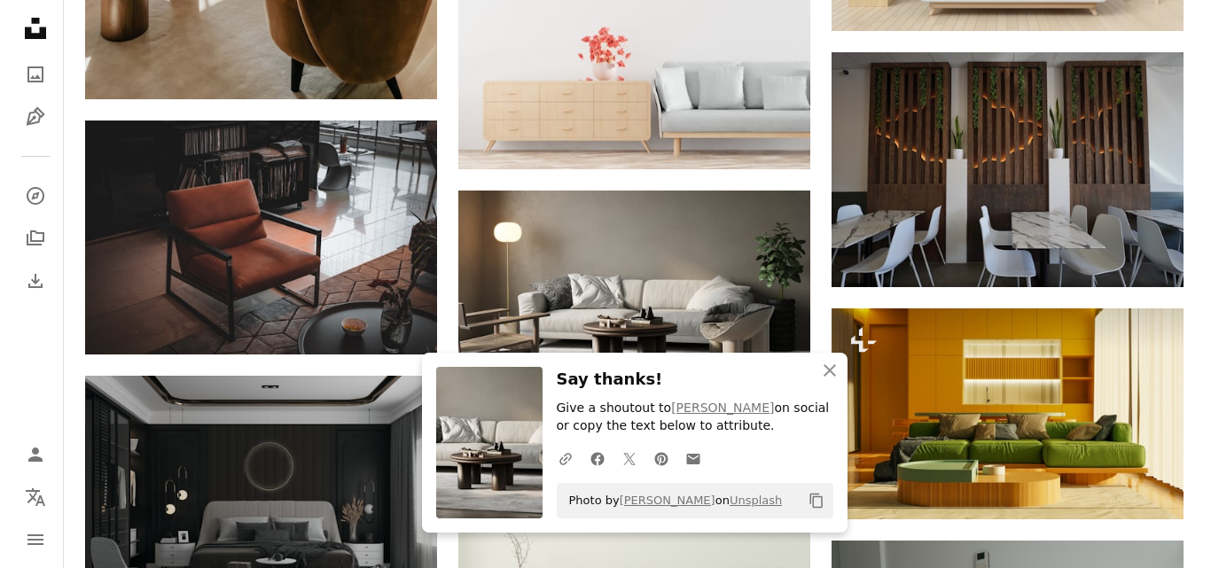
scroll to position [12457, 0]
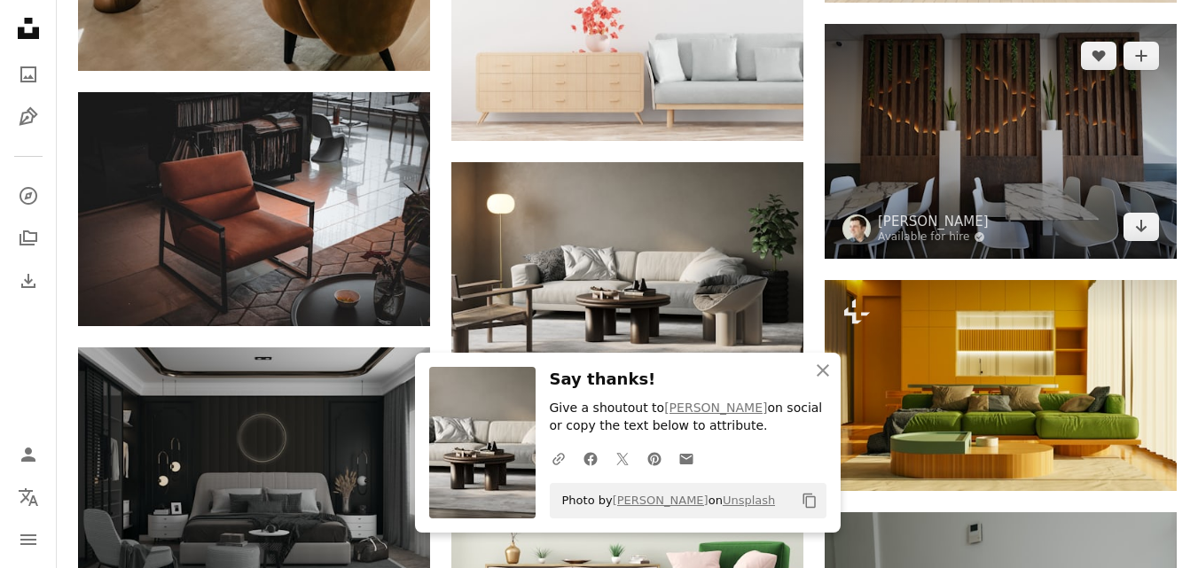
click at [1060, 117] on img at bounding box center [1000, 141] width 352 height 234
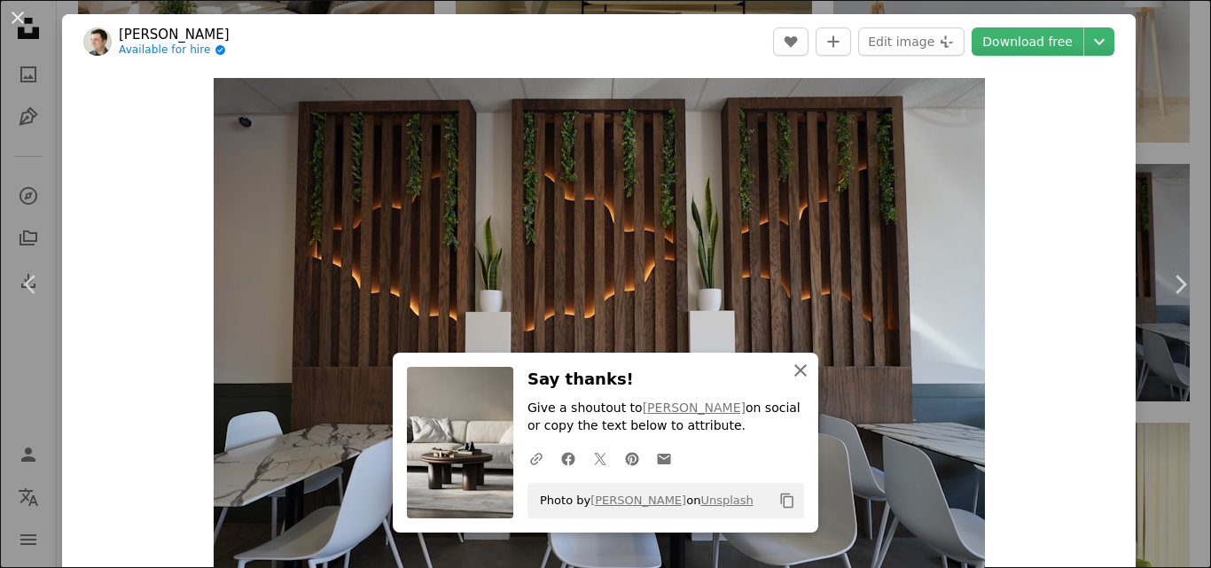
click at [793, 364] on icon "An X shape" at bounding box center [800, 370] width 21 height 21
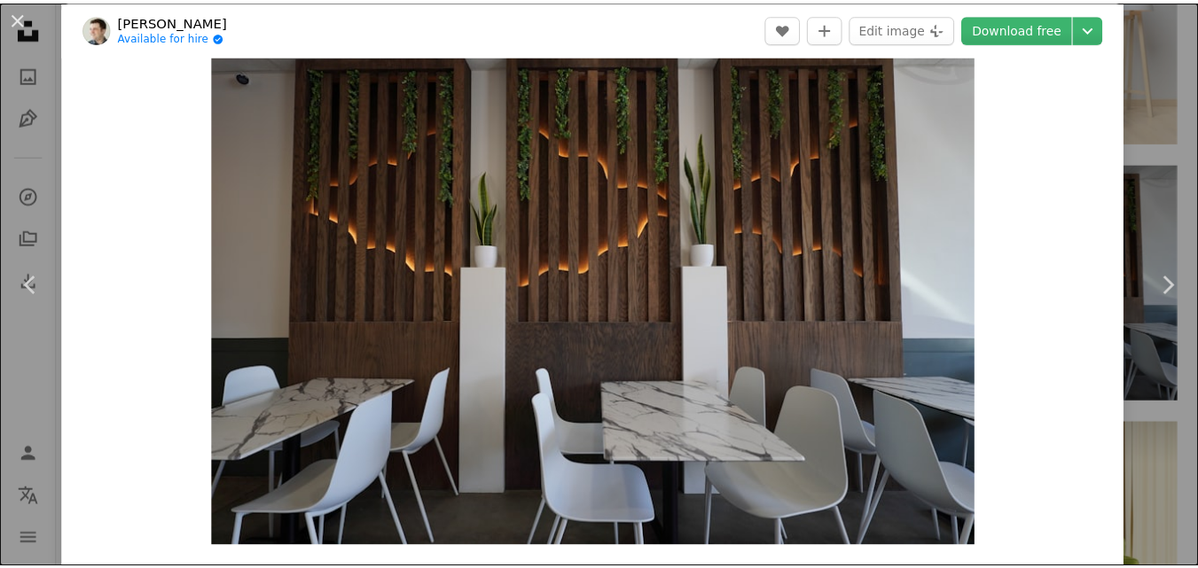
scroll to position [12, 0]
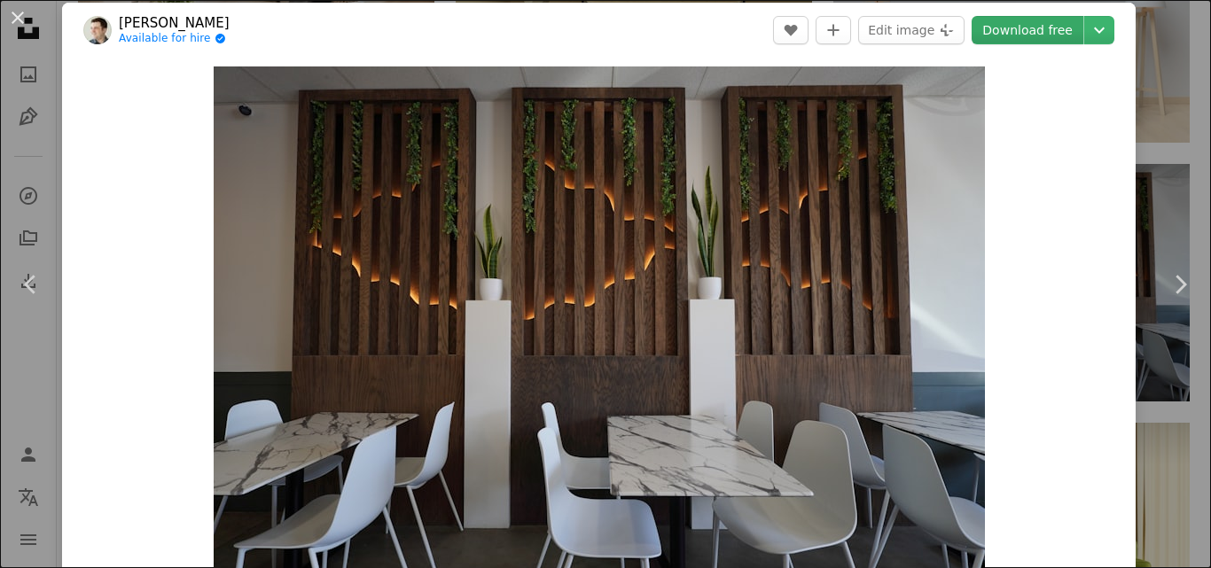
click at [1012, 31] on link "Download free" at bounding box center [1028, 30] width 112 height 28
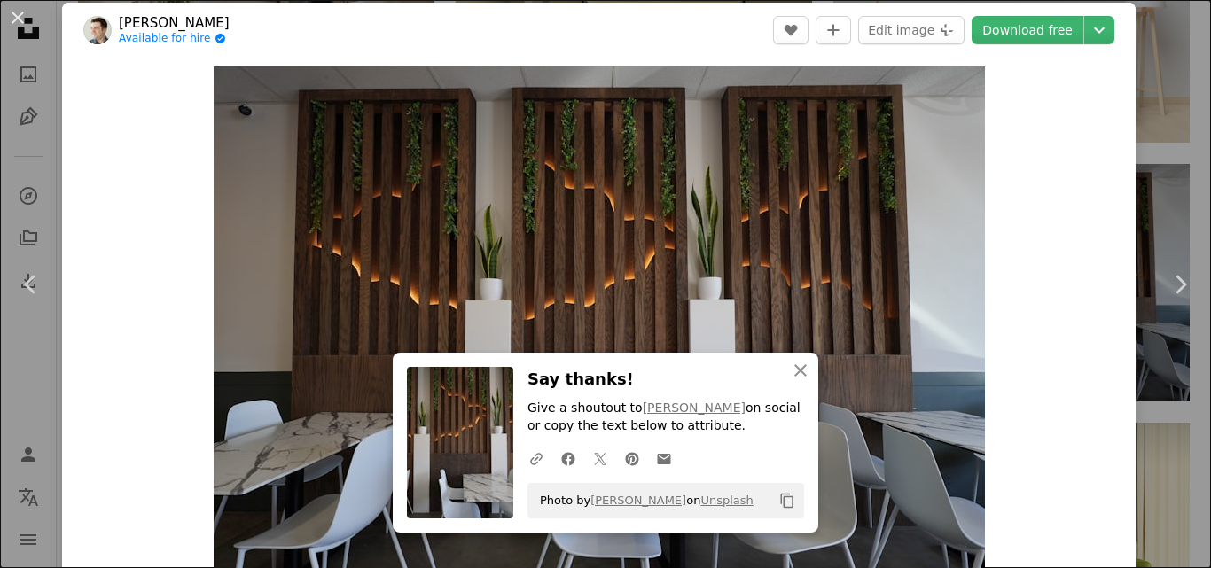
drag, startPoint x: 1154, startPoint y: 66, endPoint x: 1193, endPoint y: 58, distance: 39.8
click at [1154, 66] on div "An X shape Chevron left Chevron right An X shape Close Say thanks! Give a shout…" at bounding box center [605, 284] width 1211 height 568
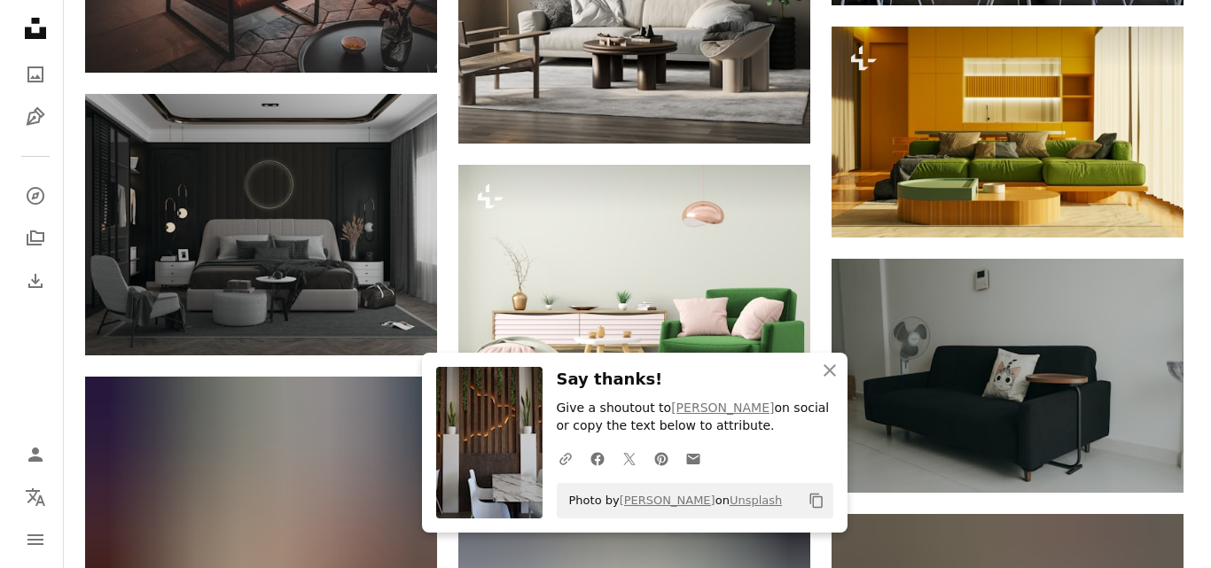
scroll to position [12795, 0]
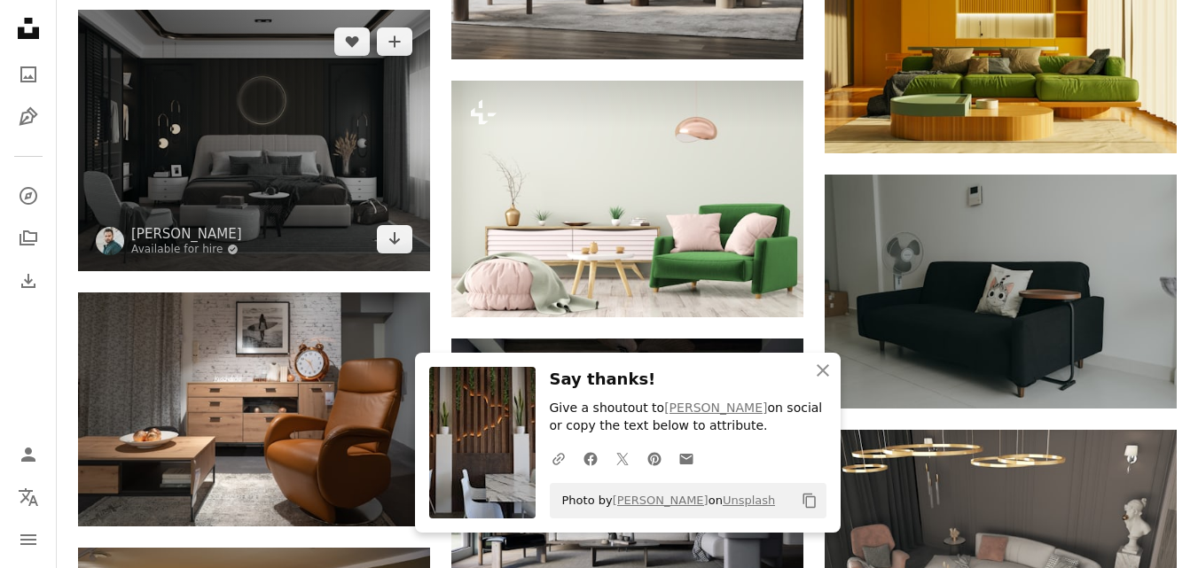
click at [248, 143] on img at bounding box center [254, 141] width 352 height 262
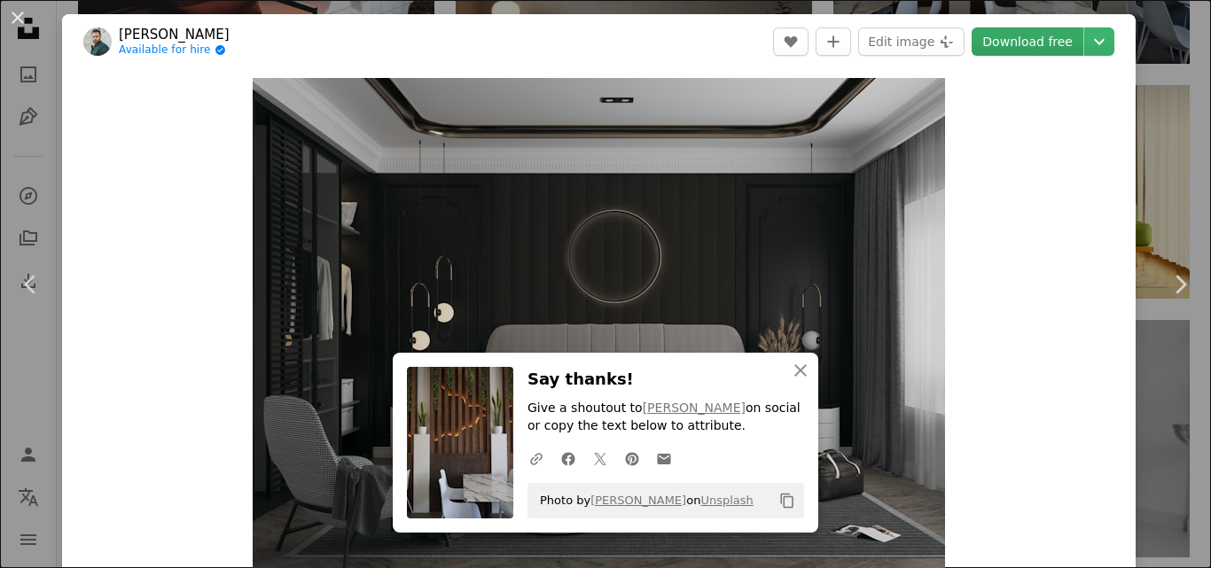
click at [1006, 43] on link "Download free" at bounding box center [1028, 41] width 112 height 28
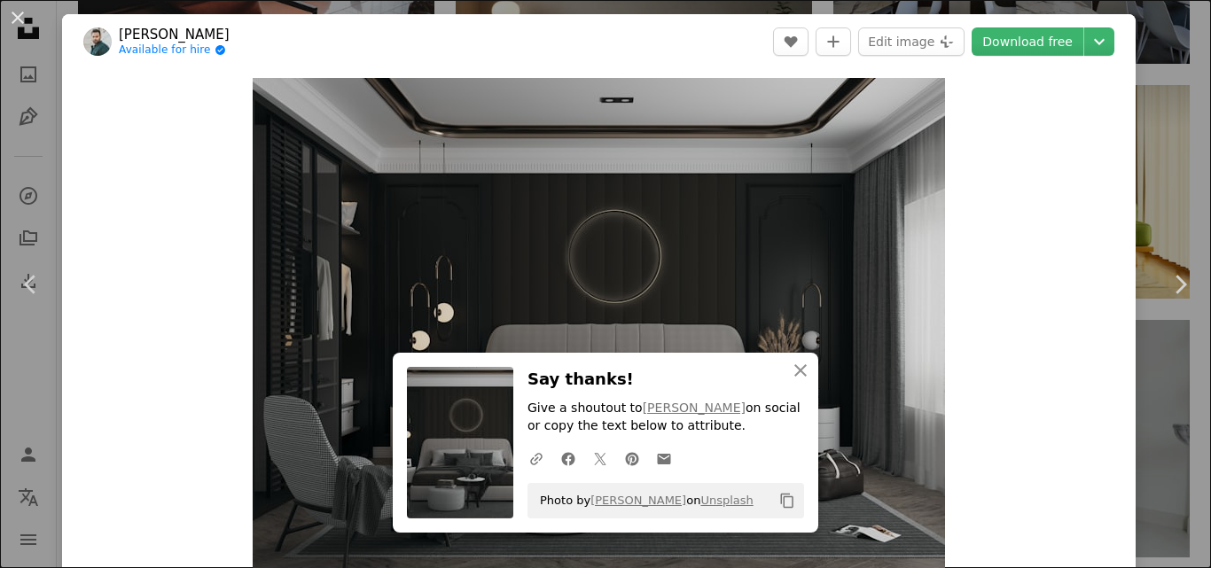
drag, startPoint x: 1198, startPoint y: 52, endPoint x: 1190, endPoint y: 81, distance: 29.5
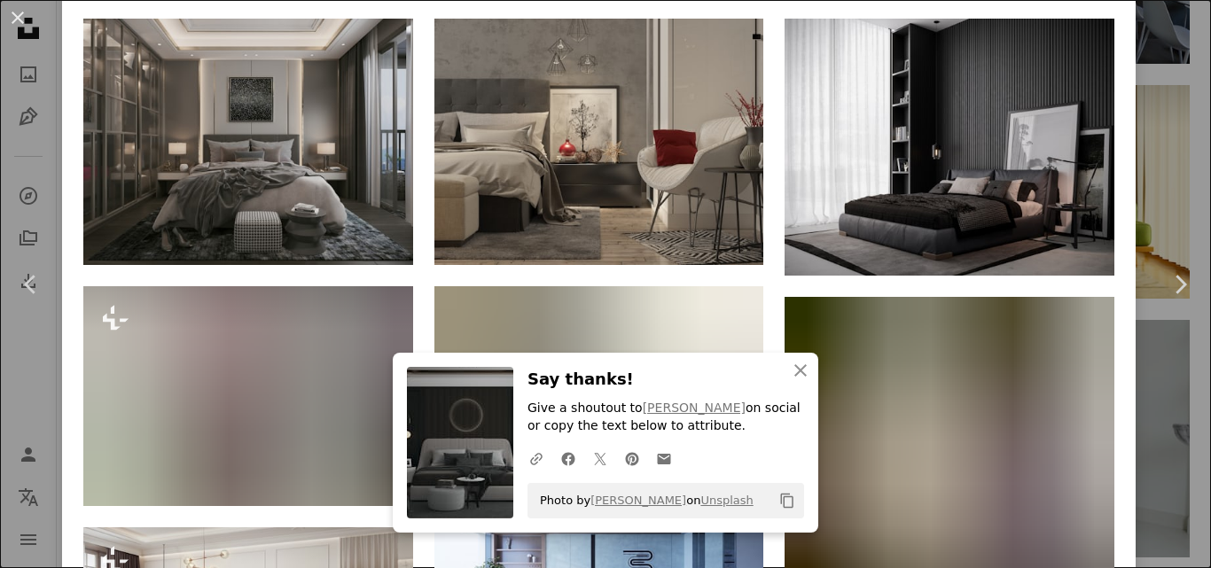
scroll to position [1222, 0]
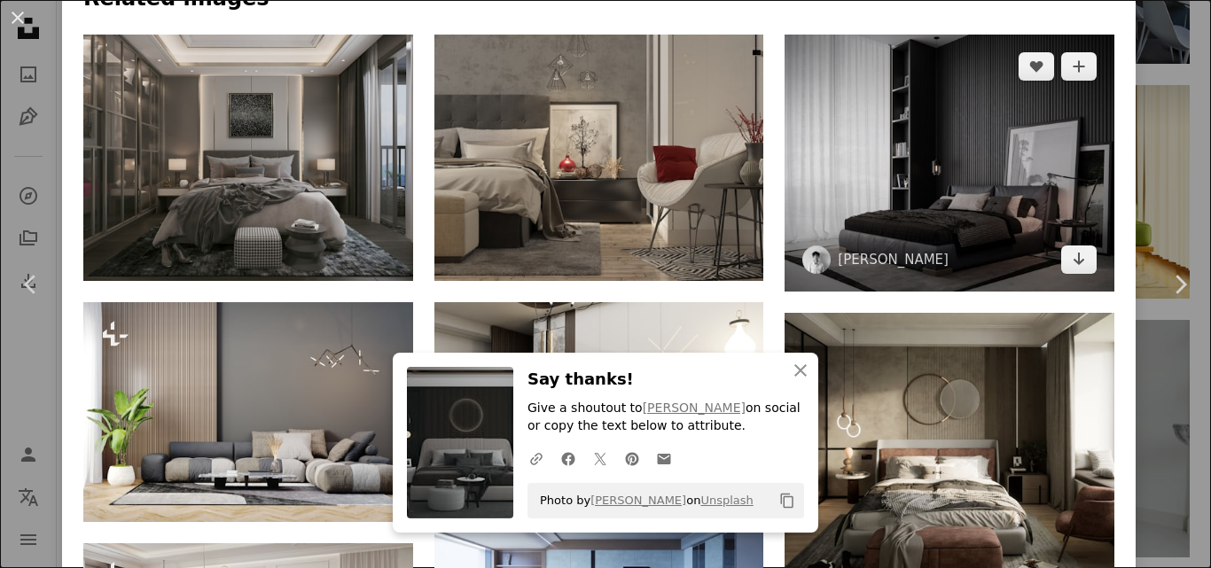
click at [914, 137] on img at bounding box center [950, 164] width 330 height 258
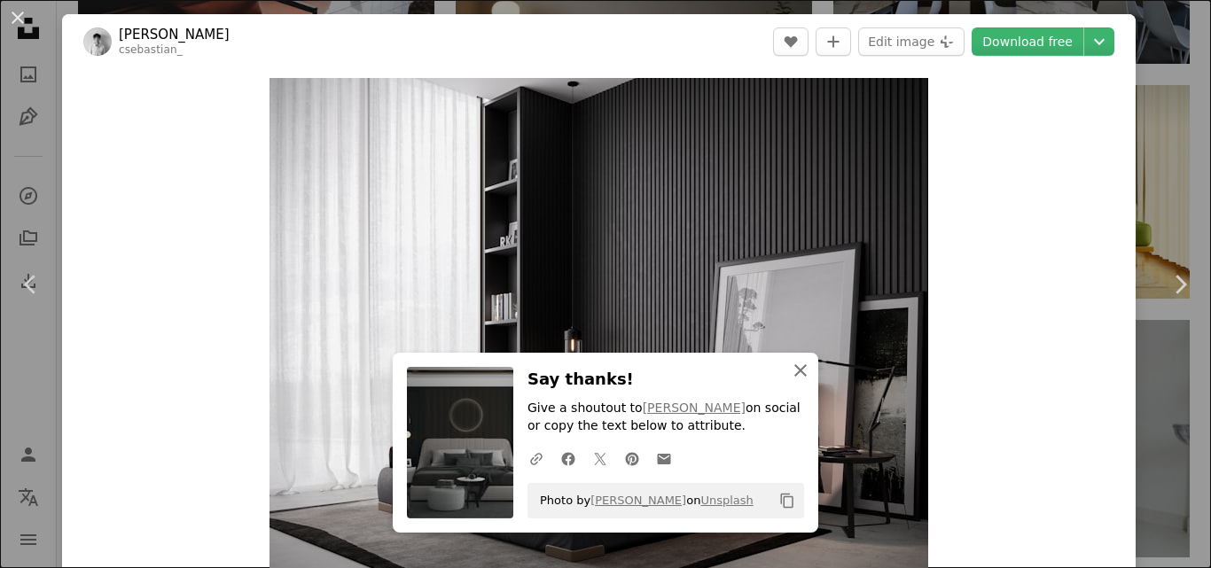
click at [790, 373] on icon "An X shape" at bounding box center [800, 370] width 21 height 21
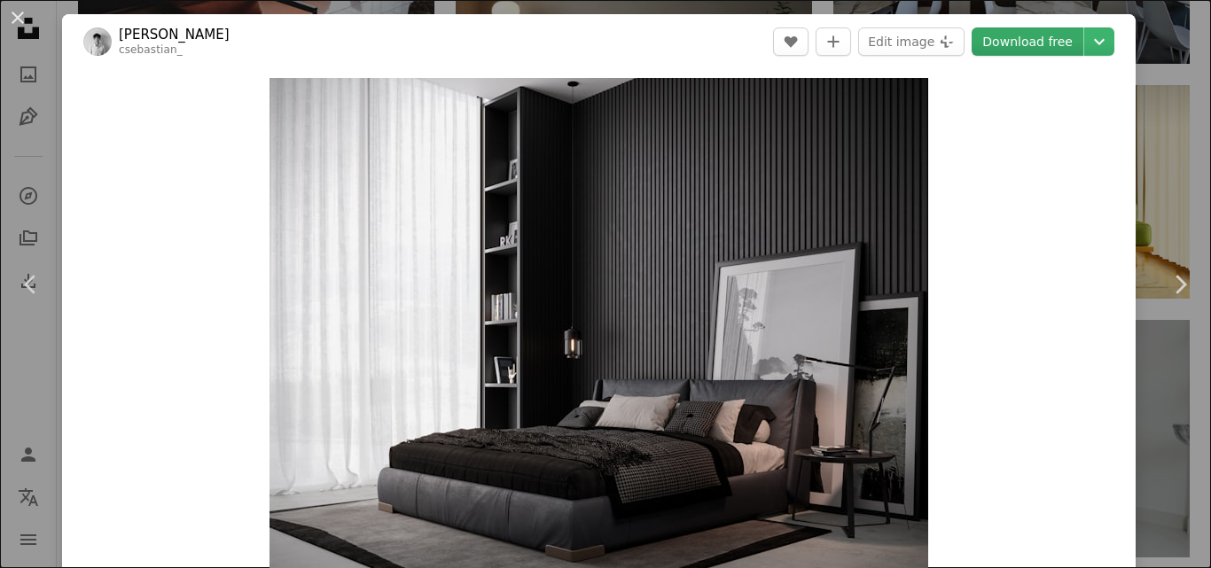
click at [1013, 42] on link "Download free" at bounding box center [1028, 41] width 112 height 28
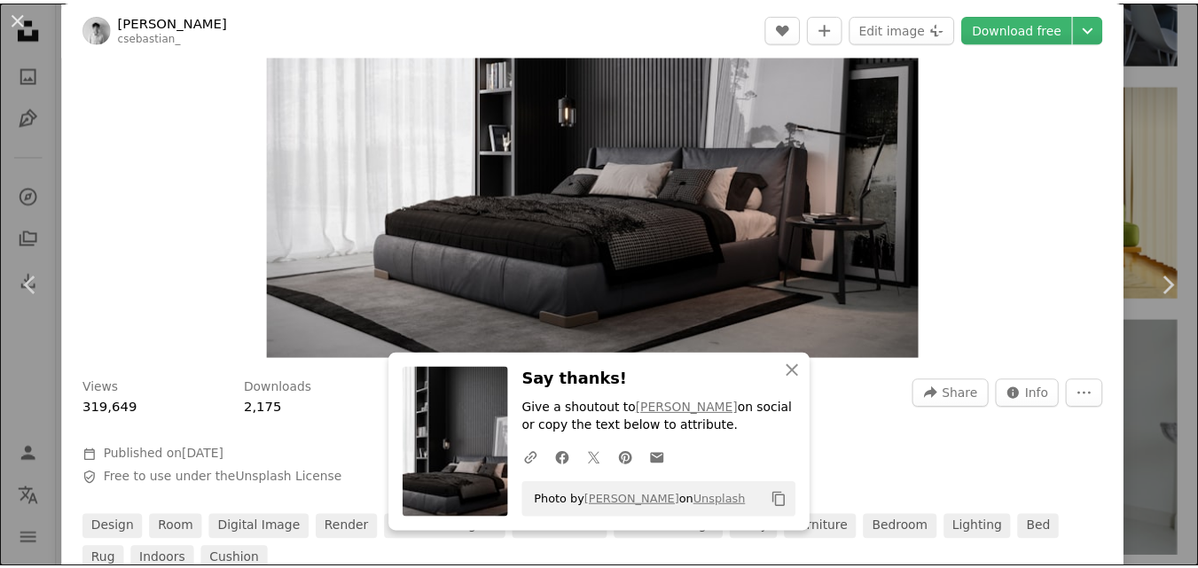
scroll to position [288, 0]
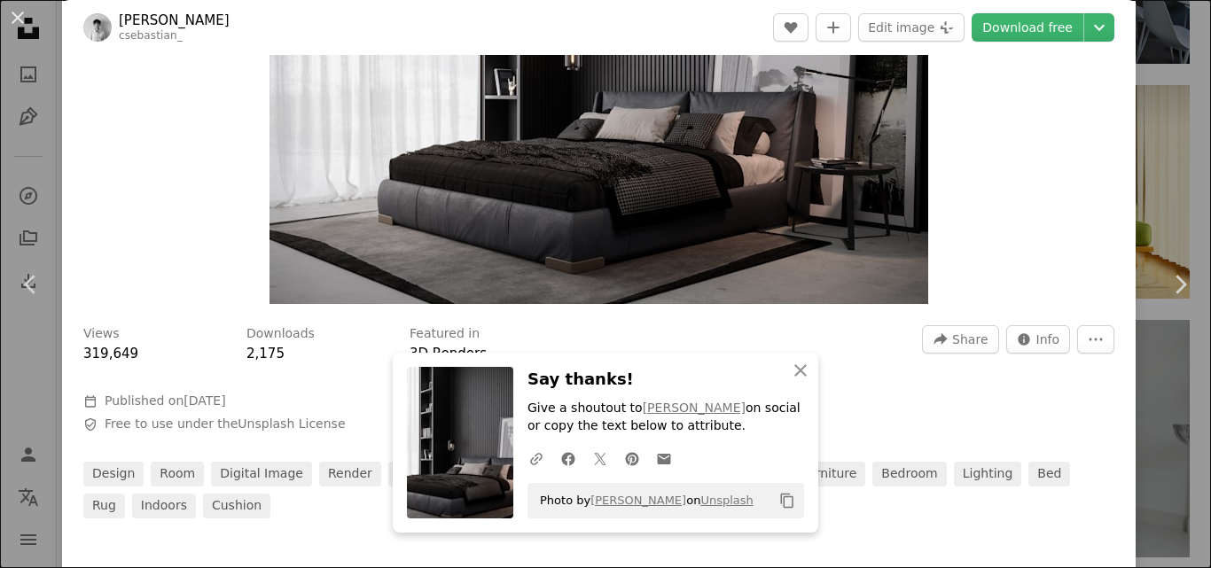
click at [1158, 100] on div "An X shape Chevron left Chevron right An X shape Close Say thanks! Give a shout…" at bounding box center [605, 284] width 1211 height 568
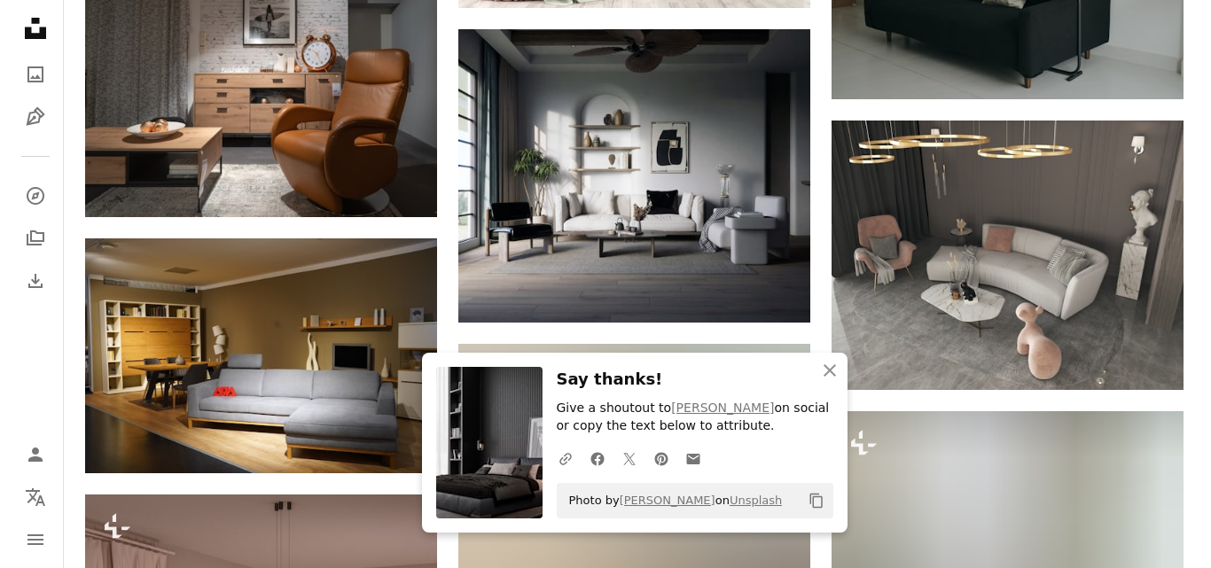
scroll to position [13161, 0]
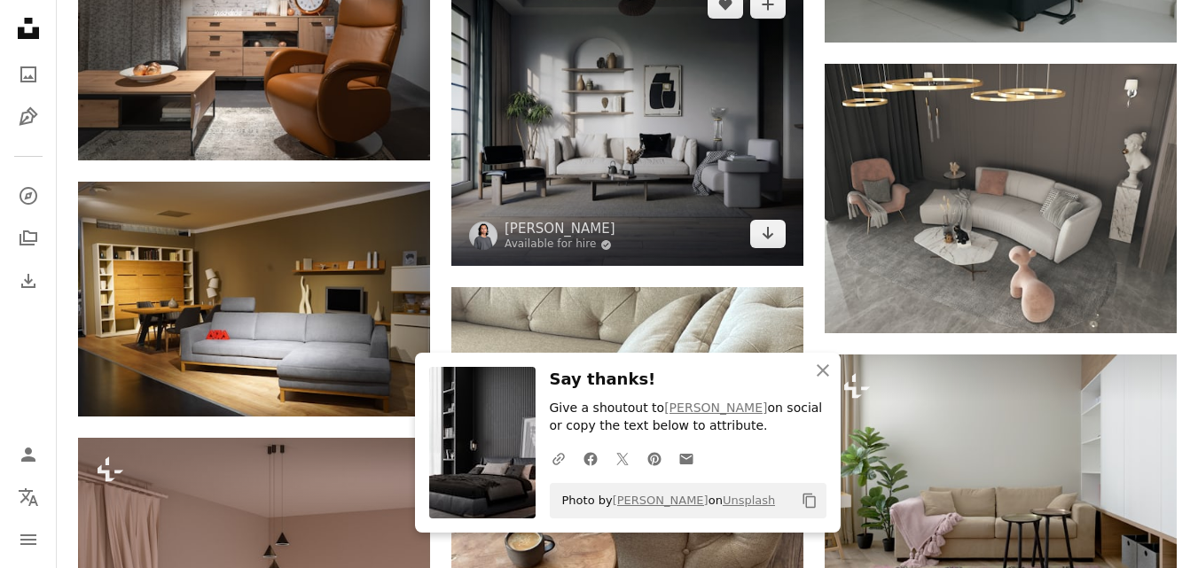
click at [629, 137] on img at bounding box center [627, 119] width 352 height 293
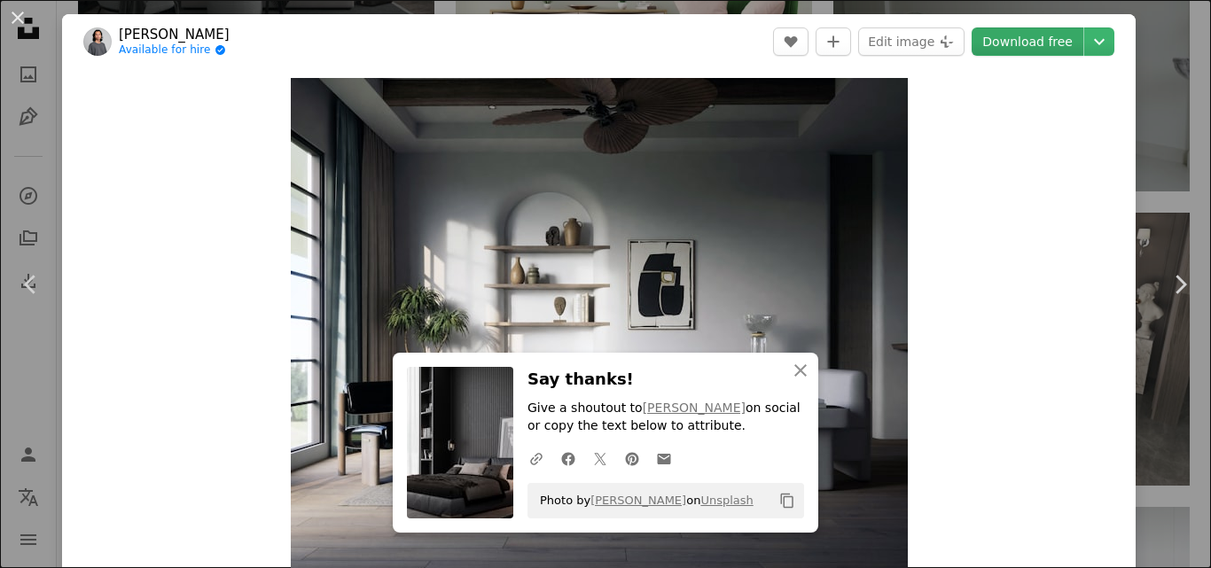
click at [1013, 45] on link "Download free" at bounding box center [1028, 41] width 112 height 28
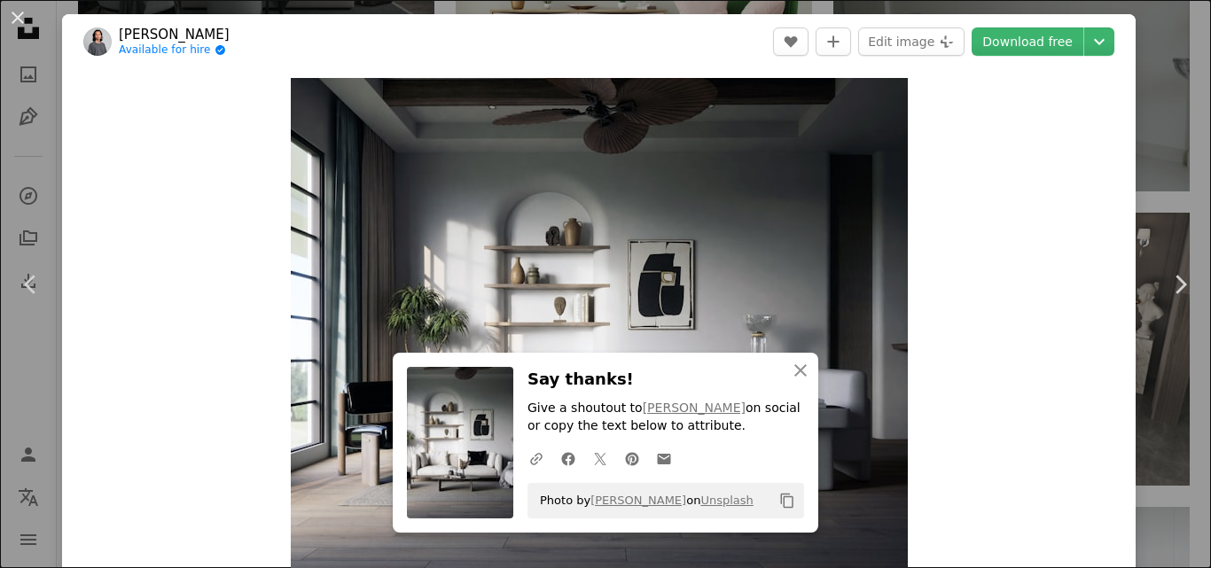
click at [1160, 105] on div "An X shape Chevron left Chevron right An X shape Close Say thanks! Give a shout…" at bounding box center [605, 284] width 1211 height 568
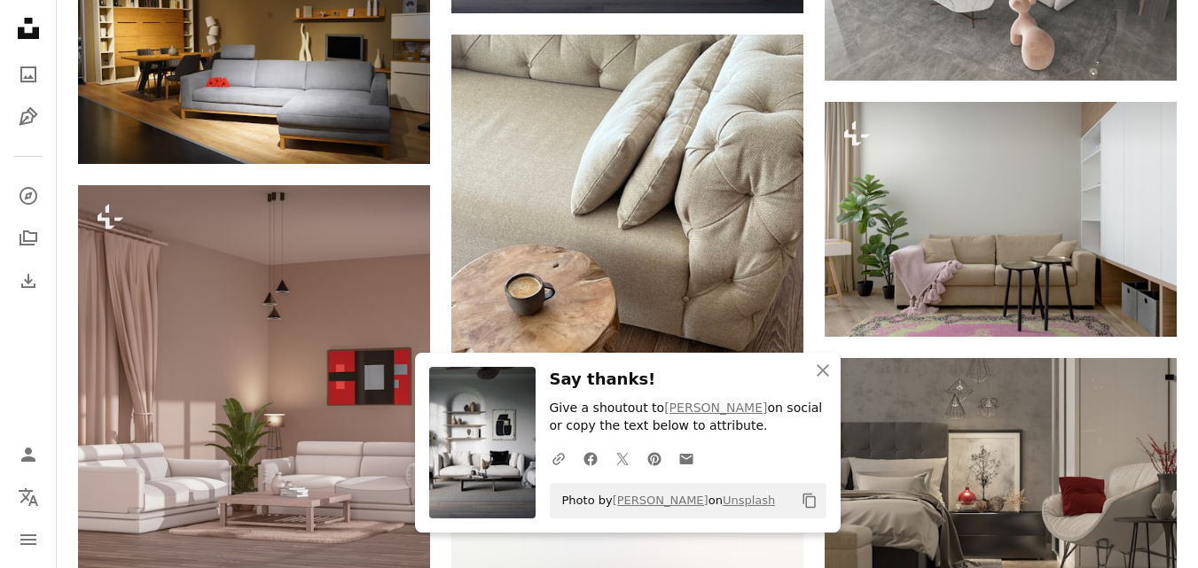
scroll to position [13498, 0]
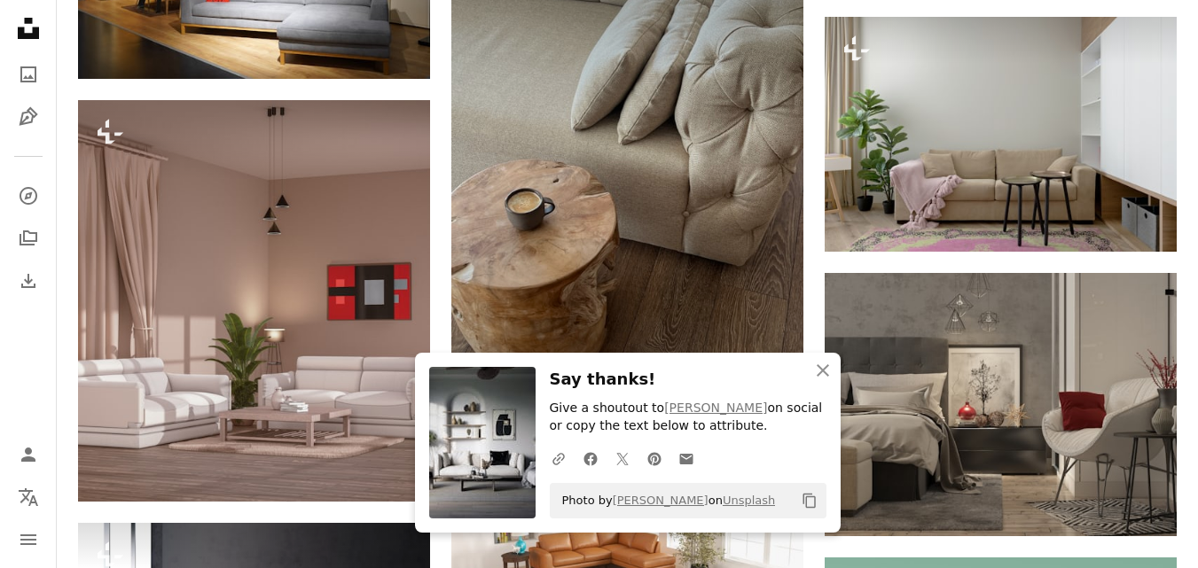
click at [675, 135] on img at bounding box center [627, 184] width 352 height 470
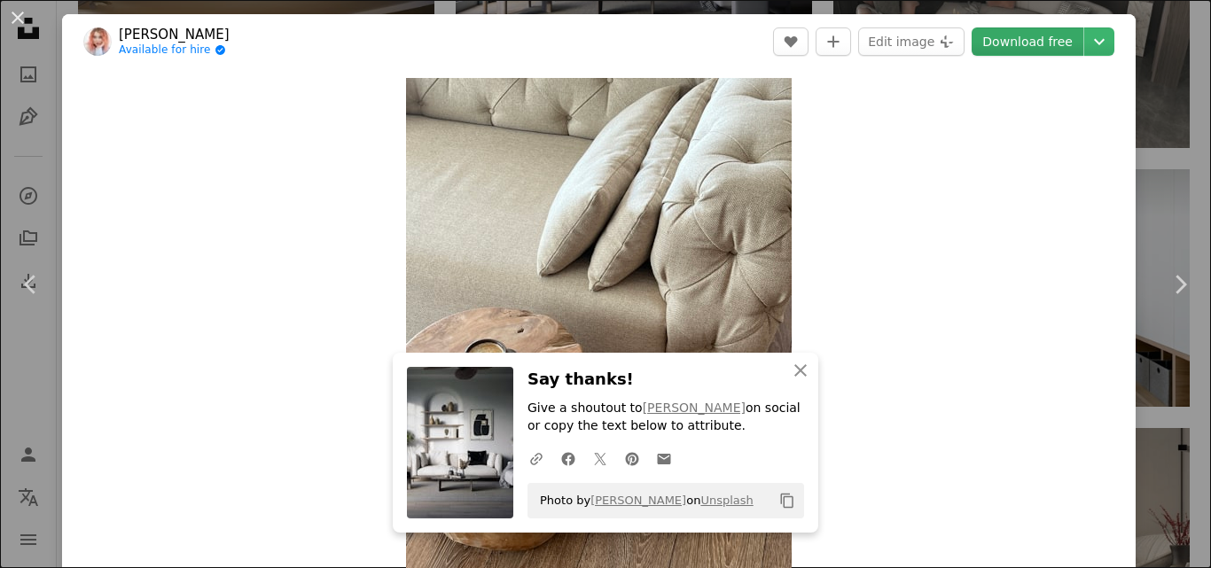
click at [997, 50] on link "Download free" at bounding box center [1028, 41] width 112 height 28
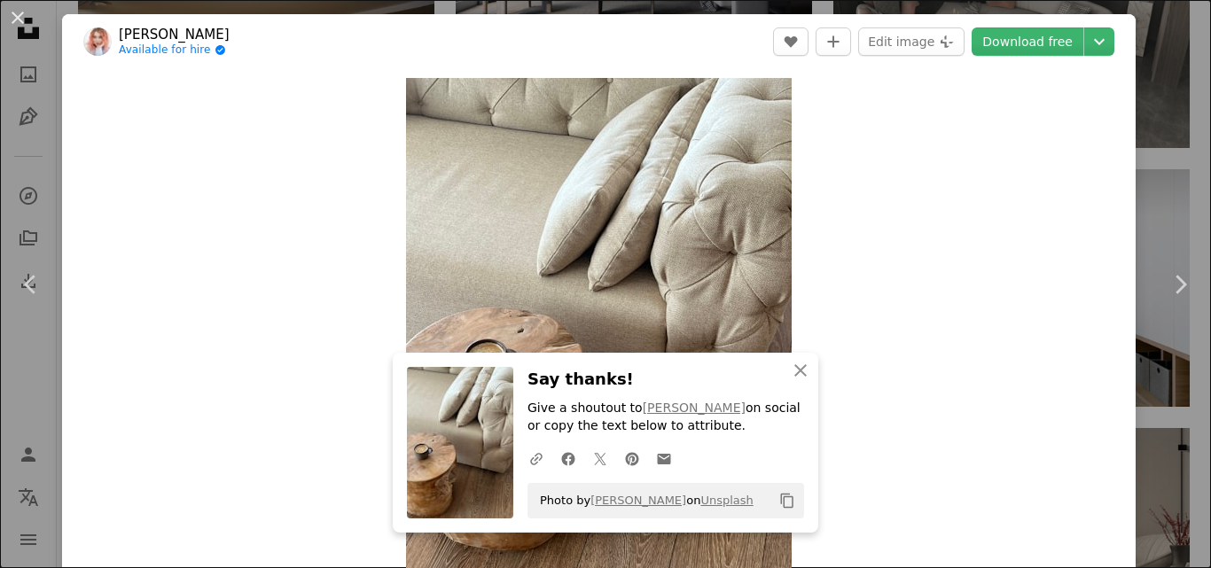
click at [1152, 86] on div "An X shape Chevron left Chevron right An X shape Close Say thanks! Give a shout…" at bounding box center [605, 284] width 1211 height 568
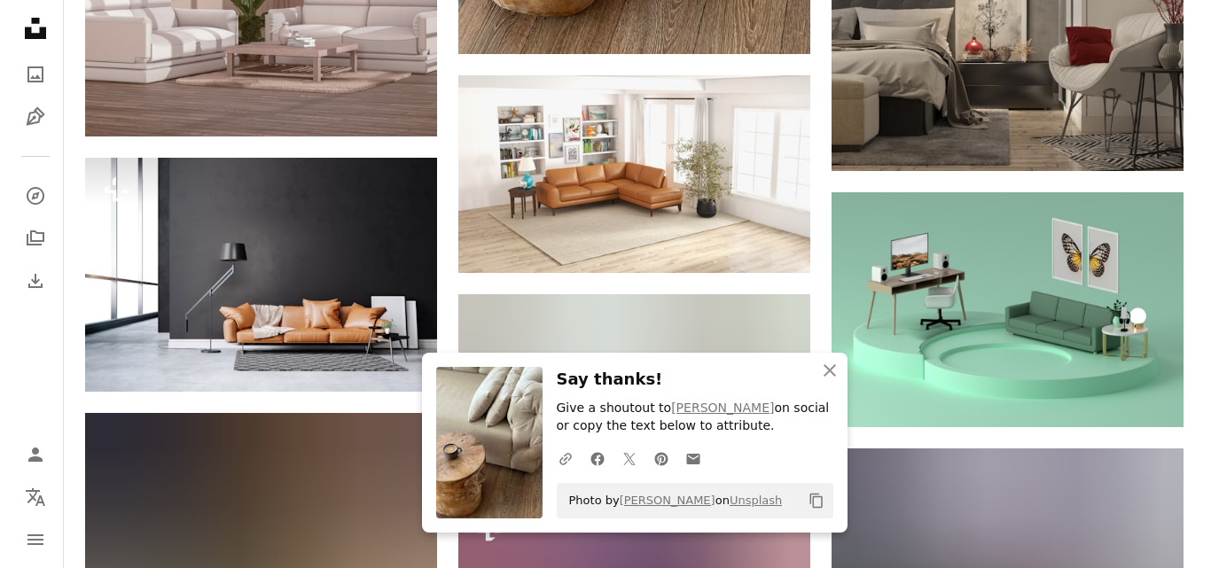
scroll to position [13892, 0]
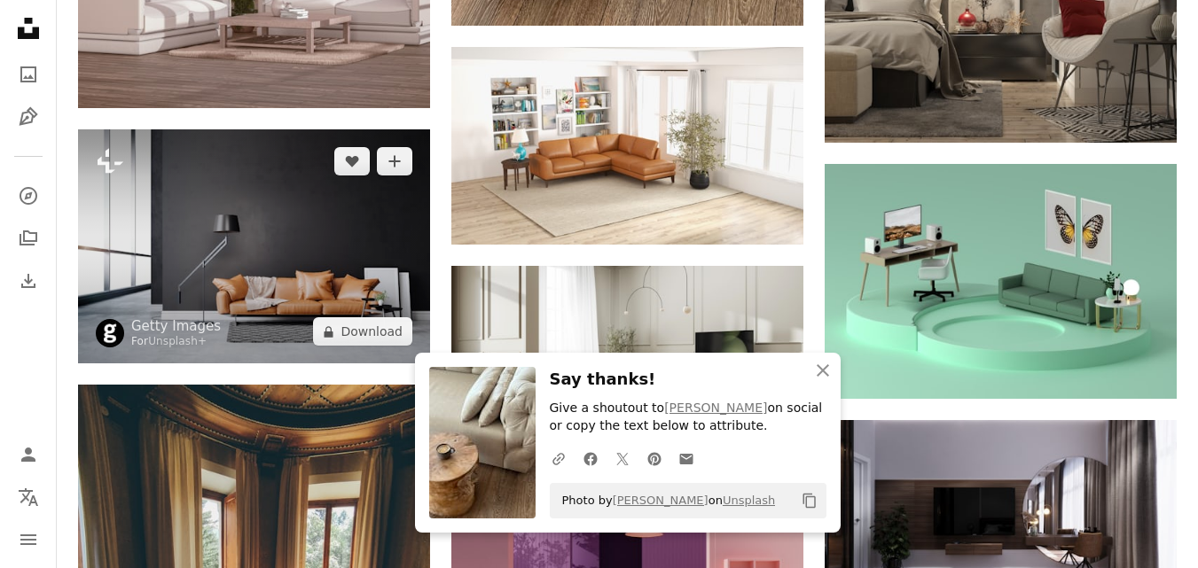
click at [258, 275] on img at bounding box center [254, 246] width 352 height 234
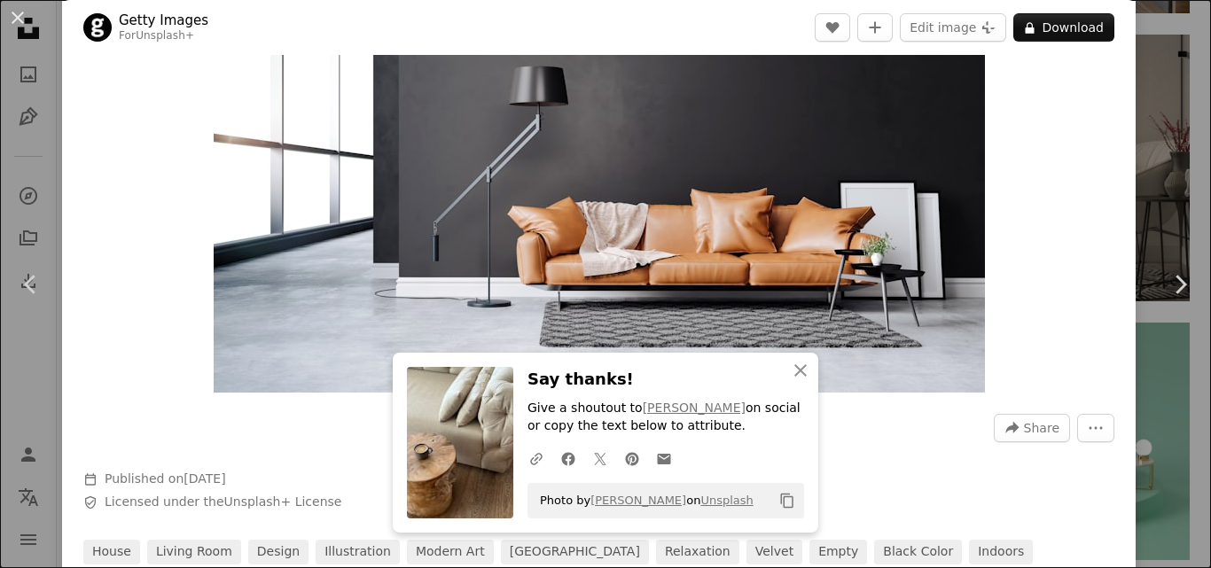
scroll to position [176, 0]
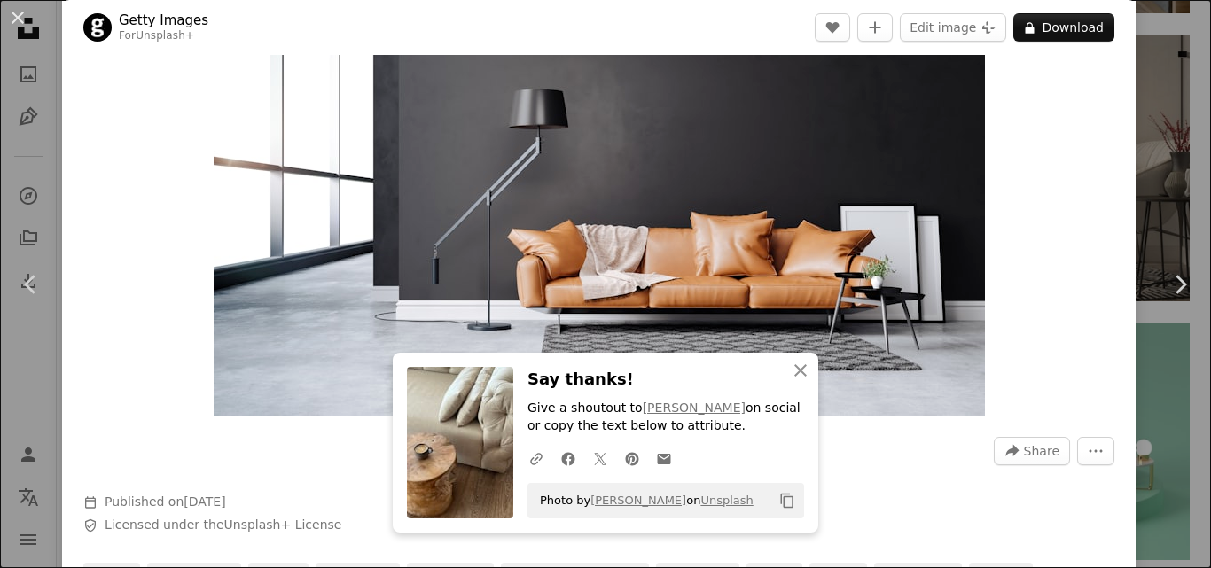
click at [1158, 90] on div "An X shape Chevron left Chevron right An X shape Close Say thanks! Give a shout…" at bounding box center [605, 284] width 1211 height 568
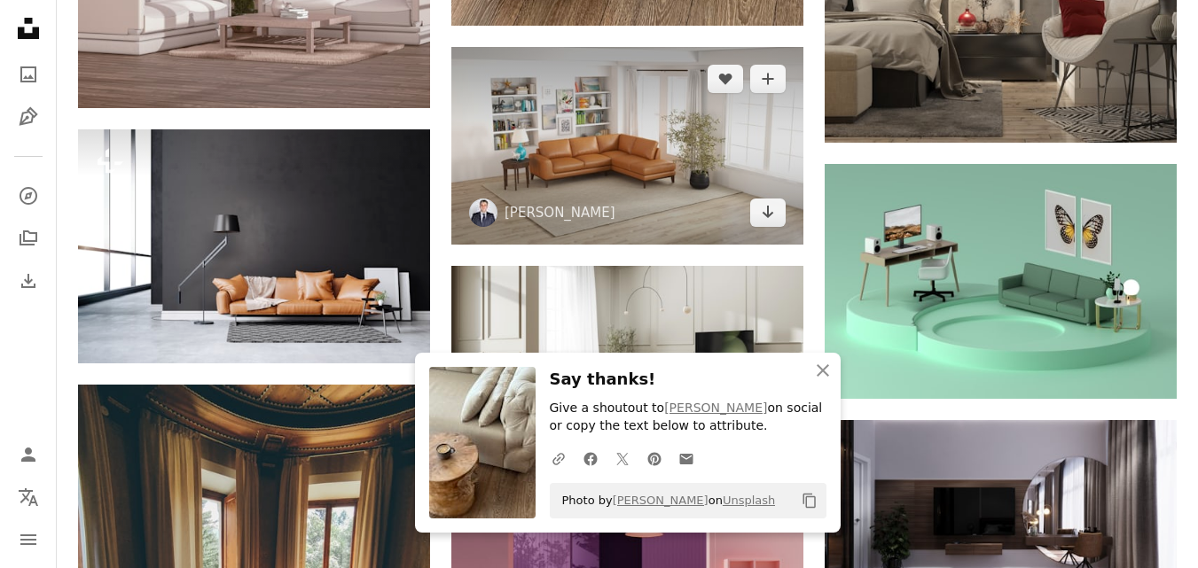
click at [629, 132] on img at bounding box center [627, 146] width 352 height 198
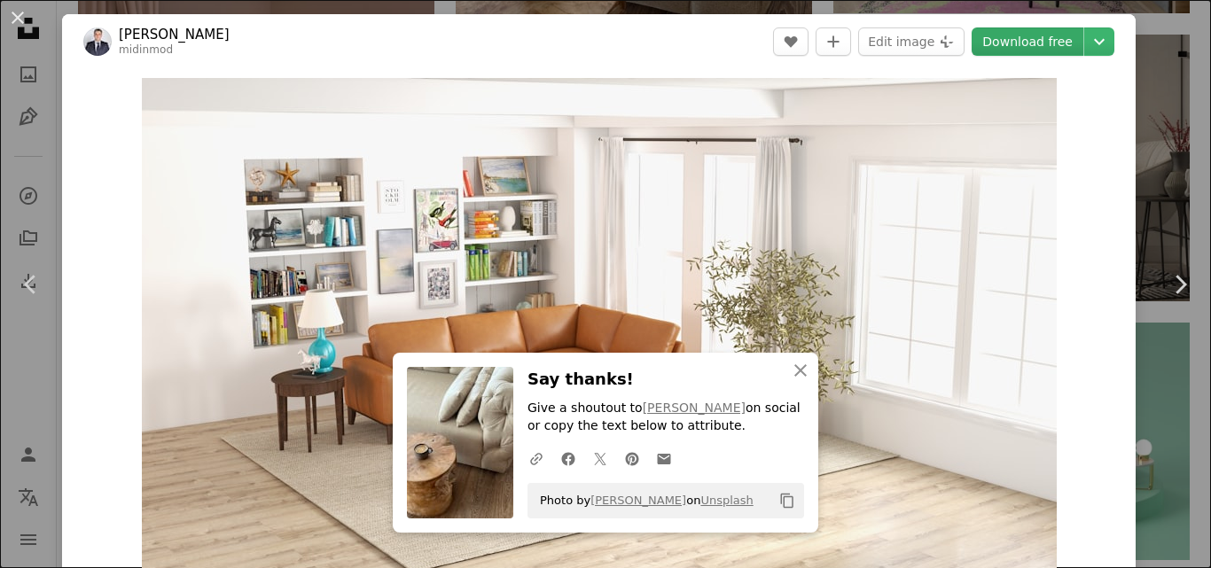
click at [1003, 38] on link "Download free" at bounding box center [1028, 41] width 112 height 28
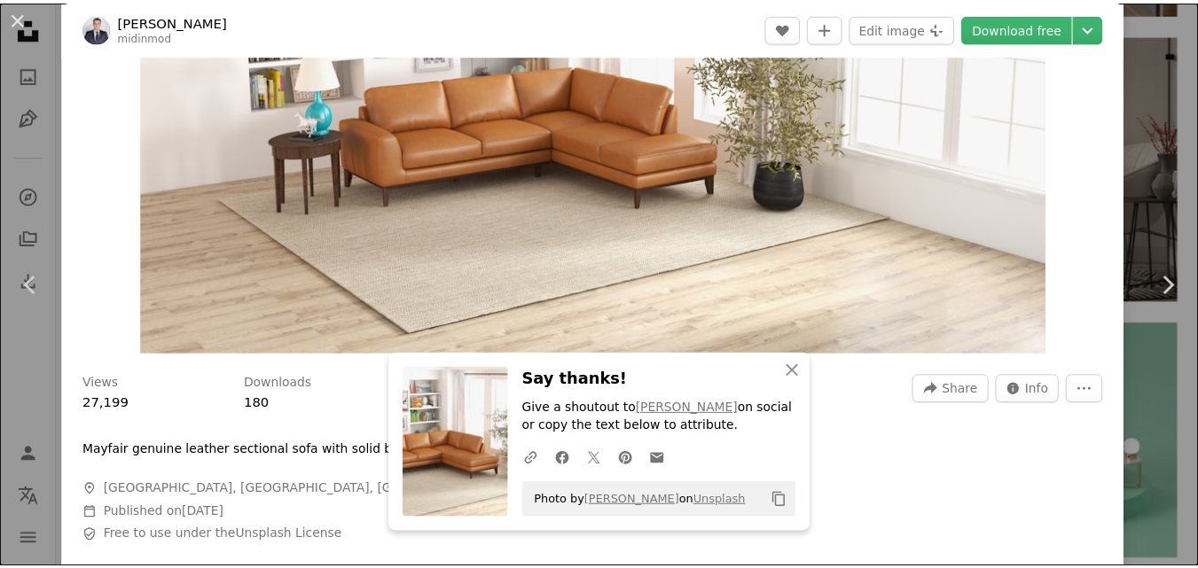
scroll to position [279, 0]
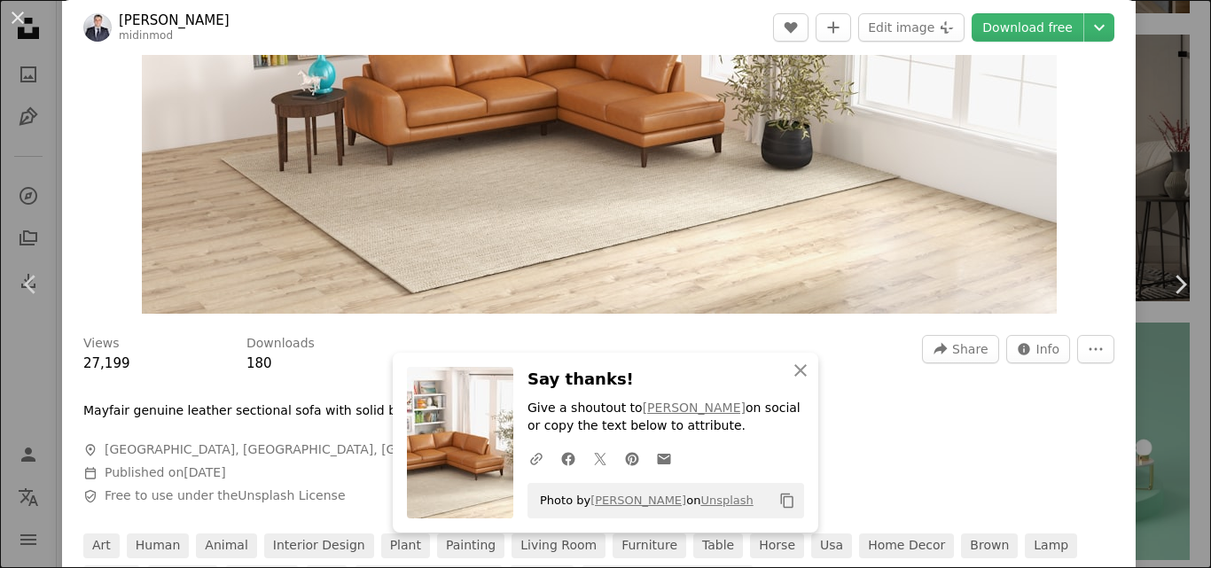
click at [1145, 173] on div "An X shape Chevron left Chevron right An X shape Close Say thanks! Give a shout…" at bounding box center [605, 284] width 1211 height 568
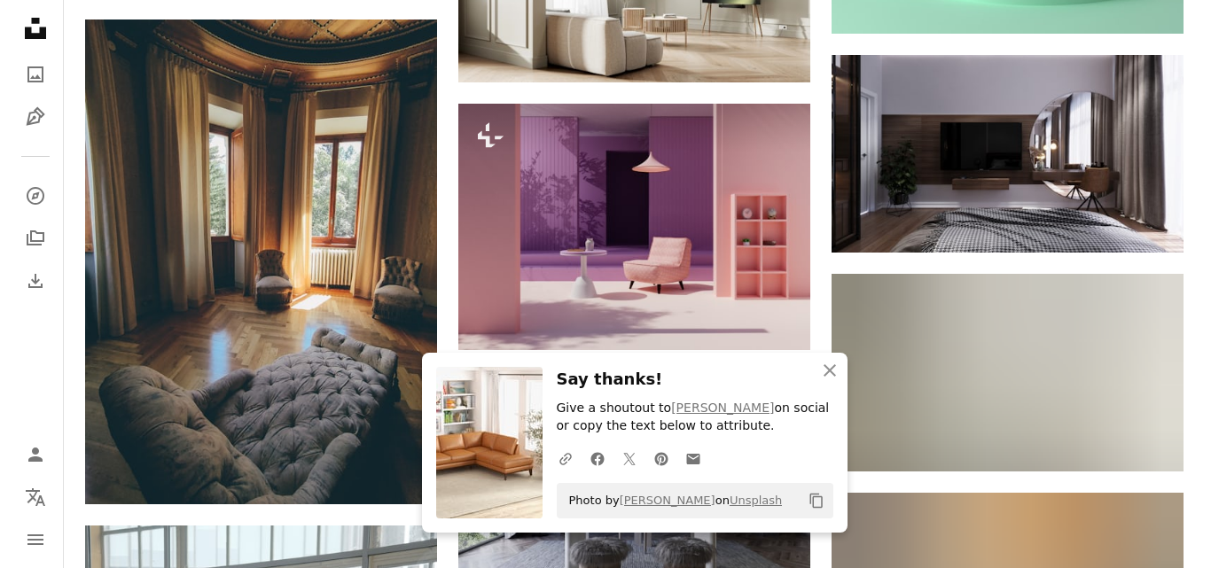
scroll to position [14230, 0]
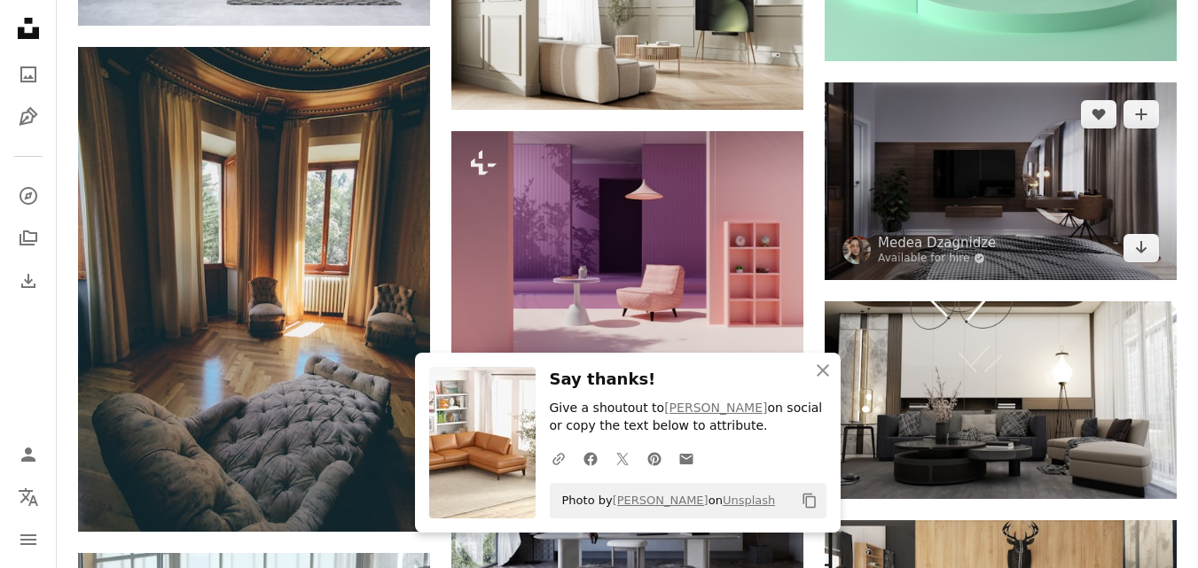
click at [973, 168] on img at bounding box center [1000, 181] width 352 height 198
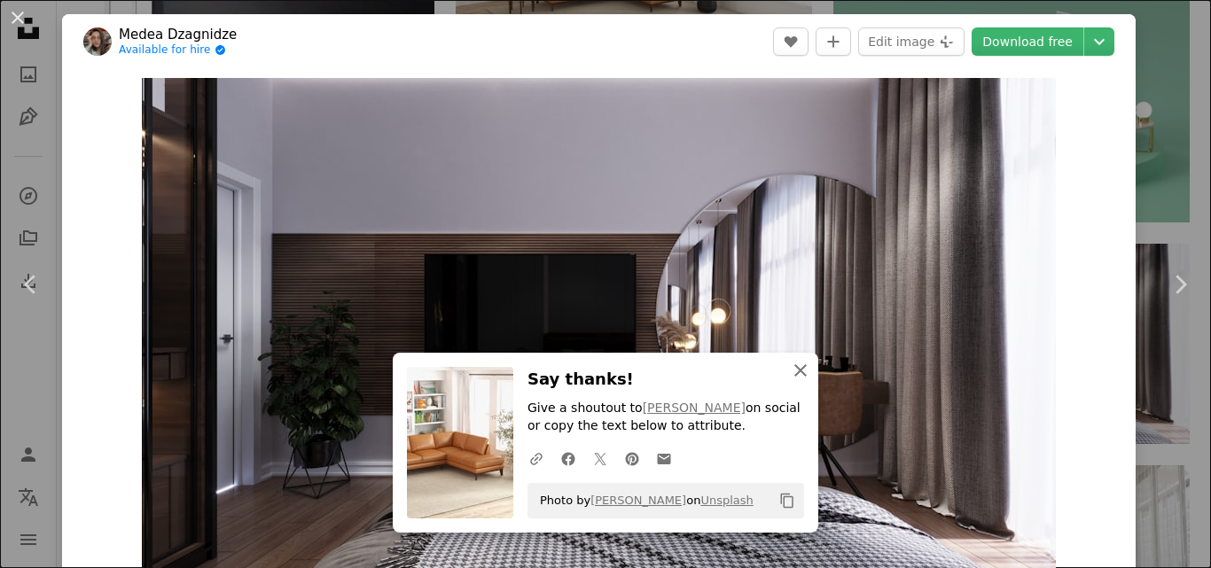
click at [794, 371] on icon "button" at bounding box center [800, 370] width 12 height 12
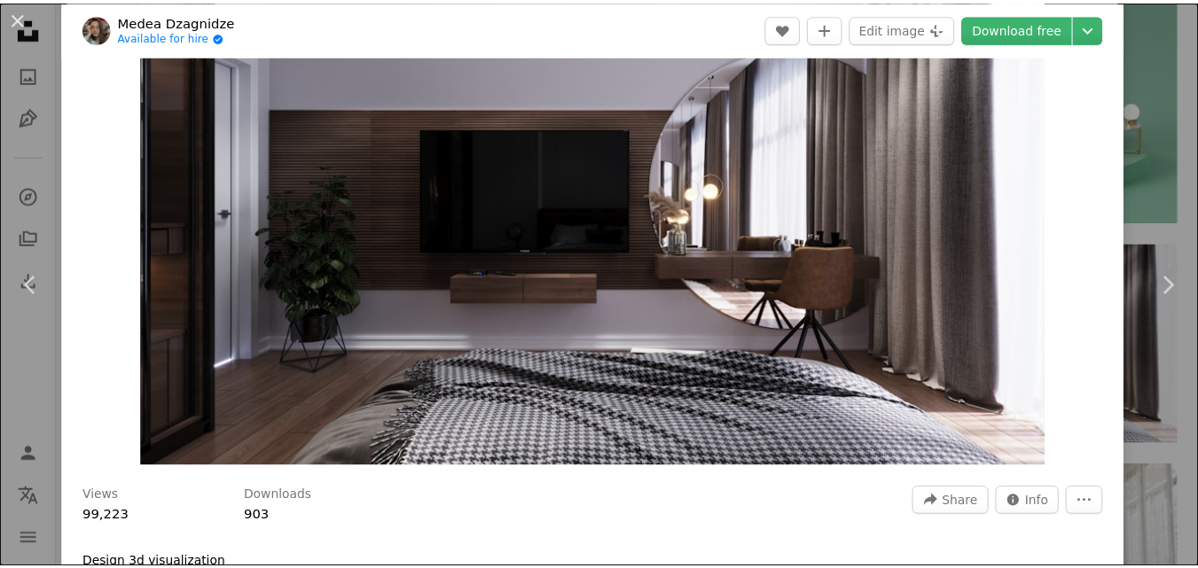
scroll to position [118, 0]
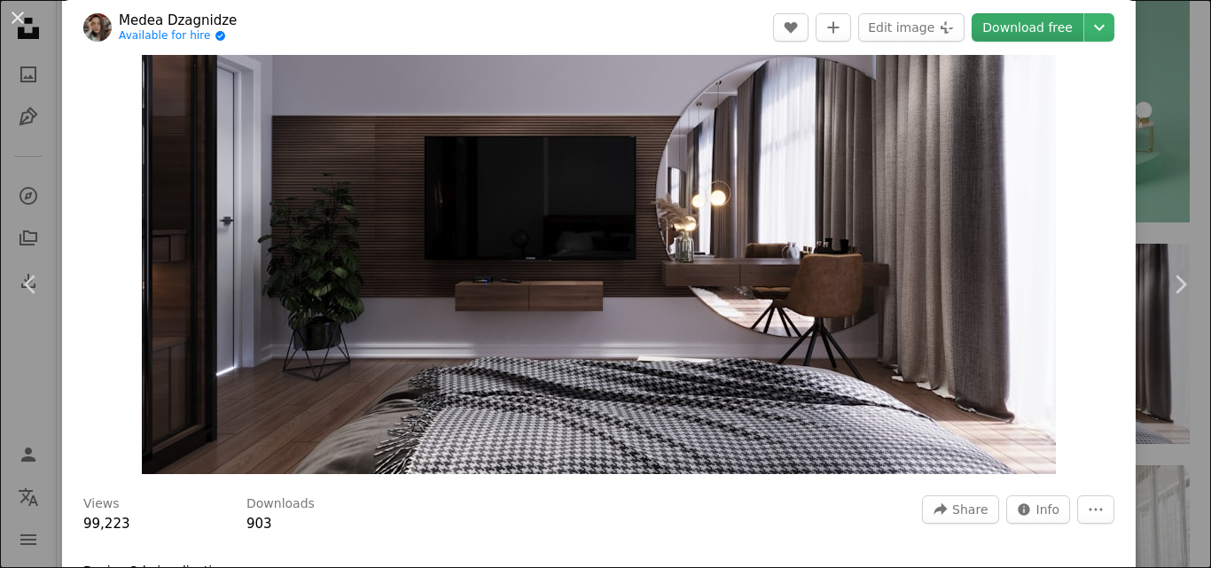
click at [1013, 39] on link "Download free" at bounding box center [1028, 27] width 112 height 28
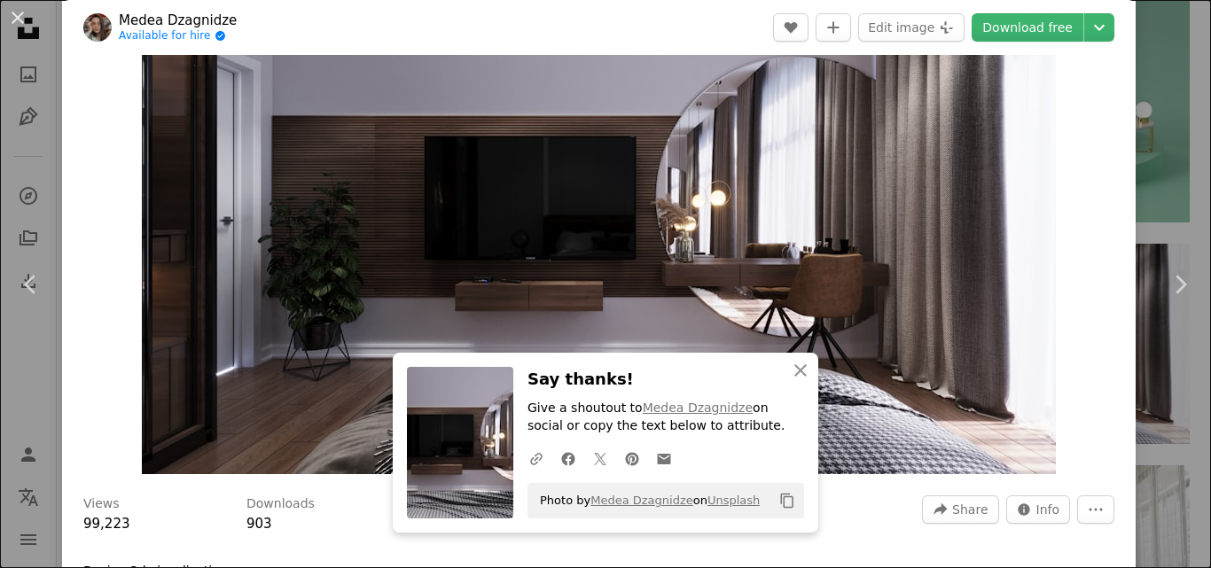
click at [1154, 94] on div "An X shape Chevron left Chevron right An X shape Close Say thanks! Give a shout…" at bounding box center [605, 284] width 1211 height 568
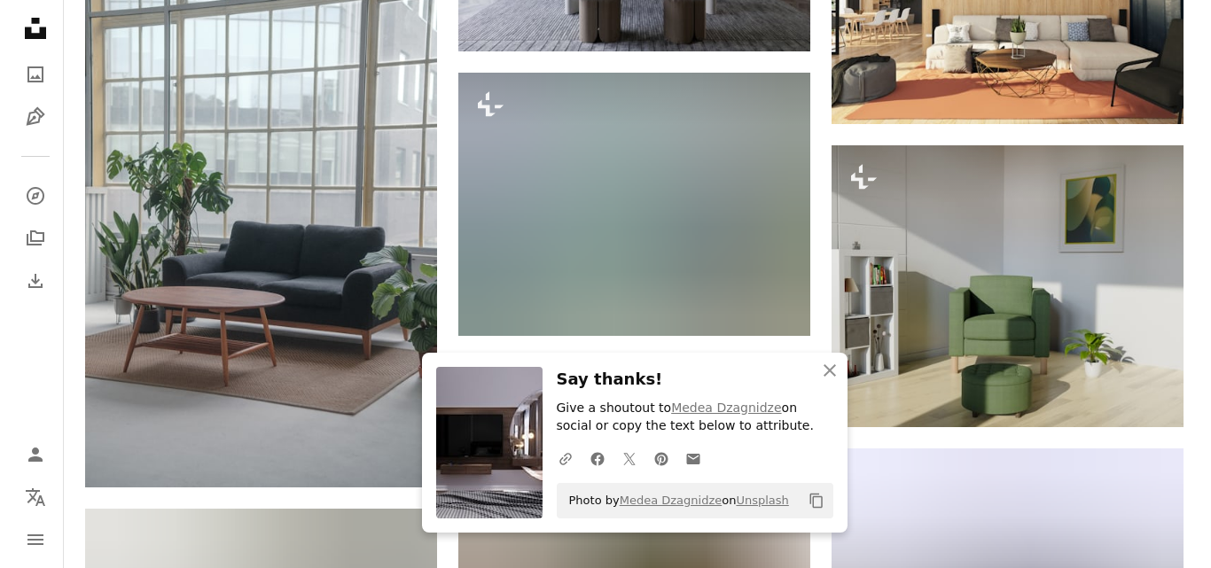
scroll to position [14854, 0]
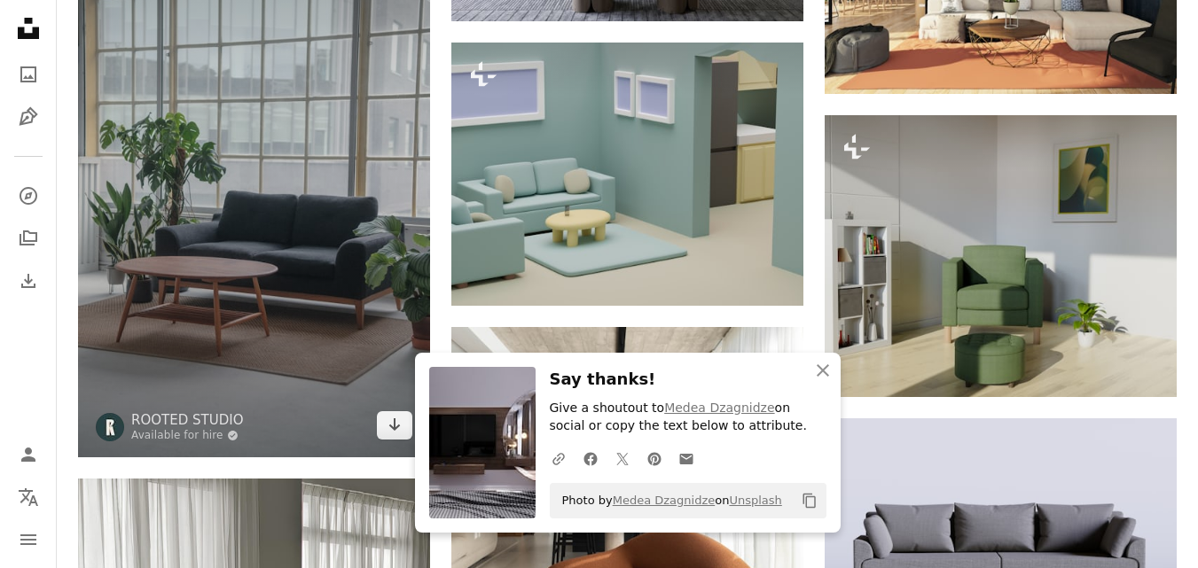
click at [292, 285] on img at bounding box center [254, 193] width 352 height 528
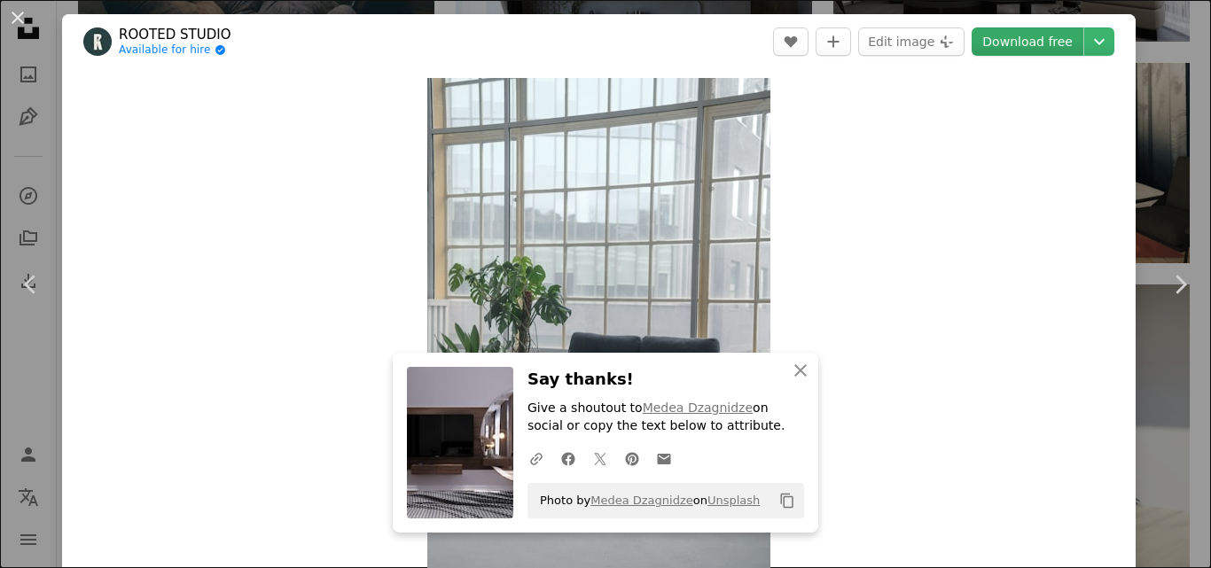
click at [998, 43] on link "Download free" at bounding box center [1028, 41] width 112 height 28
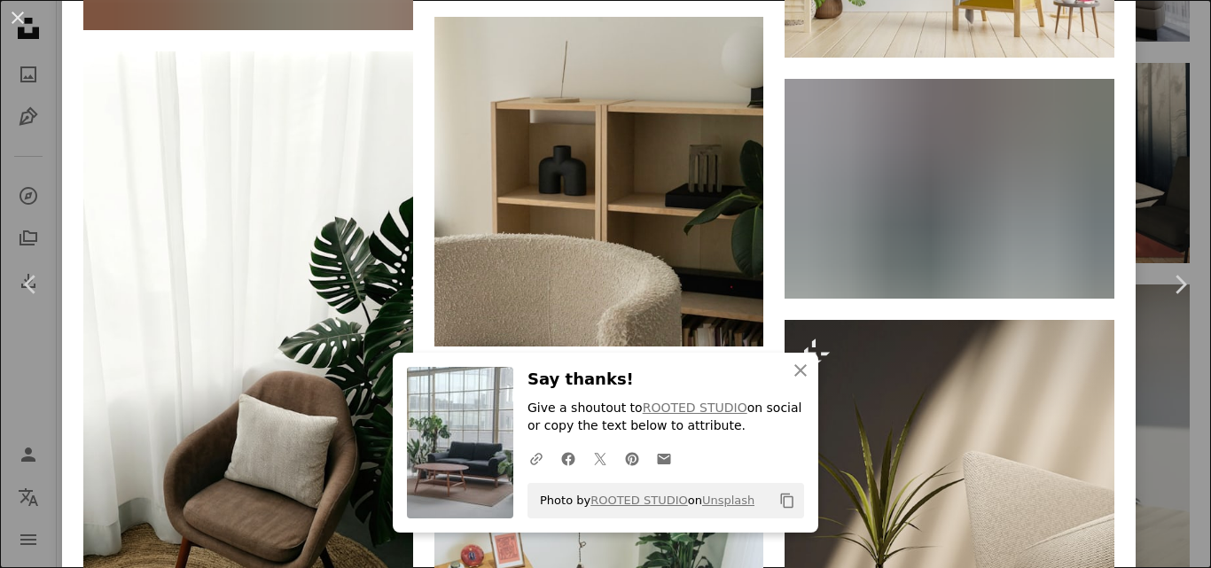
scroll to position [2946, 0]
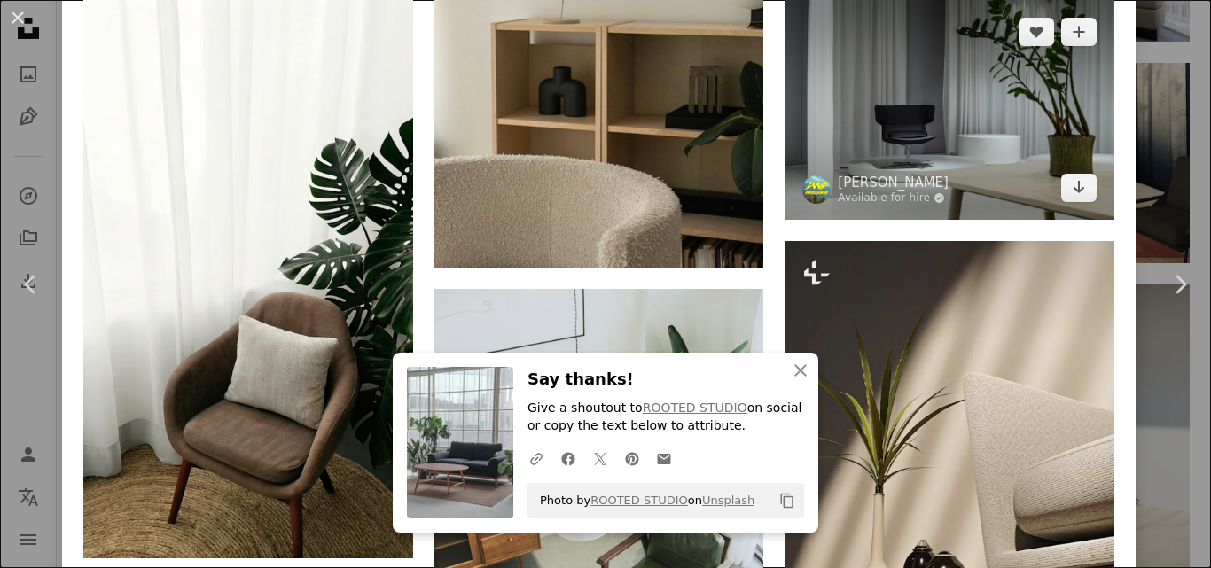
click at [979, 137] on img at bounding box center [950, 110] width 330 height 220
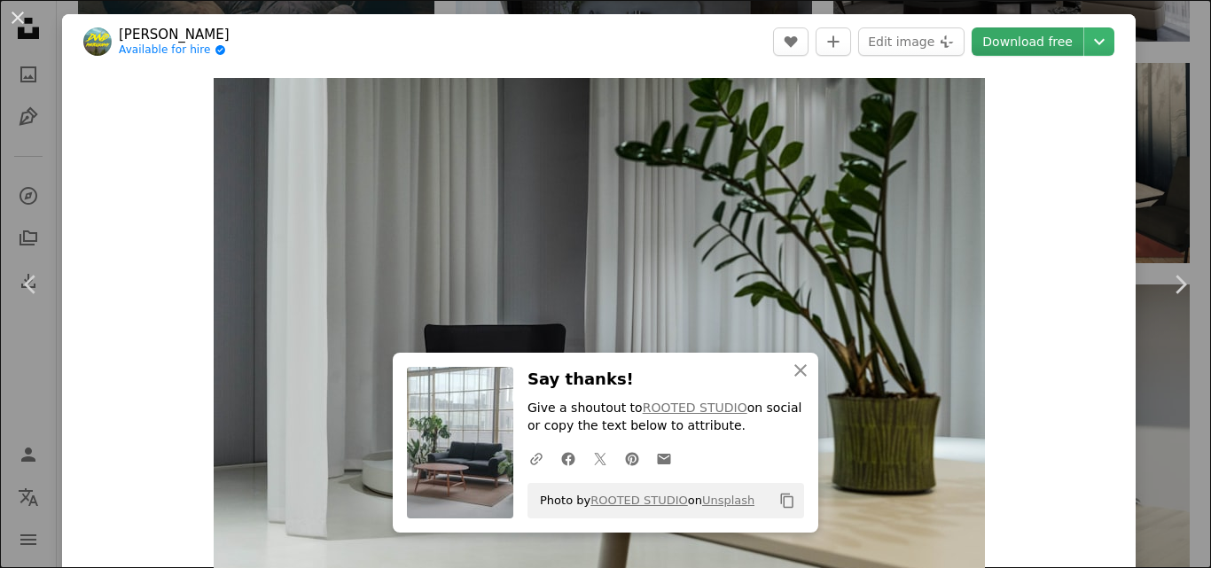
click at [1010, 47] on link "Download free" at bounding box center [1028, 41] width 112 height 28
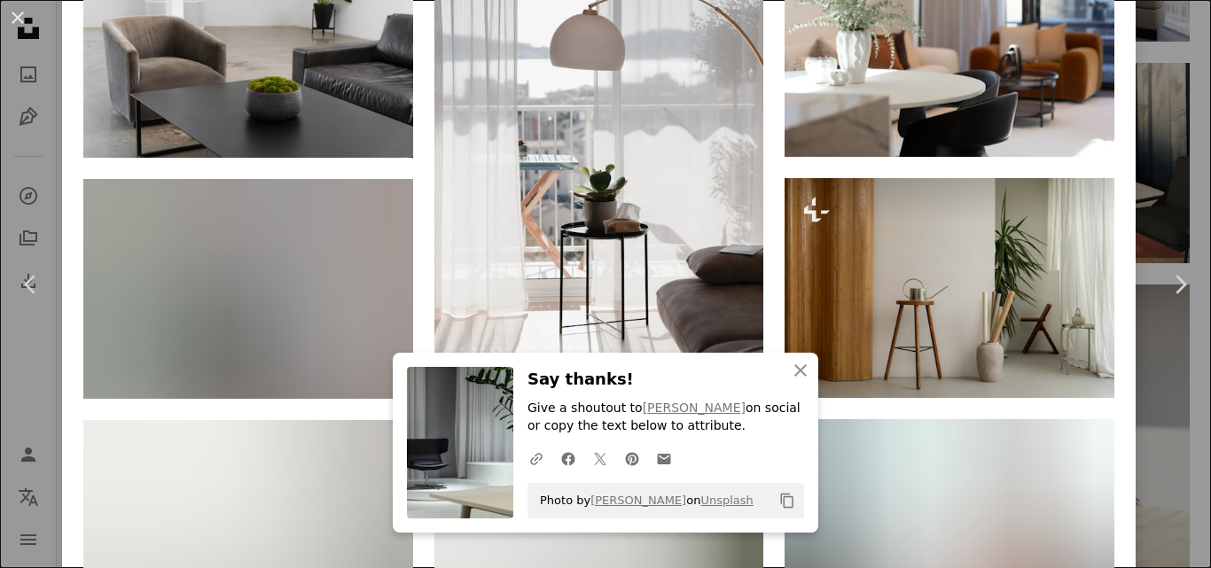
scroll to position [1182, 0]
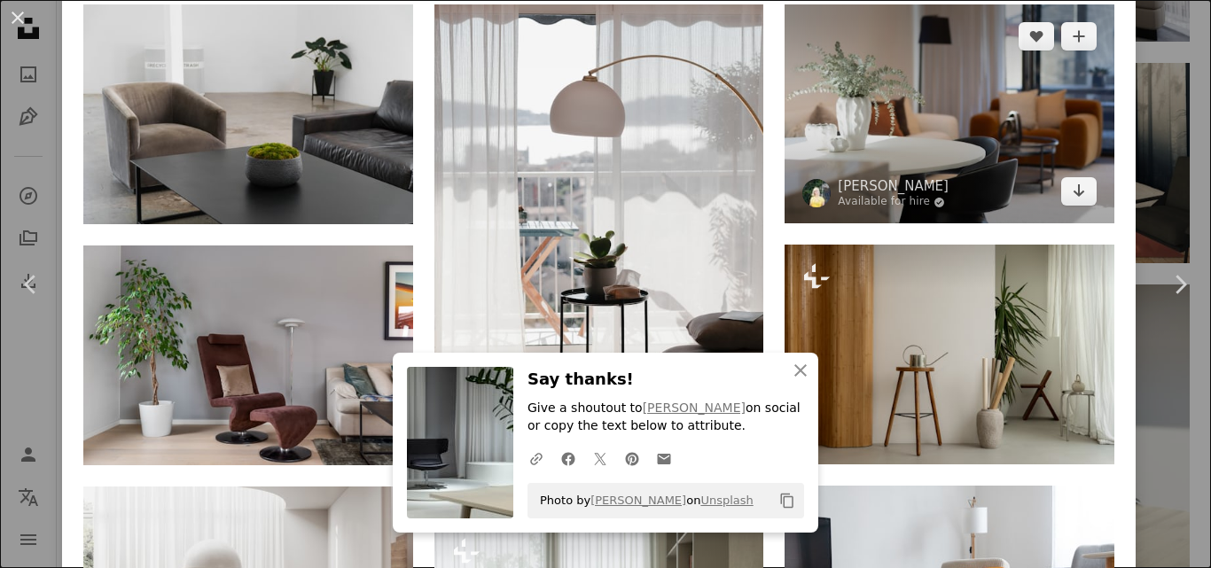
click at [1001, 146] on img at bounding box center [950, 114] width 330 height 220
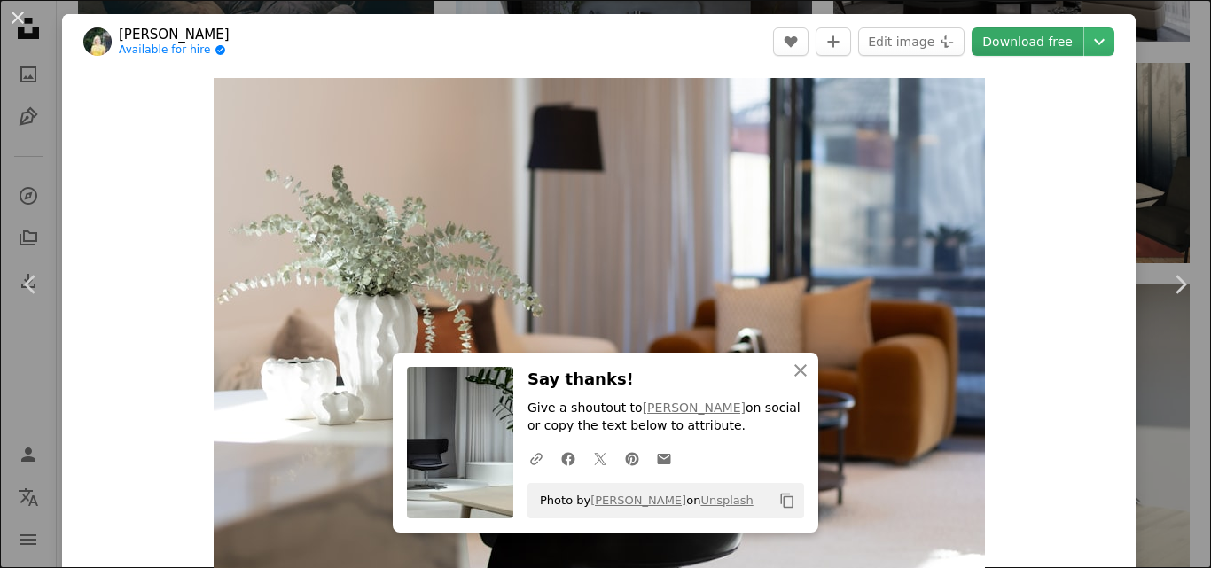
click at [1014, 47] on link "Download free" at bounding box center [1028, 41] width 112 height 28
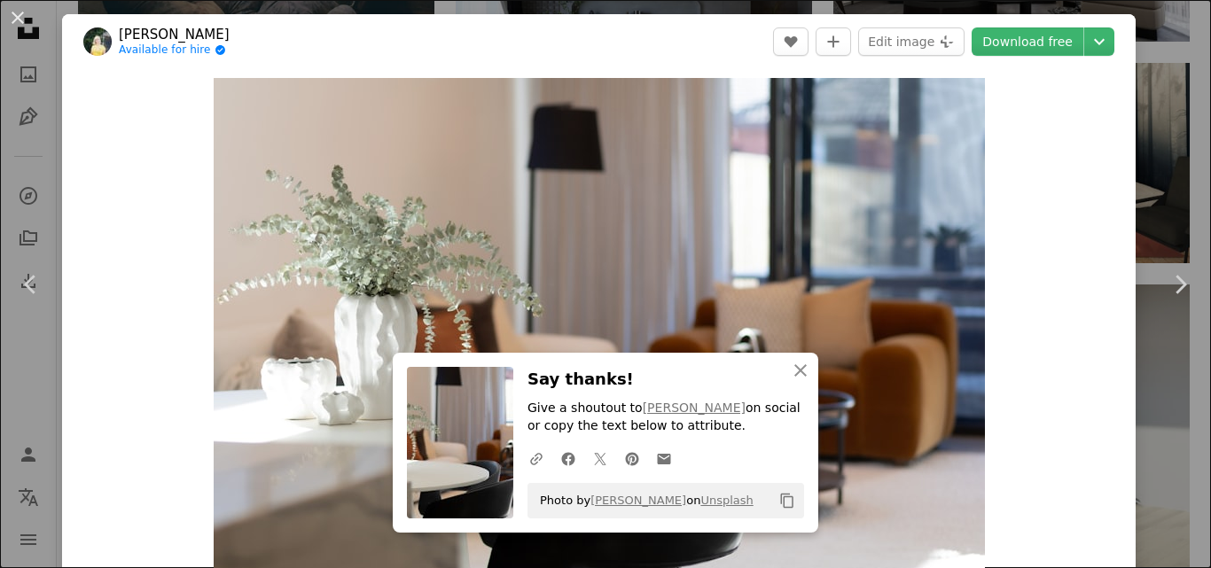
click at [1150, 80] on div "An X shape Chevron left Chevron right An X shape Close Say thanks! Give a shout…" at bounding box center [605, 284] width 1211 height 568
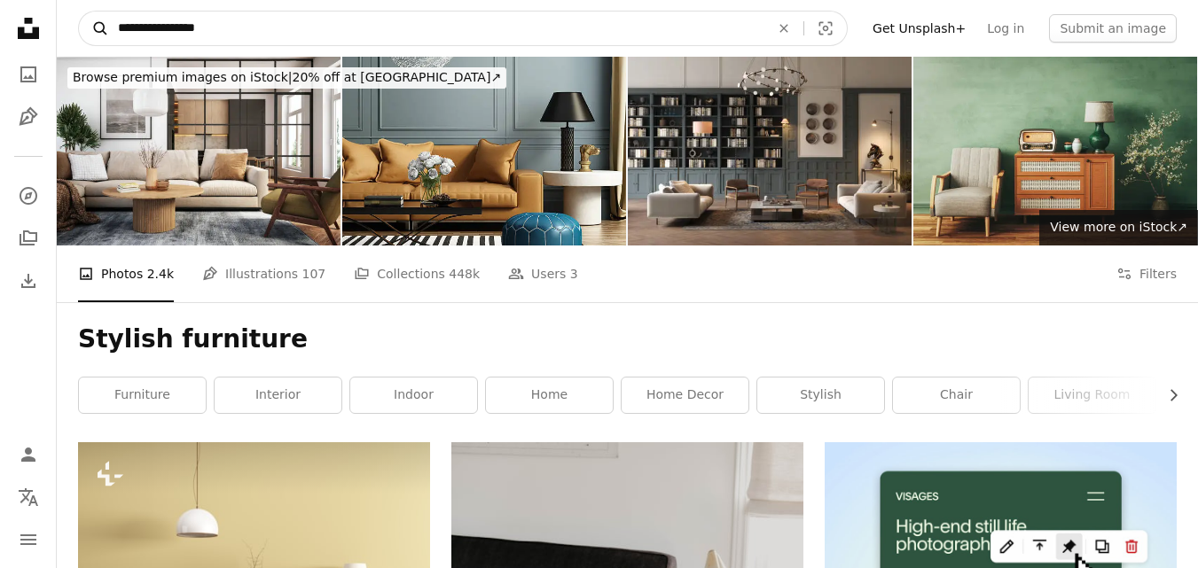
drag, startPoint x: 152, startPoint y: 29, endPoint x: 88, endPoint y: 23, distance: 64.1
click at [88, 23] on form "**********" at bounding box center [462, 28] width 769 height 35
type input "**********"
click at [79, 12] on button "A magnifying glass" at bounding box center [94, 29] width 30 height 34
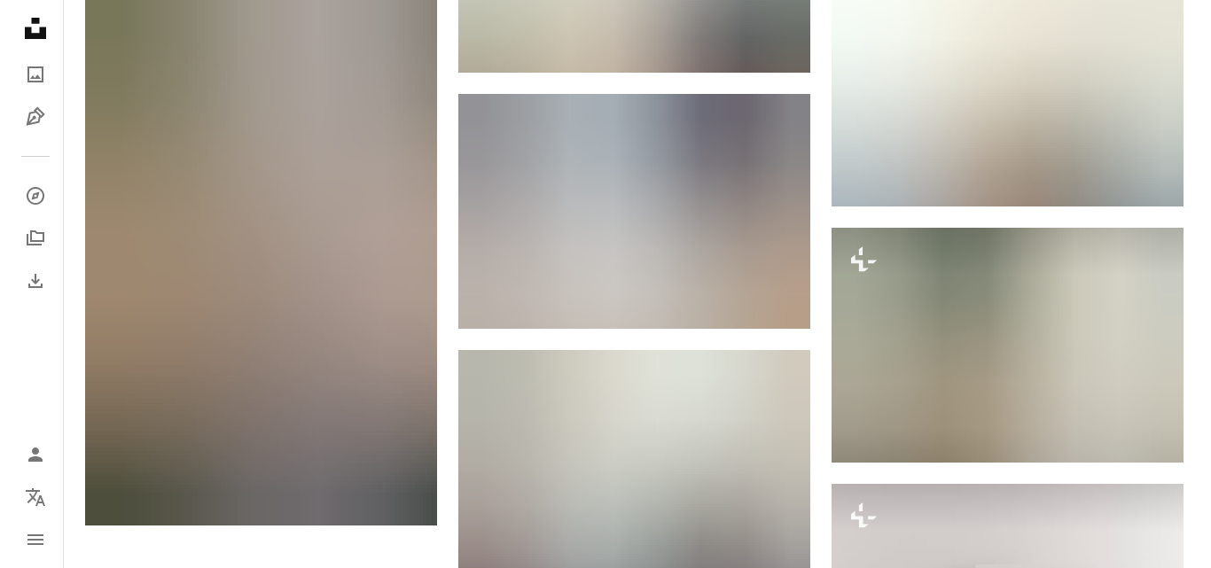
scroll to position [1706, 0]
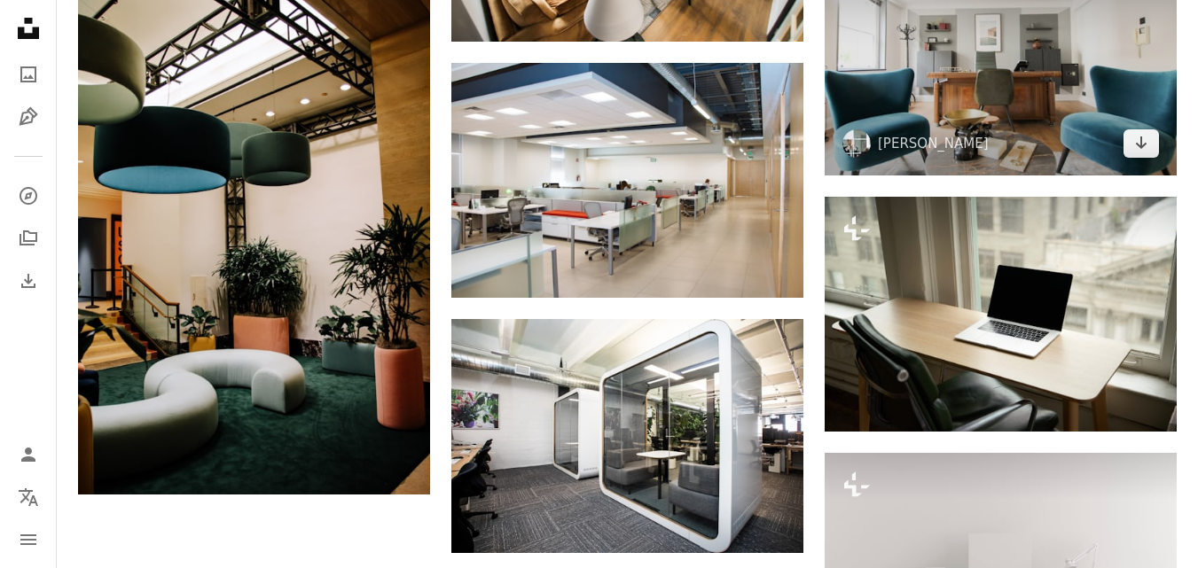
click at [992, 99] on img at bounding box center [1000, 58] width 352 height 234
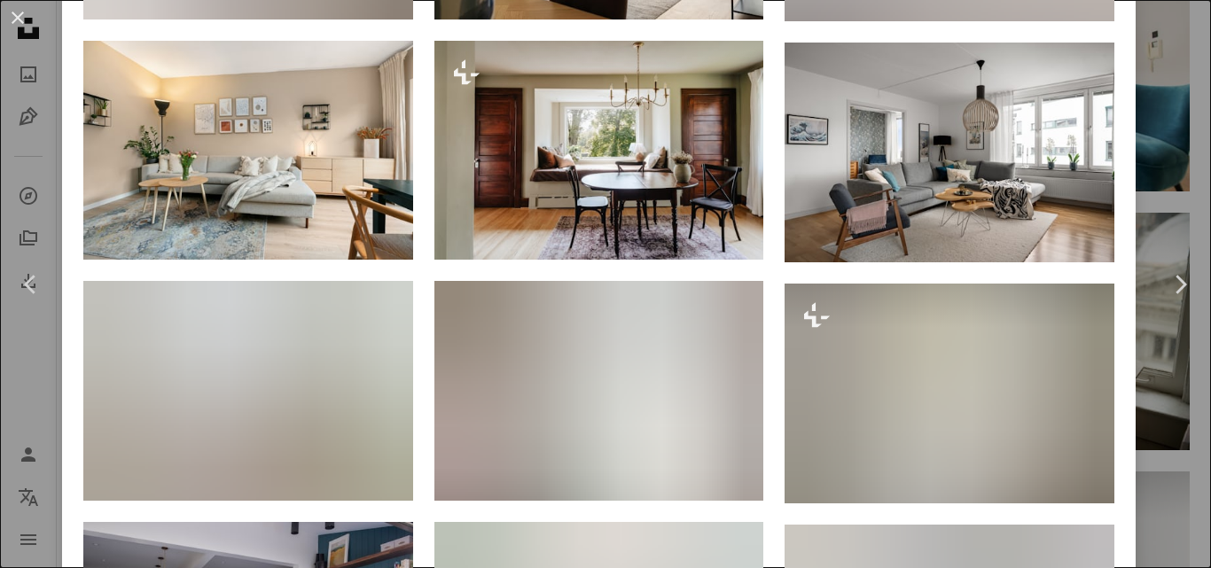
scroll to position [1759, 0]
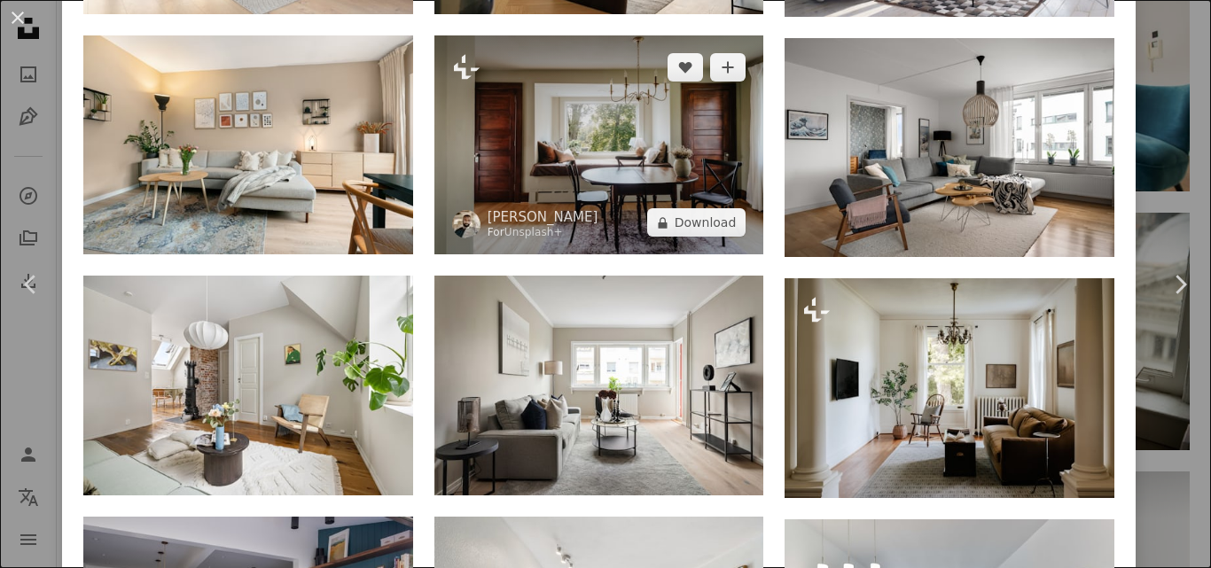
click at [642, 128] on img at bounding box center [599, 145] width 330 height 220
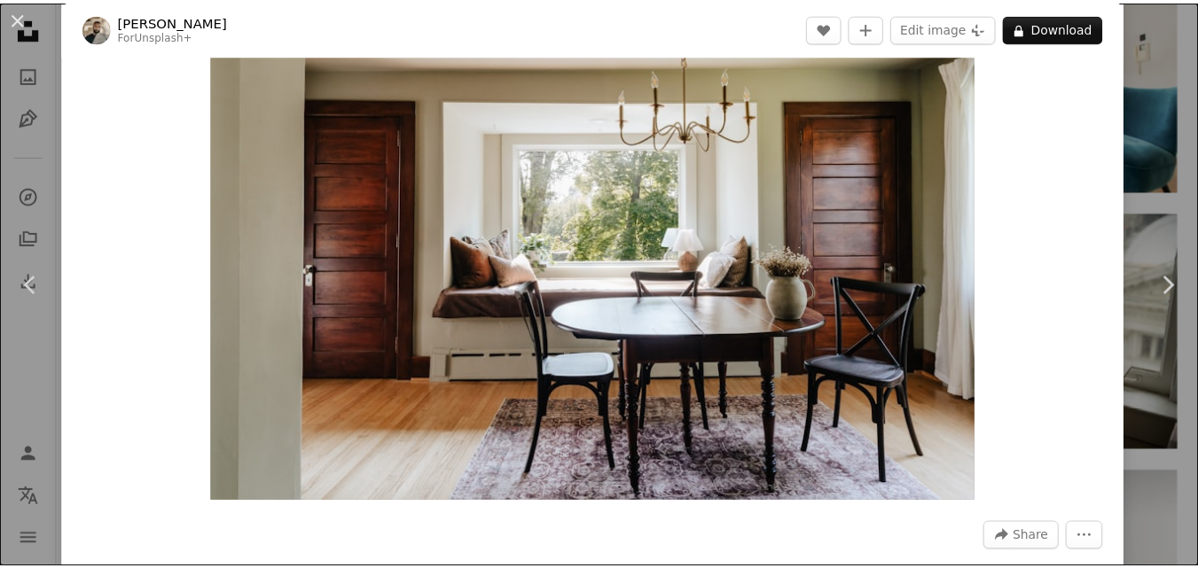
scroll to position [11, 0]
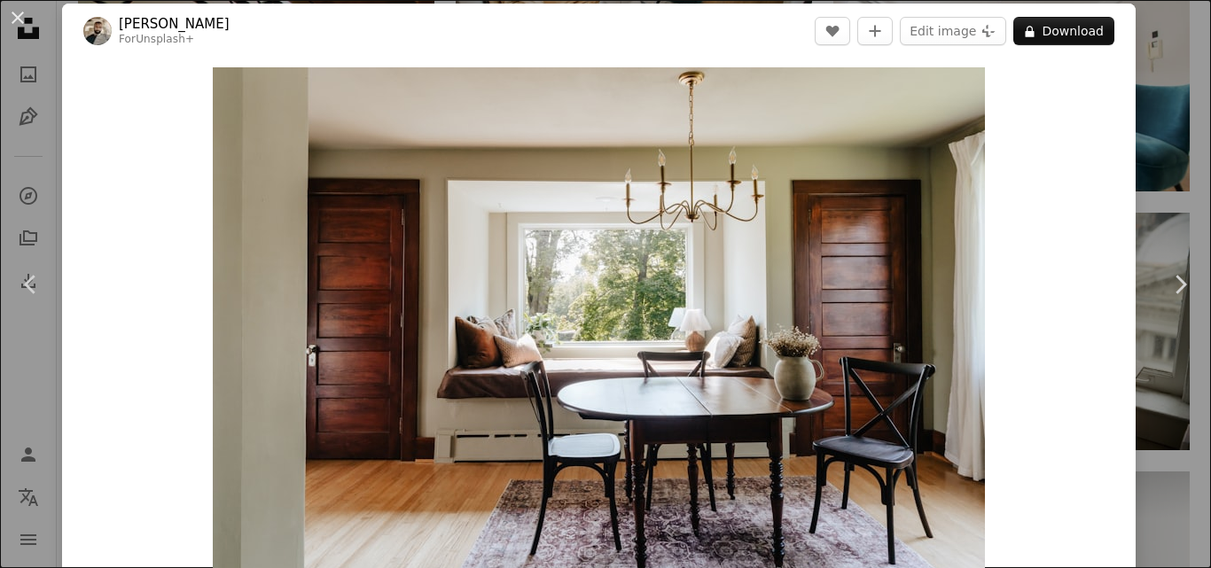
click at [1167, 66] on div "An X shape Chevron left Chevron right [PERSON_NAME] For Unsplash+ A heart A plu…" at bounding box center [605, 284] width 1211 height 568
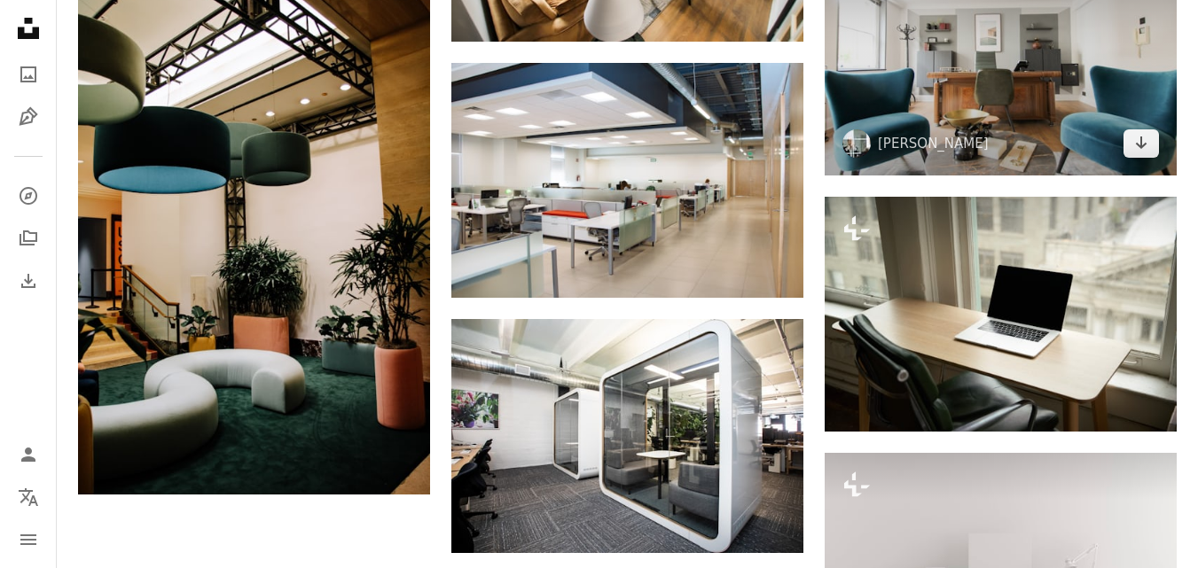
click at [971, 51] on img at bounding box center [1000, 58] width 352 height 234
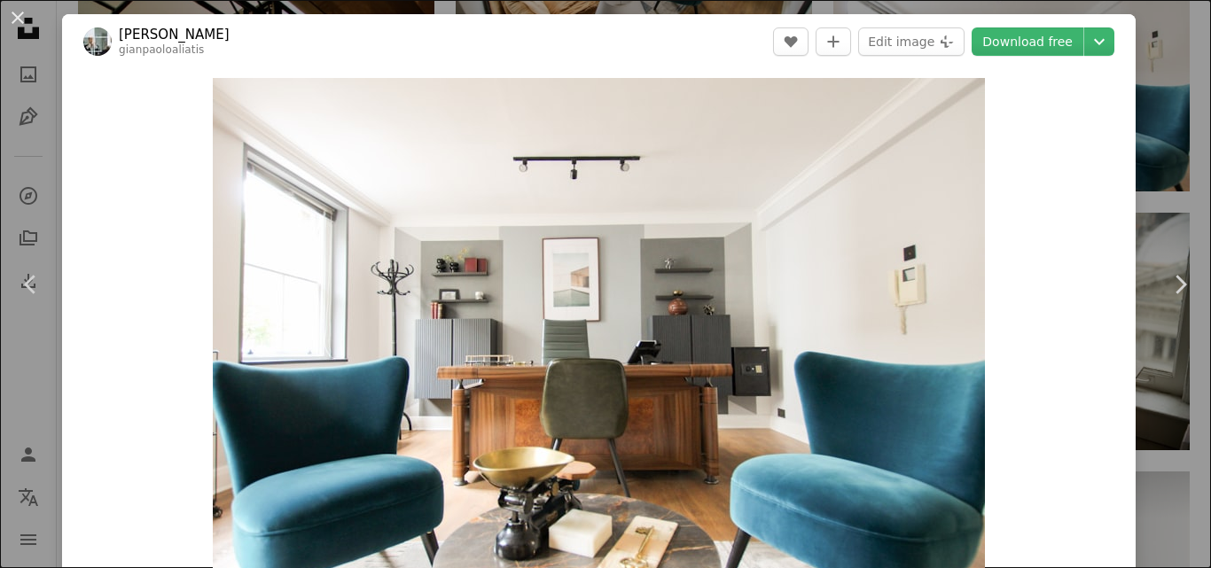
click at [1160, 85] on div "An X shape Chevron left Chevron right [PERSON_NAME] gianpaoloaliatis A heart A …" at bounding box center [605, 284] width 1211 height 568
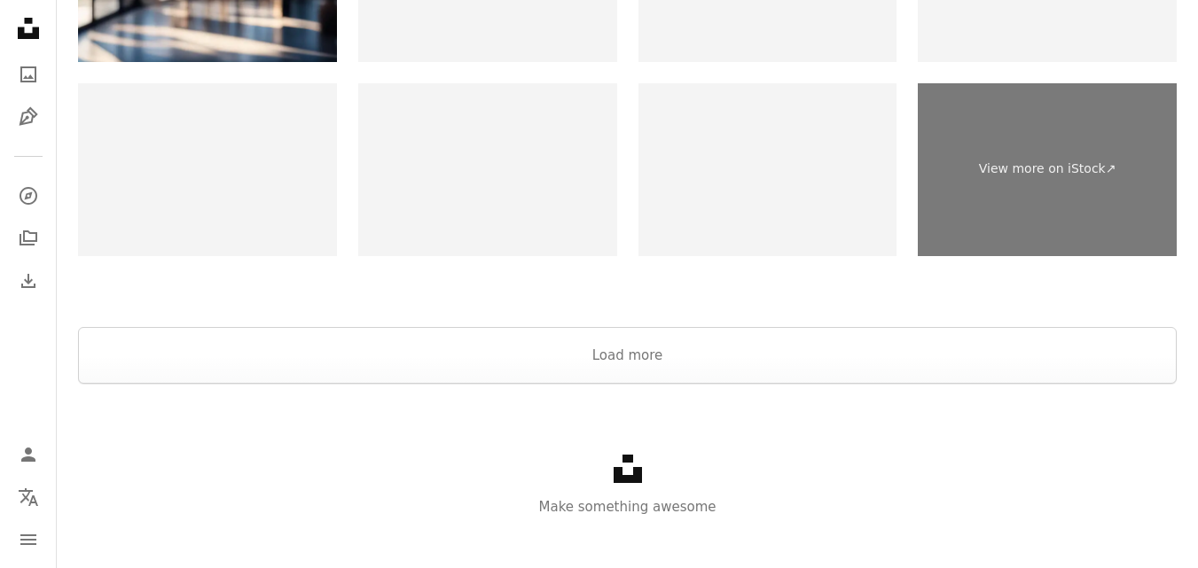
scroll to position [3187, 0]
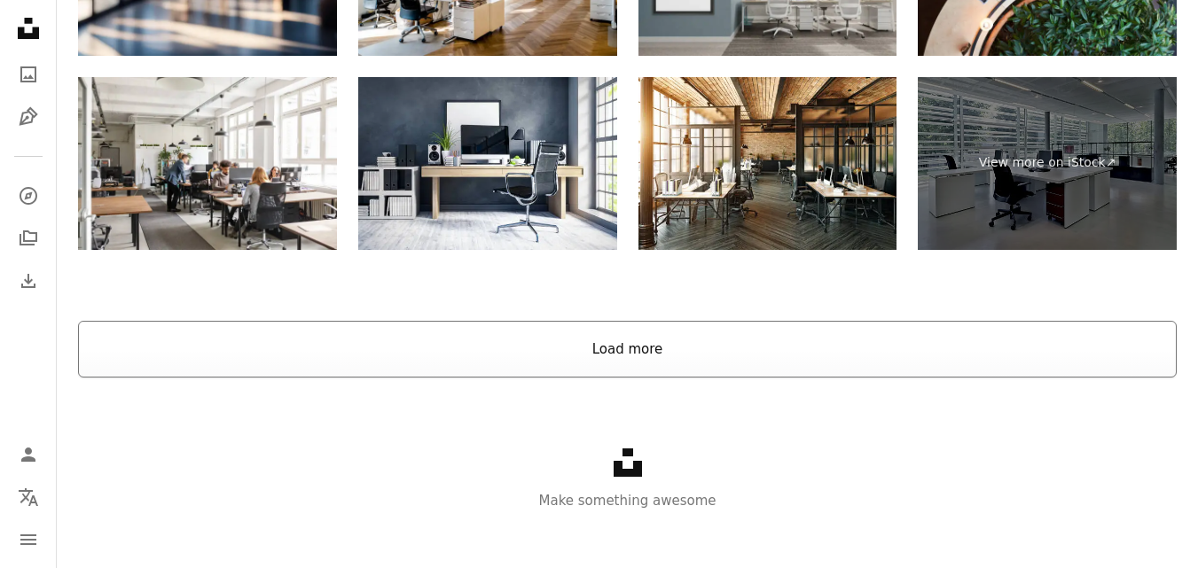
click at [622, 352] on button "Load more" at bounding box center [627, 349] width 1098 height 57
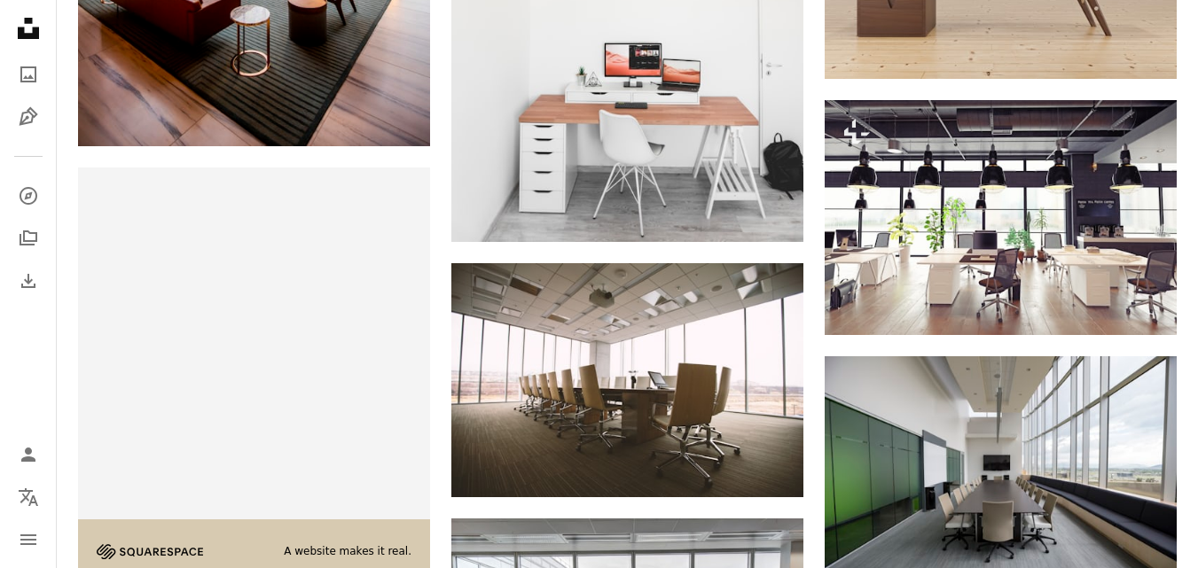
scroll to position [3385, 0]
